Goal: Task Accomplishment & Management: Use online tool/utility

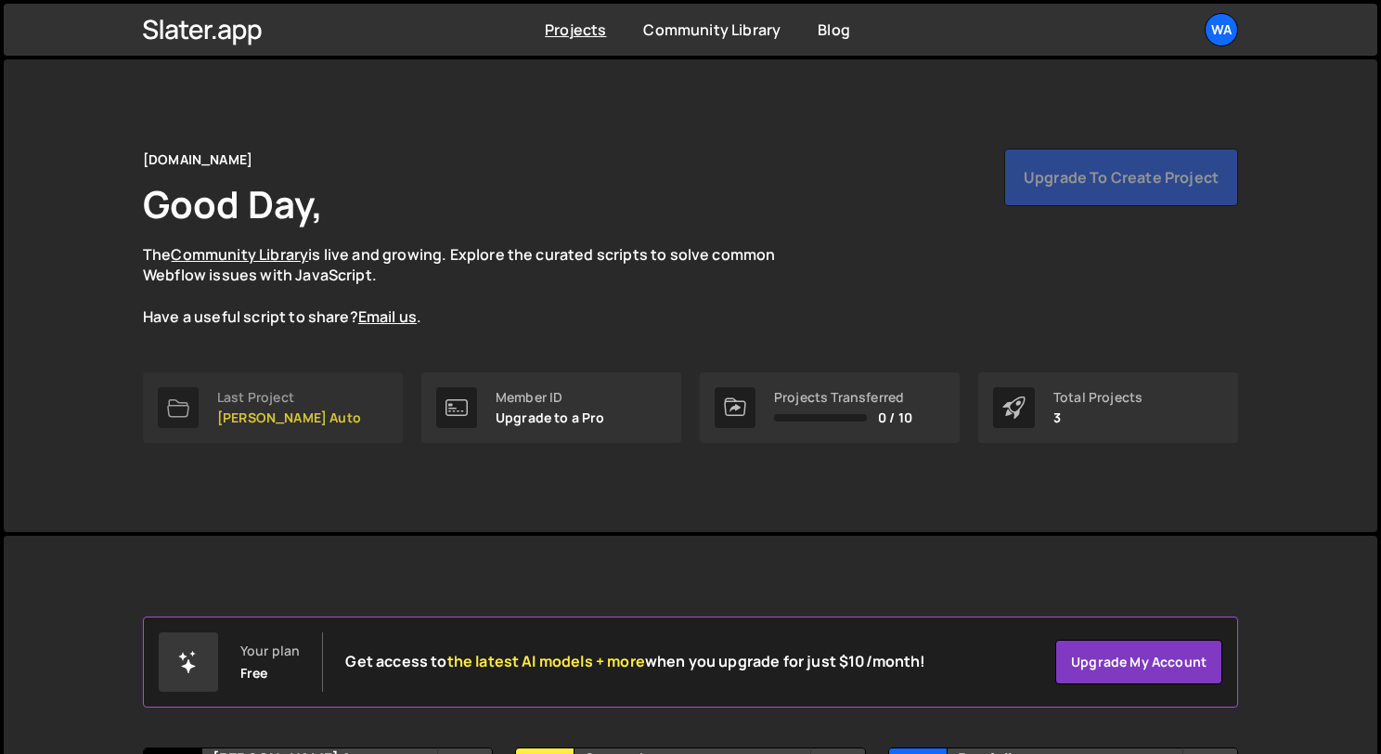
click at [302, 400] on link "Last Project Cox Auto" at bounding box center [273, 407] width 260 height 71
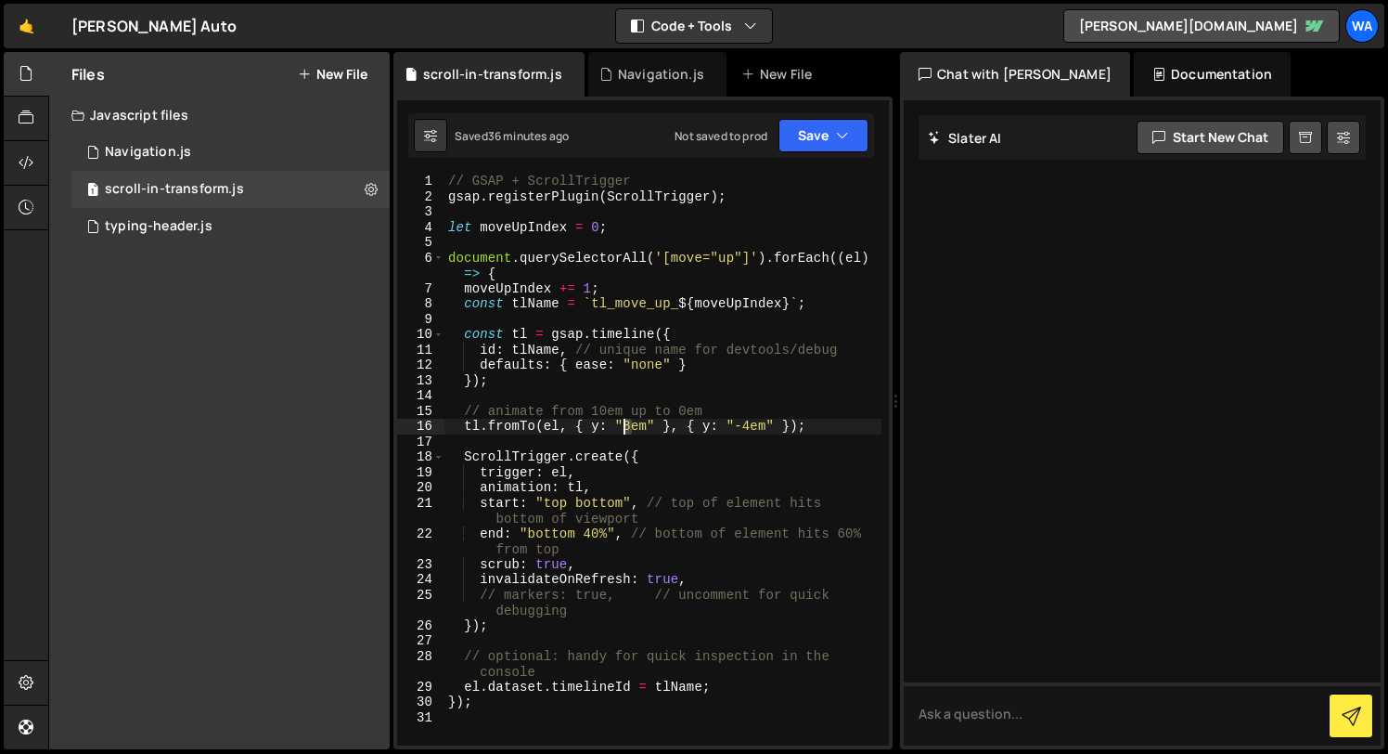
drag, startPoint x: 630, startPoint y: 428, endPoint x: 659, endPoint y: 457, distance: 41.3
click at [627, 428] on div "// GSAP + ScrollTrigger gsap . registerPlugin ( ScrollTrigger ) ; let moveUpInd…" at bounding box center [663, 474] width 437 height 601
click at [693, 404] on div "// GSAP + ScrollTrigger gsap . registerPlugin ( ScrollTrigger ) ; let moveUpInd…" at bounding box center [663, 474] width 437 height 601
drag, startPoint x: 822, startPoint y: 139, endPoint x: 806, endPoint y: 157, distance: 23.7
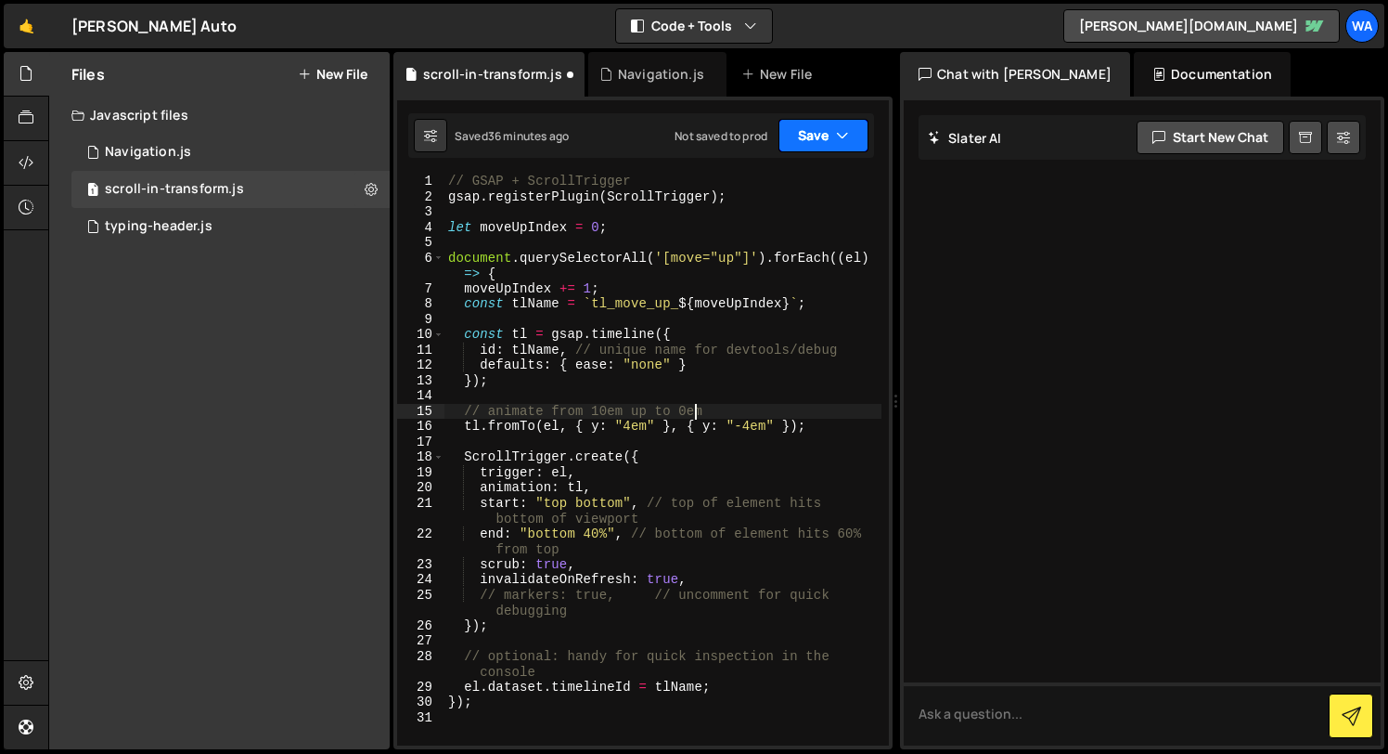
click at [821, 140] on button "Save" at bounding box center [824, 135] width 90 height 33
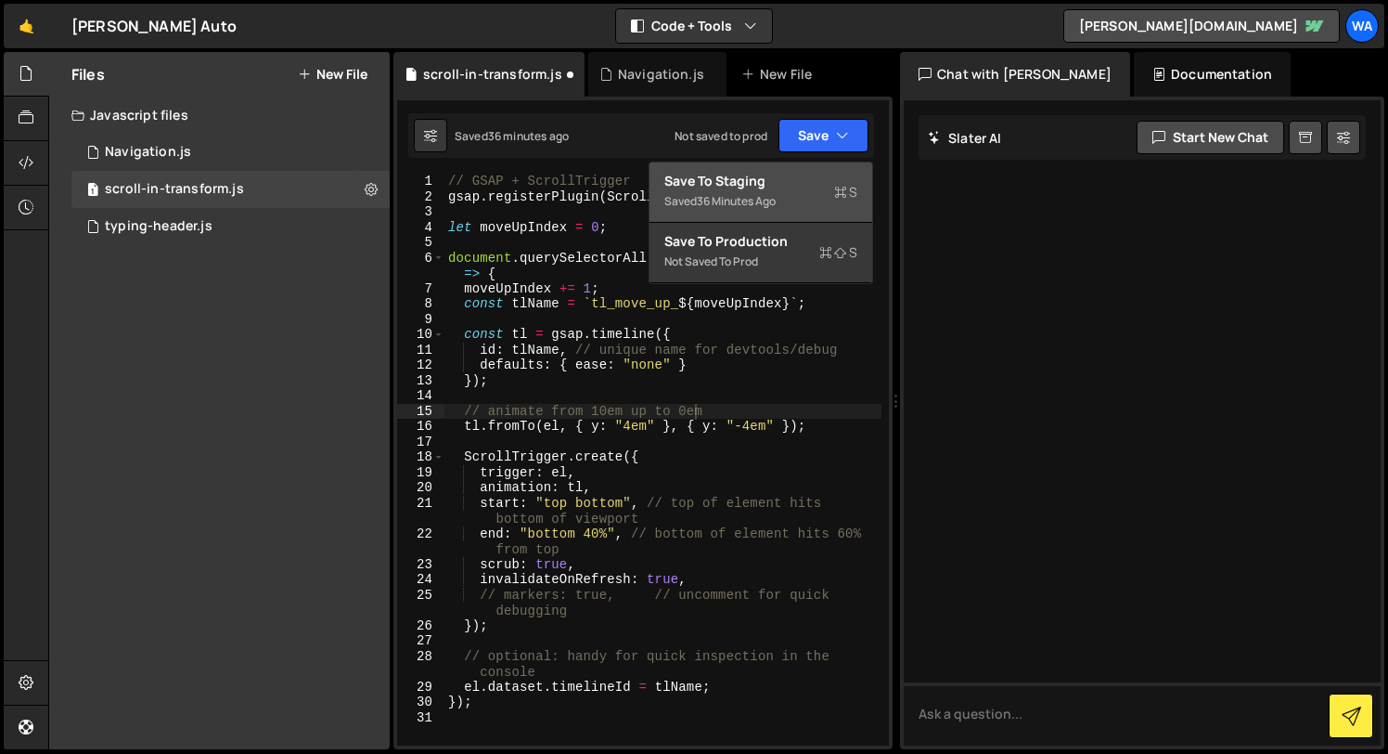
click at [783, 188] on div "Save to Staging S" at bounding box center [760, 181] width 193 height 19
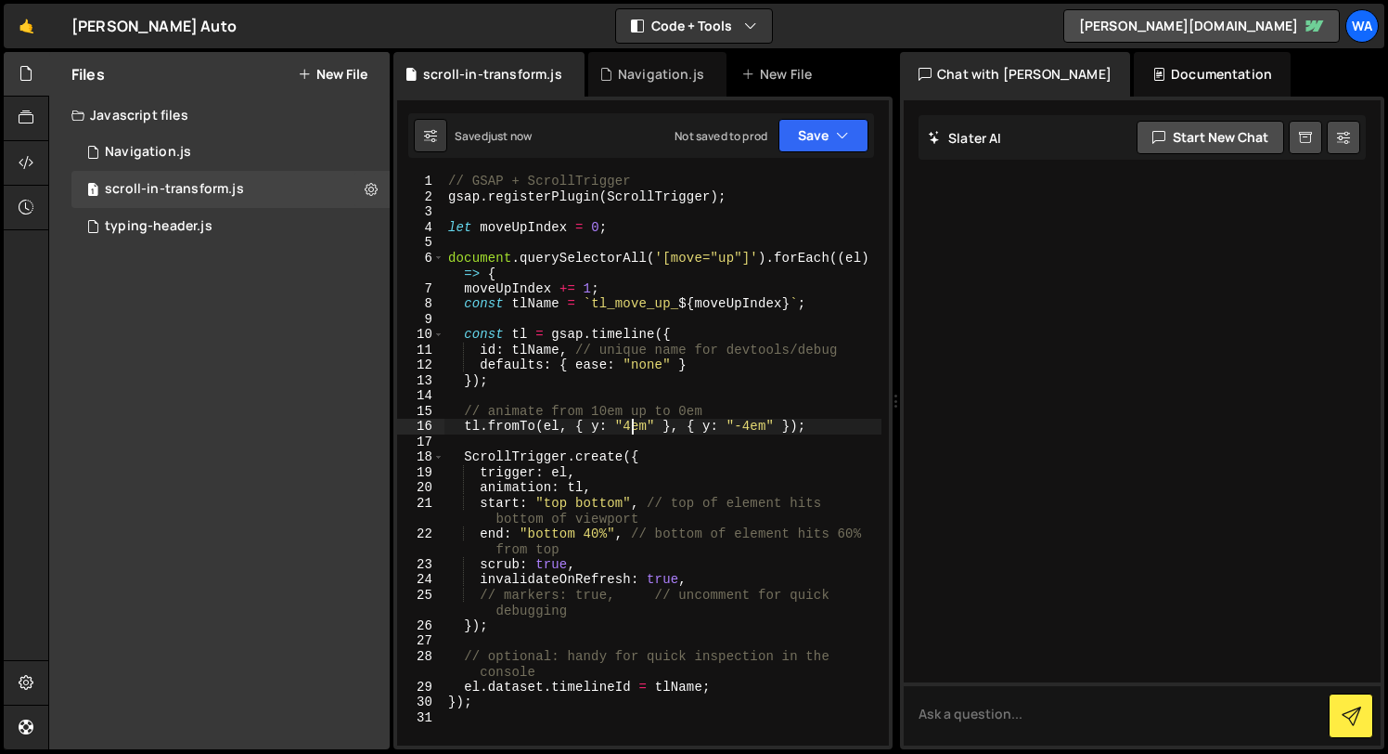
drag, startPoint x: 632, startPoint y: 428, endPoint x: 675, endPoint y: 496, distance: 80.9
click at [628, 429] on div "// GSAP + ScrollTrigger gsap . registerPlugin ( ScrollTrigger ) ; let moveUpInd…" at bounding box center [663, 474] width 437 height 601
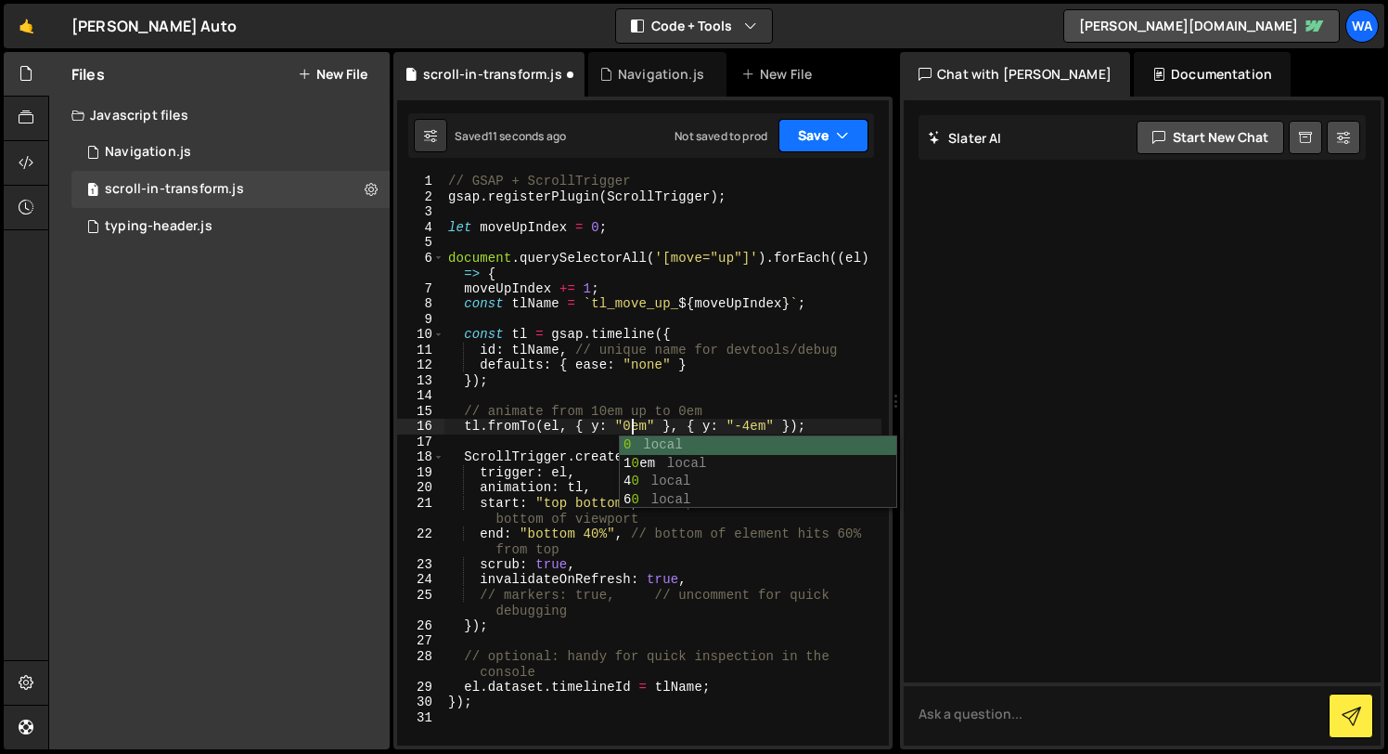
click at [801, 138] on button "Save" at bounding box center [824, 135] width 90 height 33
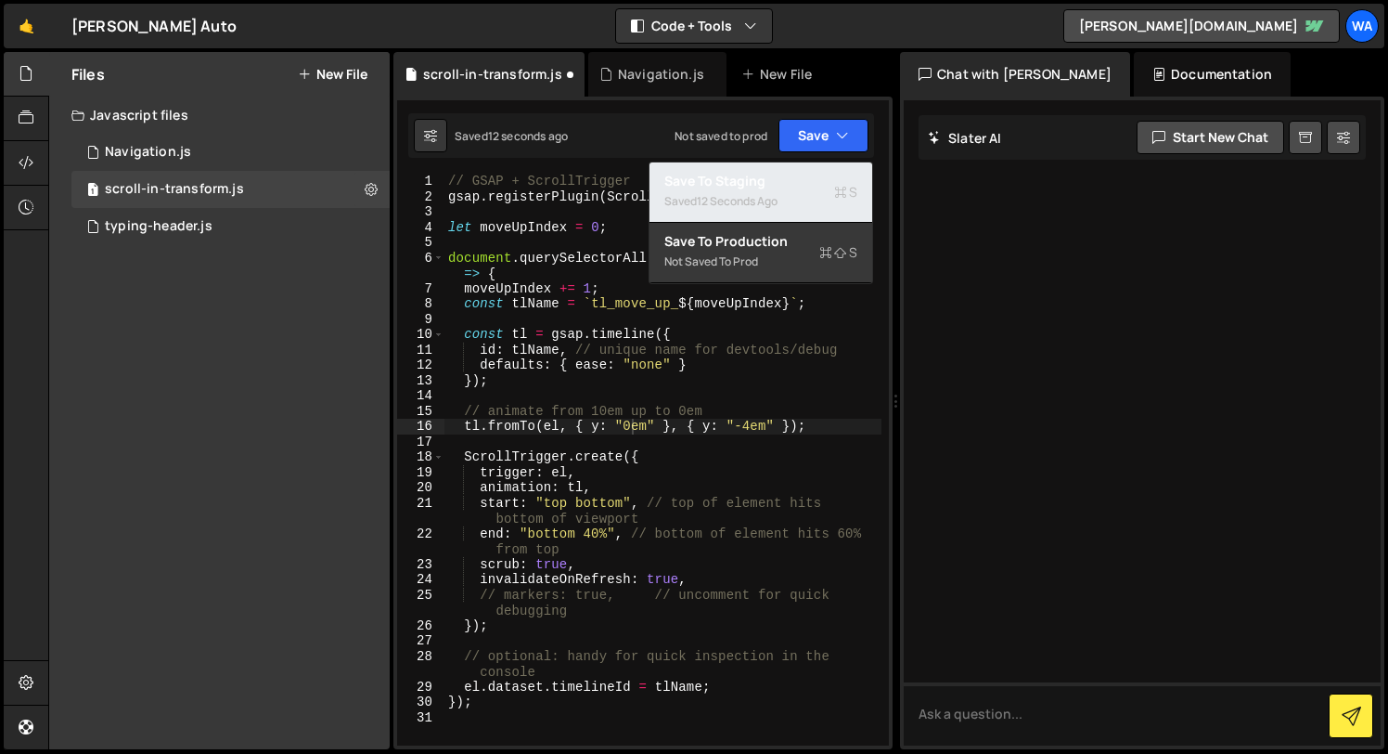
drag, startPoint x: 792, startPoint y: 189, endPoint x: 796, endPoint y: 200, distance: 11.2
click at [792, 190] on div "Saved 12 seconds ago" at bounding box center [760, 201] width 193 height 22
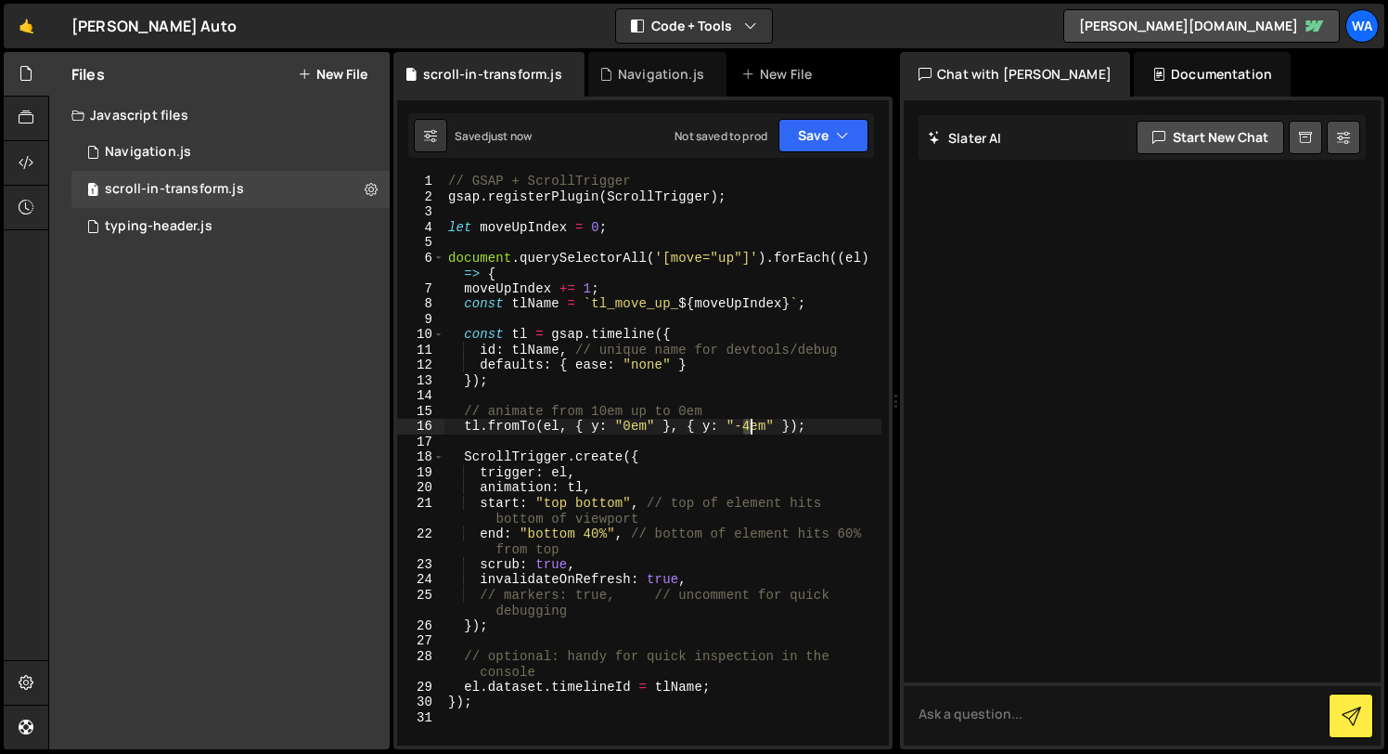
drag, startPoint x: 747, startPoint y: 428, endPoint x: 771, endPoint y: 455, distance: 36.1
click at [750, 430] on div "// GSAP + ScrollTrigger gsap . registerPlugin ( ScrollTrigger ) ; let moveUpInd…" at bounding box center [663, 474] width 437 height 601
drag, startPoint x: 806, startPoint y: 124, endPoint x: 812, endPoint y: 140, distance: 16.7
click at [808, 125] on button "Save" at bounding box center [824, 135] width 90 height 33
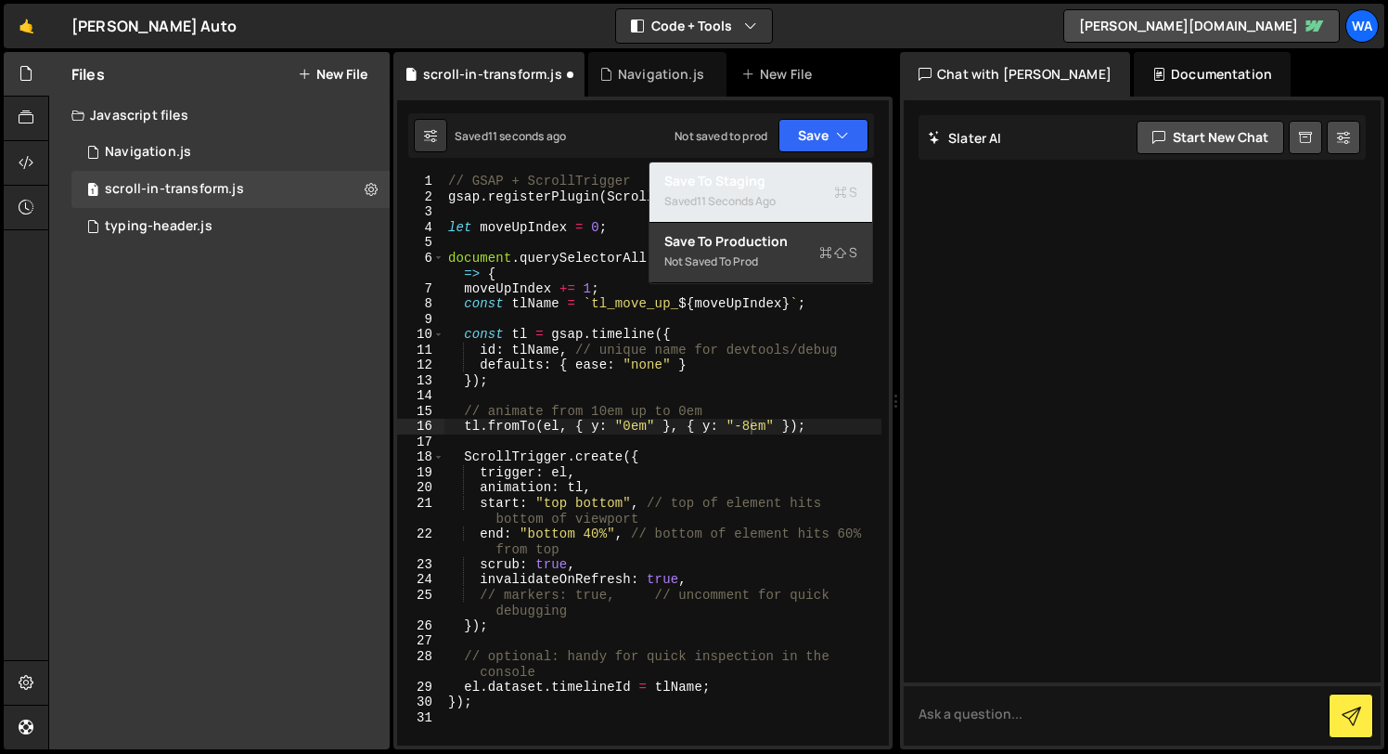
drag, startPoint x: 788, startPoint y: 187, endPoint x: 757, endPoint y: 171, distance: 34.9
click at [788, 187] on div "Save to Staging S" at bounding box center [760, 181] width 193 height 19
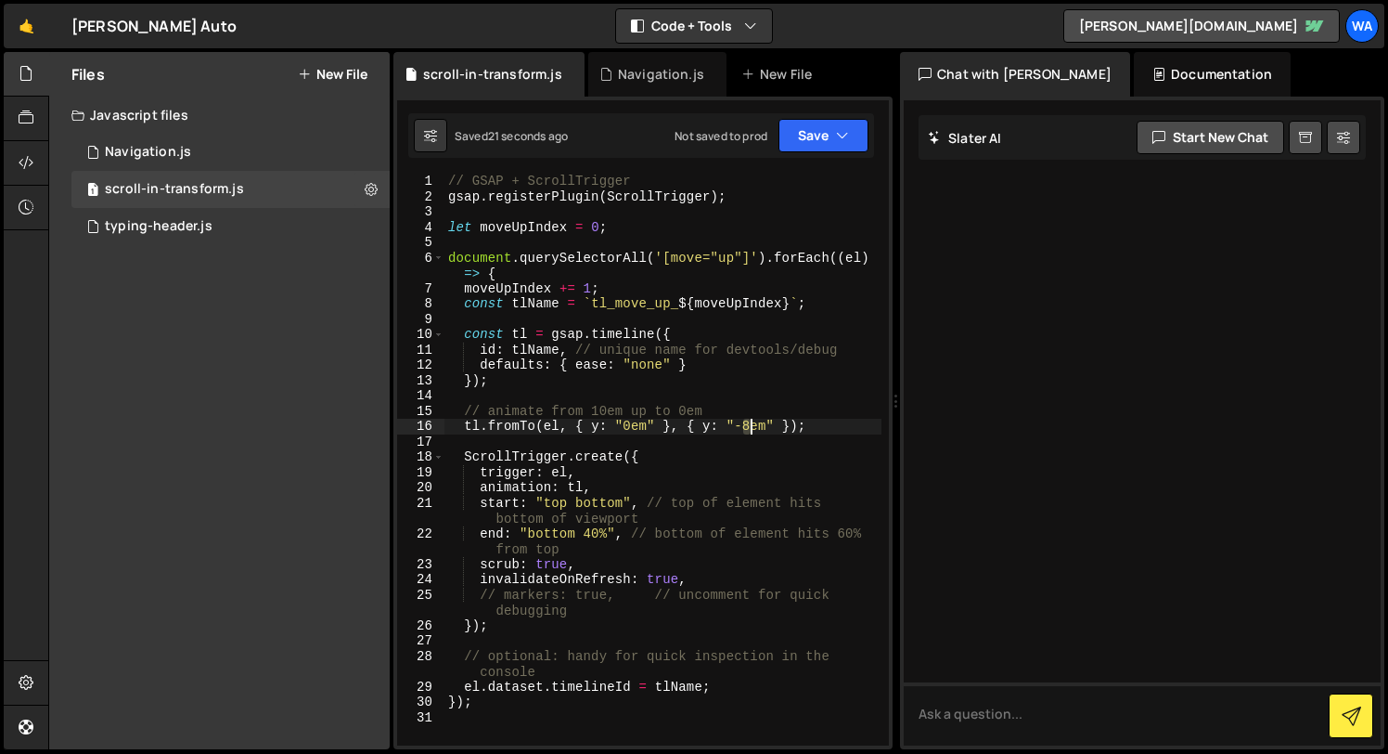
drag, startPoint x: 749, startPoint y: 427, endPoint x: 775, endPoint y: 453, distance: 36.7
click at [749, 427] on div "// GSAP + ScrollTrigger gsap . registerPlugin ( ScrollTrigger ) ; let moveUpInd…" at bounding box center [663, 474] width 437 height 601
drag, startPoint x: 803, startPoint y: 133, endPoint x: 799, endPoint y: 152, distance: 19.8
click at [803, 135] on button "Save" at bounding box center [824, 135] width 90 height 33
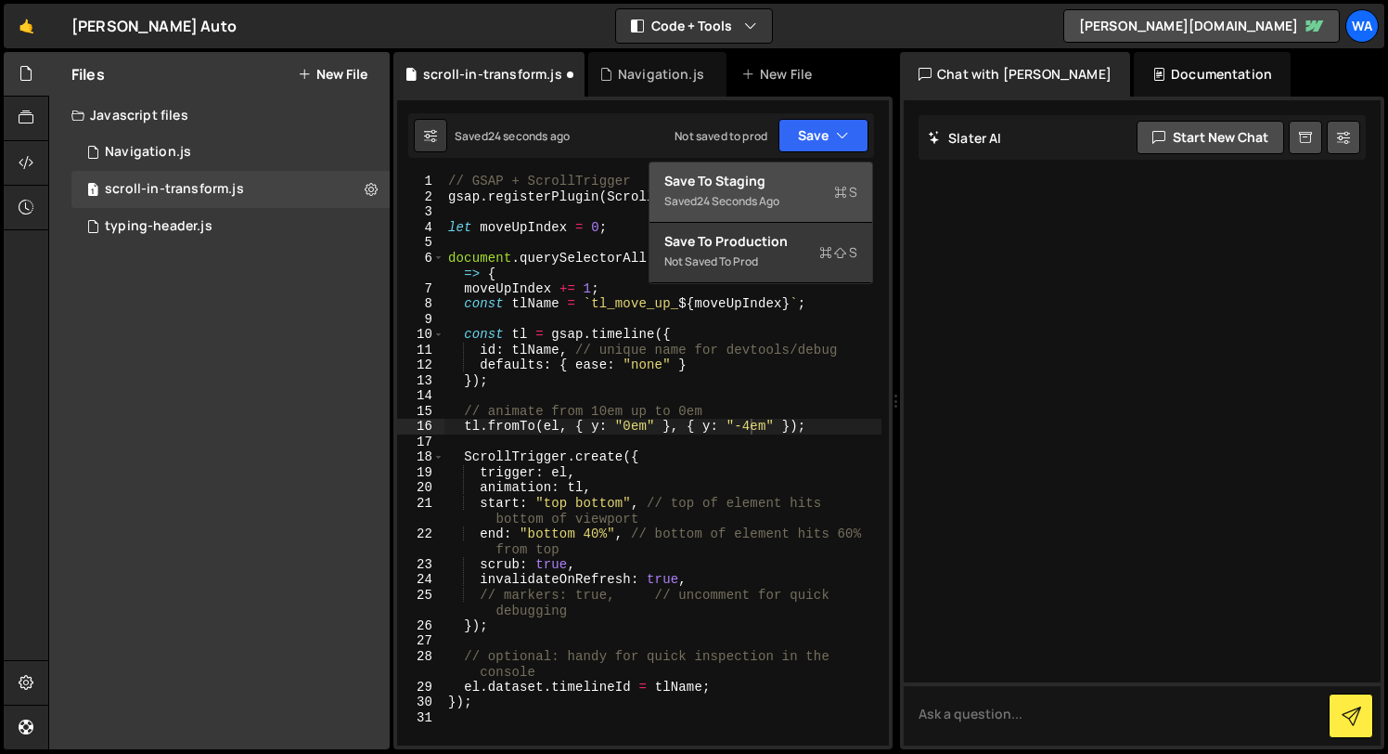
click at [781, 175] on div "Save to Staging S" at bounding box center [760, 181] width 193 height 19
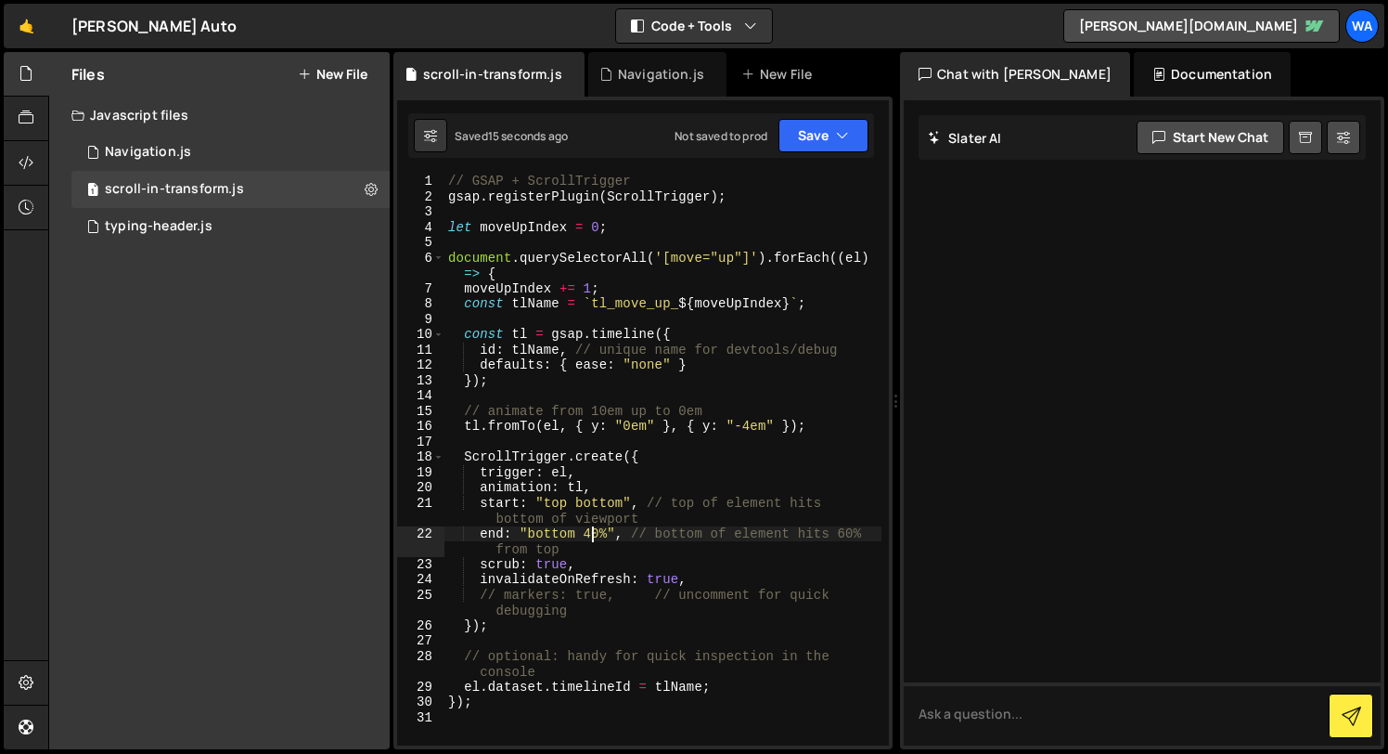
click at [587, 534] on div "// GSAP + ScrollTrigger gsap . registerPlugin ( ScrollTrigger ) ; let moveUpInd…" at bounding box center [663, 474] width 437 height 601
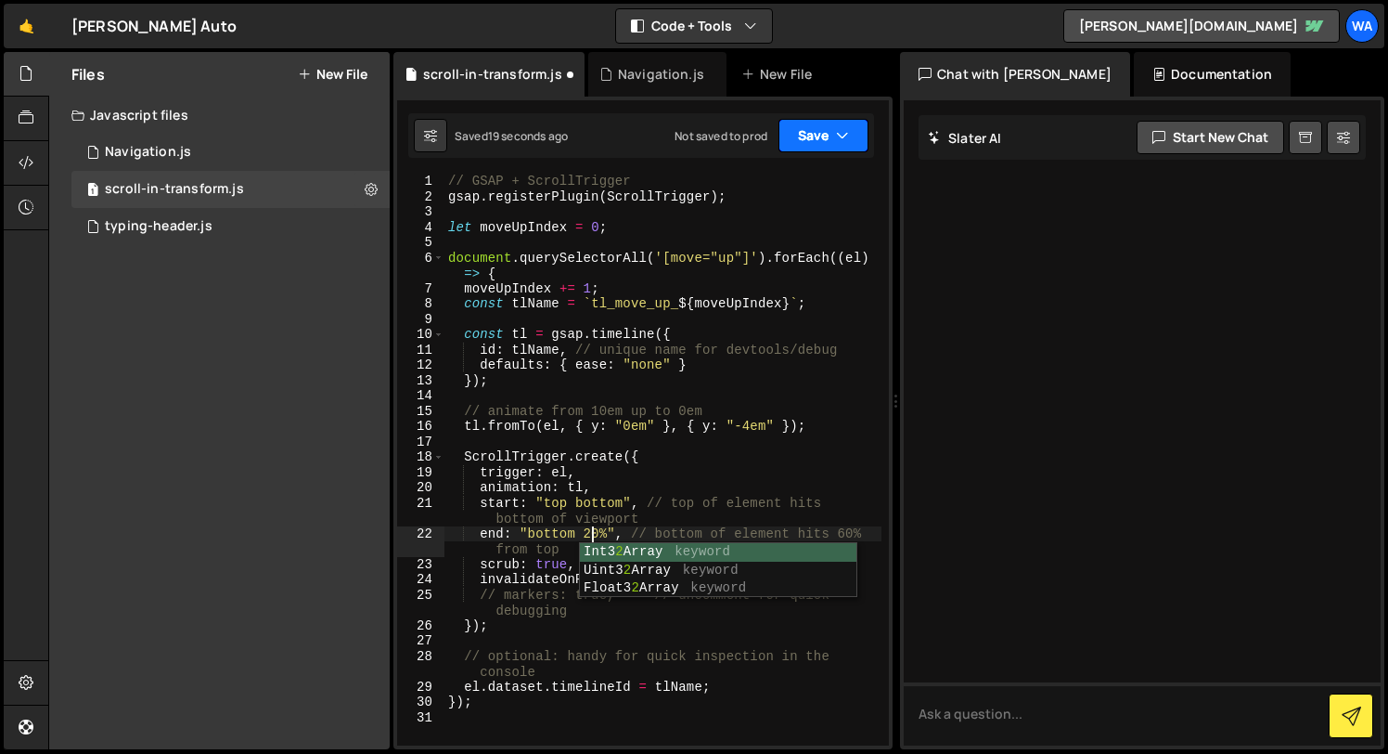
click at [822, 132] on button "Save" at bounding box center [824, 135] width 90 height 33
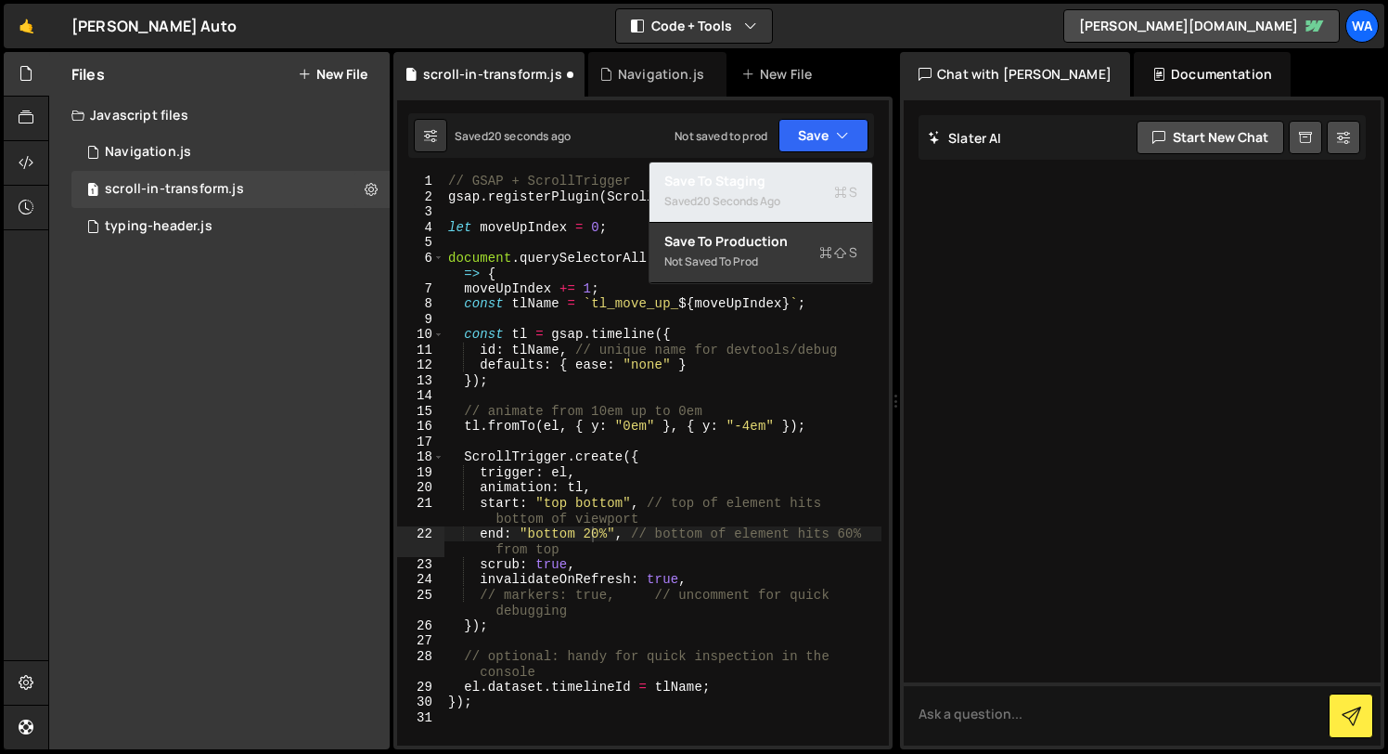
click at [784, 192] on div "Saved 20 seconds ago" at bounding box center [760, 201] width 193 height 22
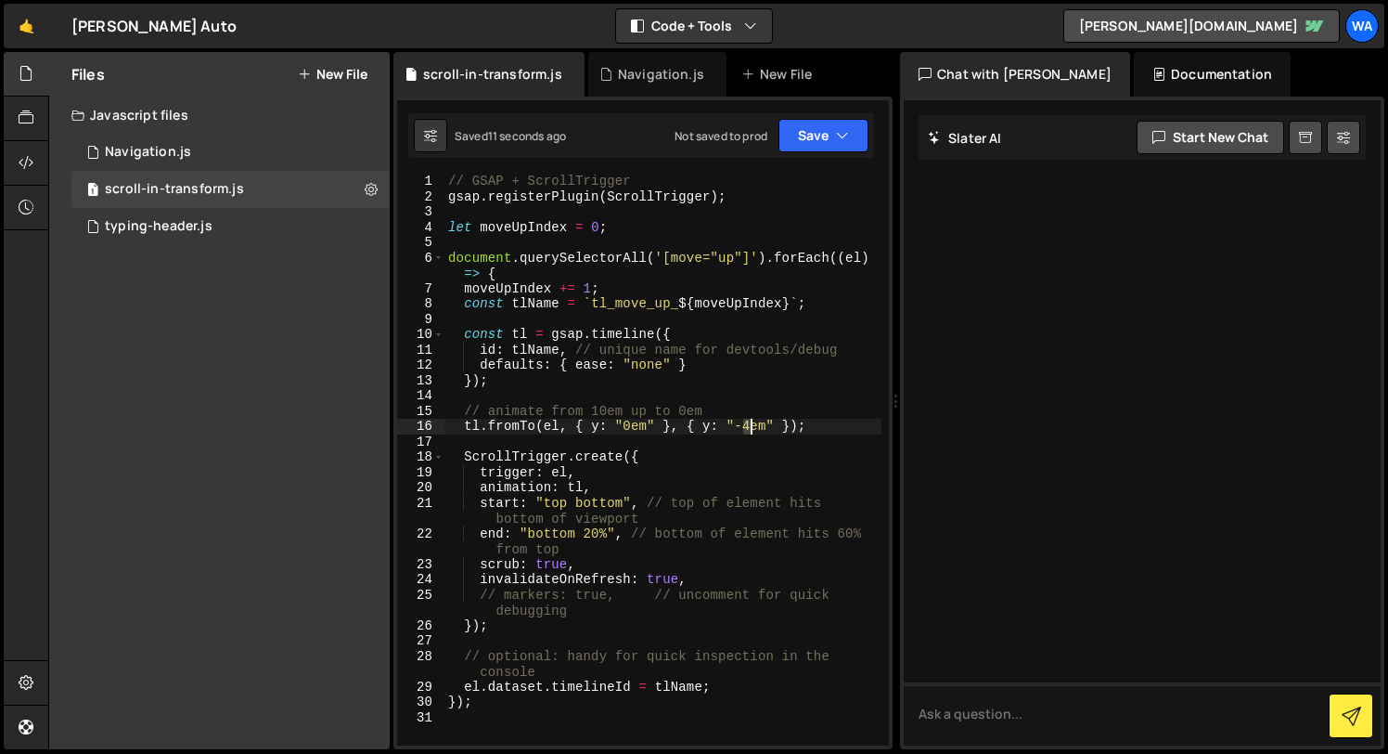
drag, startPoint x: 747, startPoint y: 426, endPoint x: 762, endPoint y: 456, distance: 33.2
click at [753, 427] on div "// GSAP + ScrollTrigger gsap . registerPlugin ( ScrollTrigger ) ; let moveUpInd…" at bounding box center [663, 474] width 437 height 601
drag, startPoint x: 809, startPoint y: 141, endPoint x: 810, endPoint y: 171, distance: 29.7
click at [809, 143] on button "Save" at bounding box center [824, 135] width 90 height 33
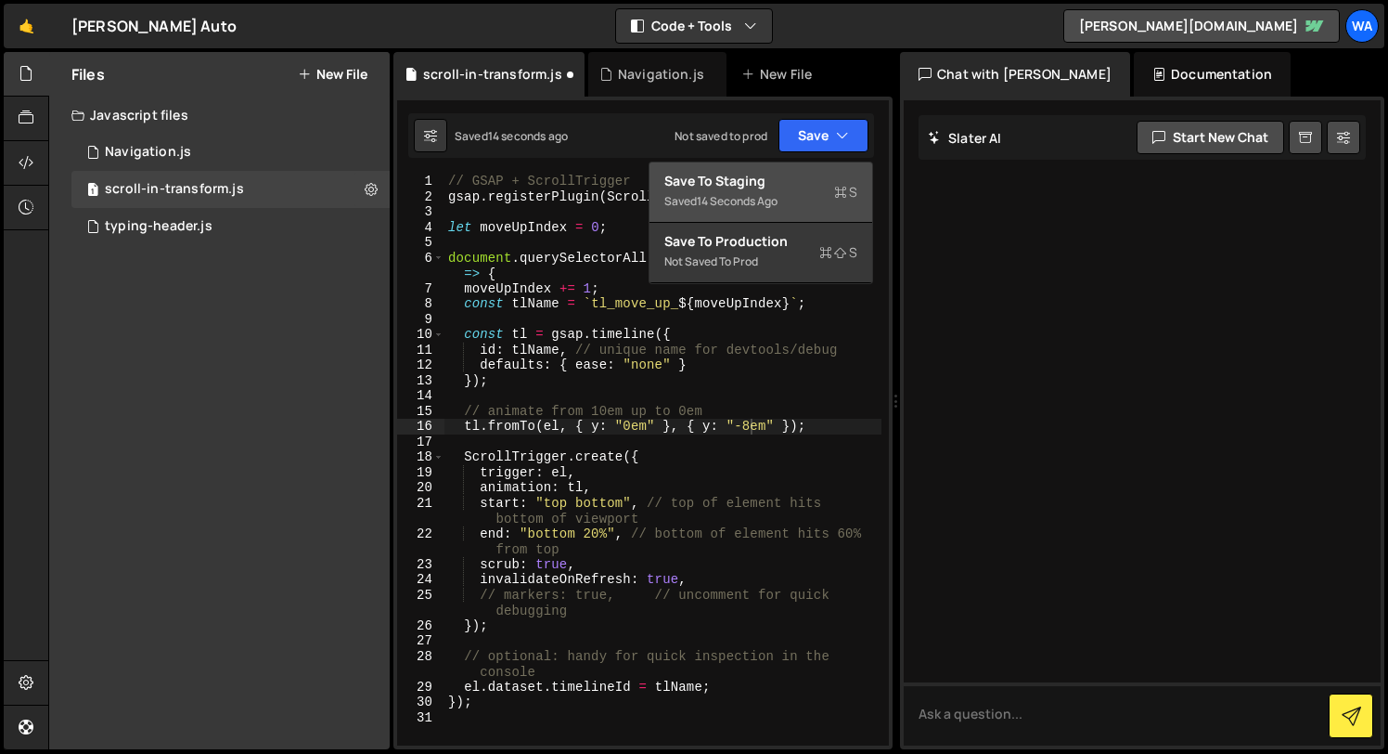
click at [804, 177] on div "Save to Staging S" at bounding box center [760, 181] width 193 height 19
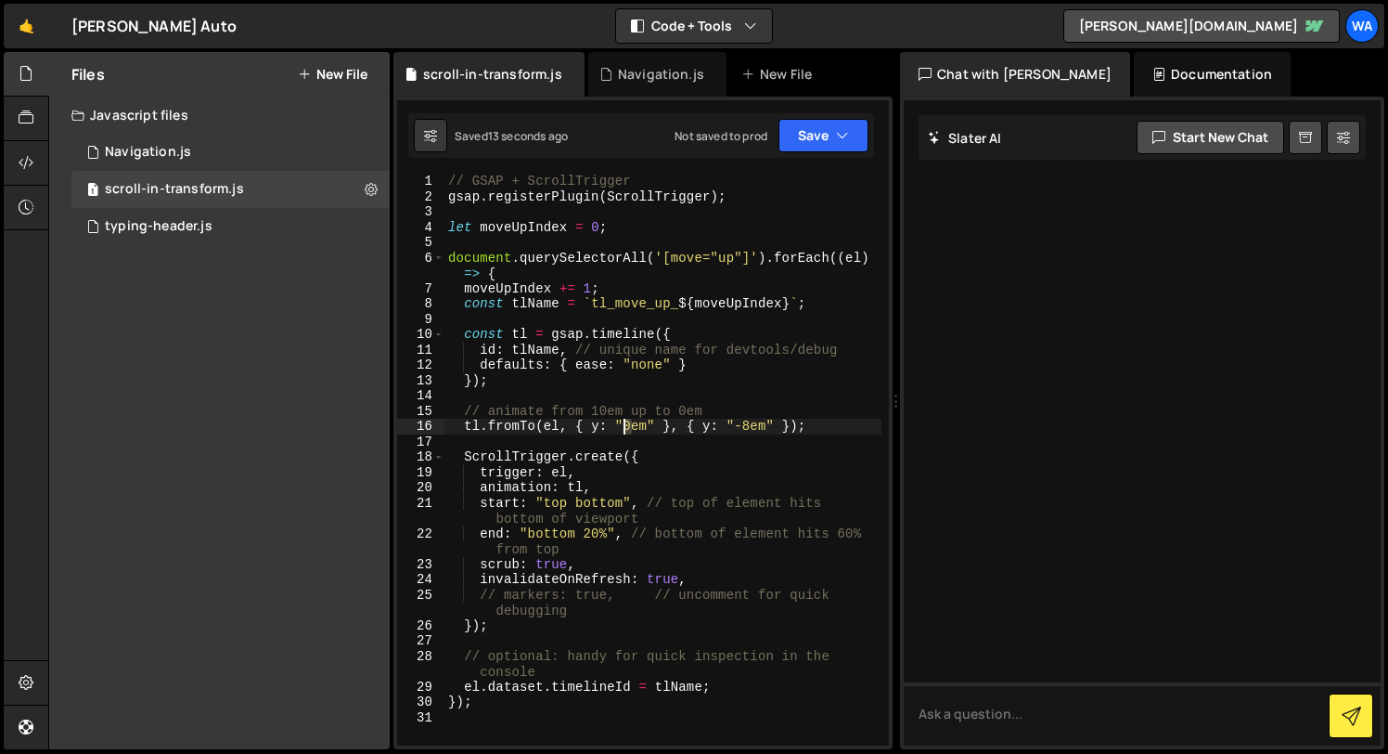
drag, startPoint x: 626, startPoint y: 430, endPoint x: 658, endPoint y: 479, distance: 58.4
click at [629, 431] on div "// GSAP + ScrollTrigger gsap . registerPlugin ( ScrollTrigger ) ; let moveUpInd…" at bounding box center [663, 474] width 437 height 601
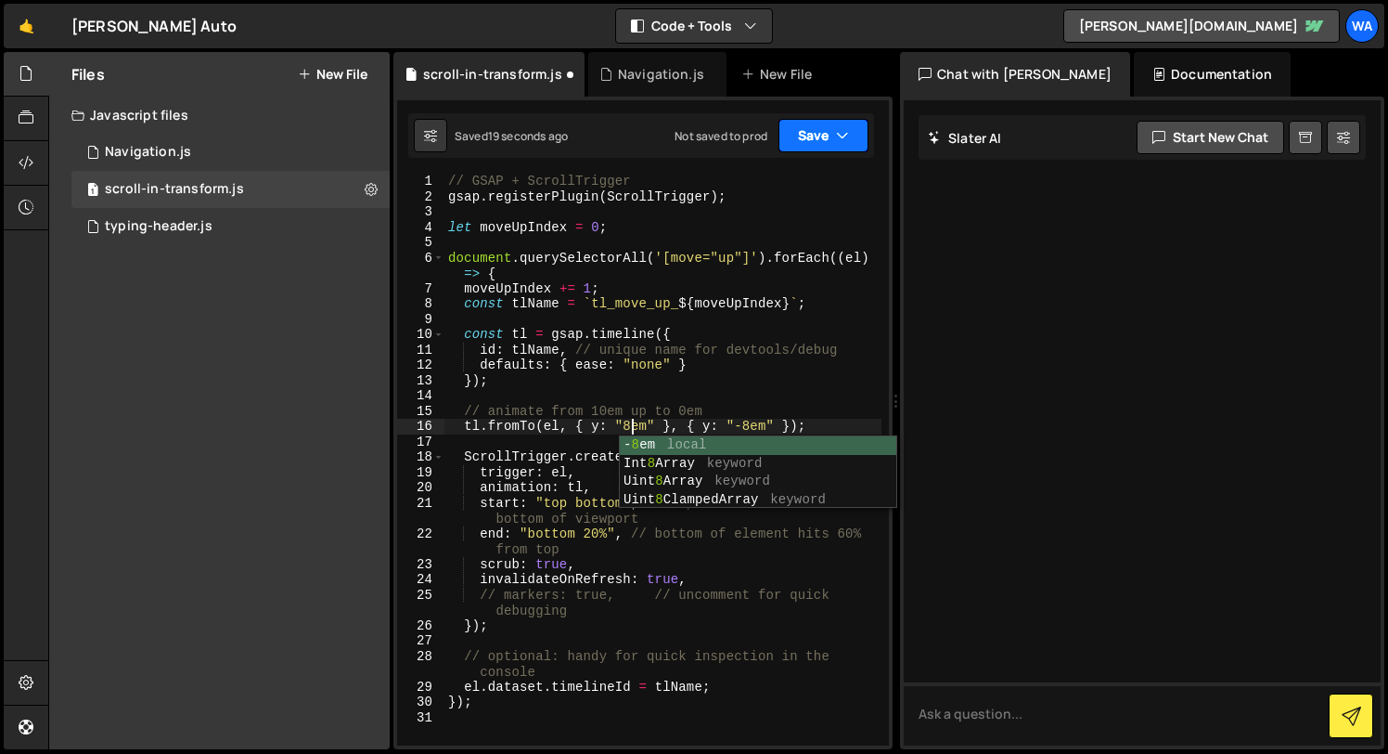
click at [818, 125] on button "Save" at bounding box center [824, 135] width 90 height 33
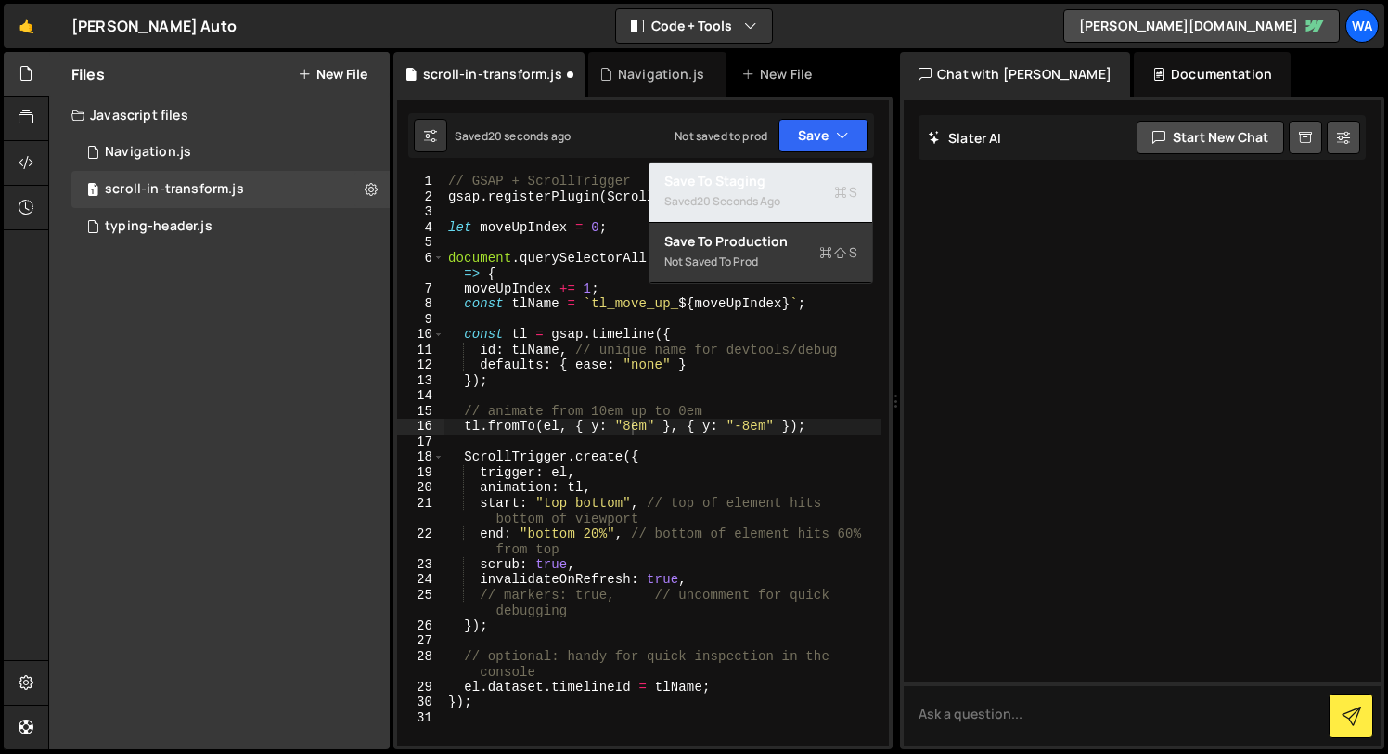
click at [780, 176] on div "Save to Staging S" at bounding box center [760, 181] width 193 height 19
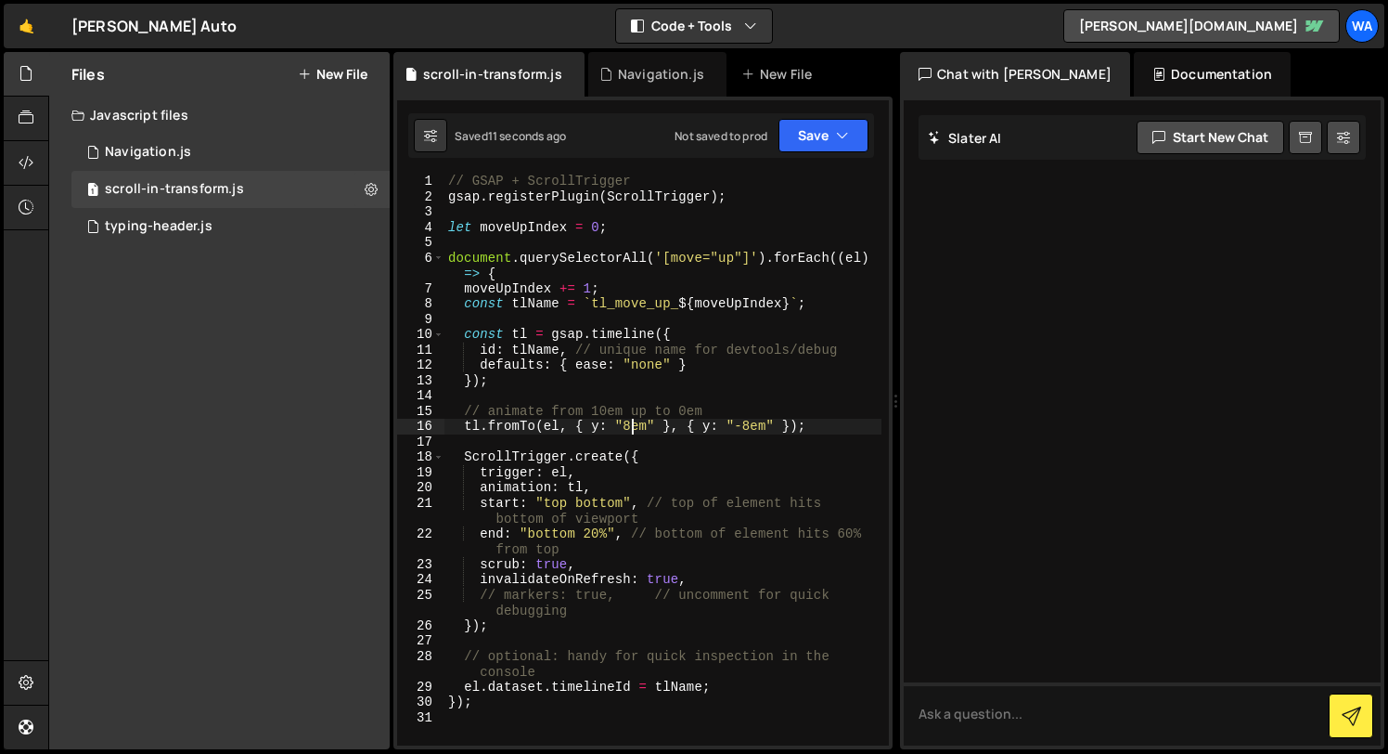
drag, startPoint x: 632, startPoint y: 429, endPoint x: 680, endPoint y: 479, distance: 69.6
click at [633, 429] on div "// GSAP + ScrollTrigger gsap . registerPlugin ( ScrollTrigger ) ; let moveUpInd…" at bounding box center [663, 474] width 437 height 601
type textarea "tl.fromTo(el, { y: "4em" }, { y: "-4em" });"
click at [804, 151] on button "Save" at bounding box center [824, 135] width 90 height 33
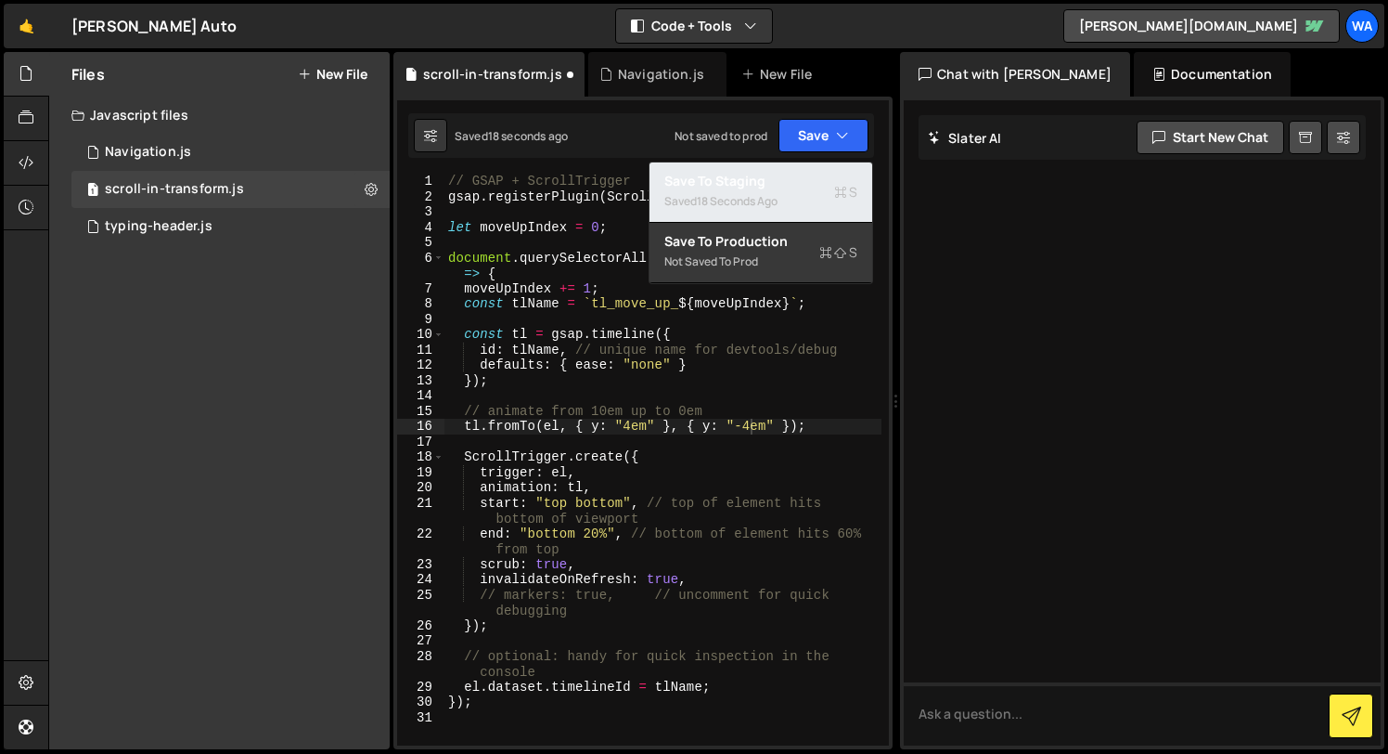
drag, startPoint x: 767, startPoint y: 189, endPoint x: 724, endPoint y: 251, distance: 75.9
click at [767, 190] on div "Saved 18 seconds ago" at bounding box center [760, 201] width 193 height 22
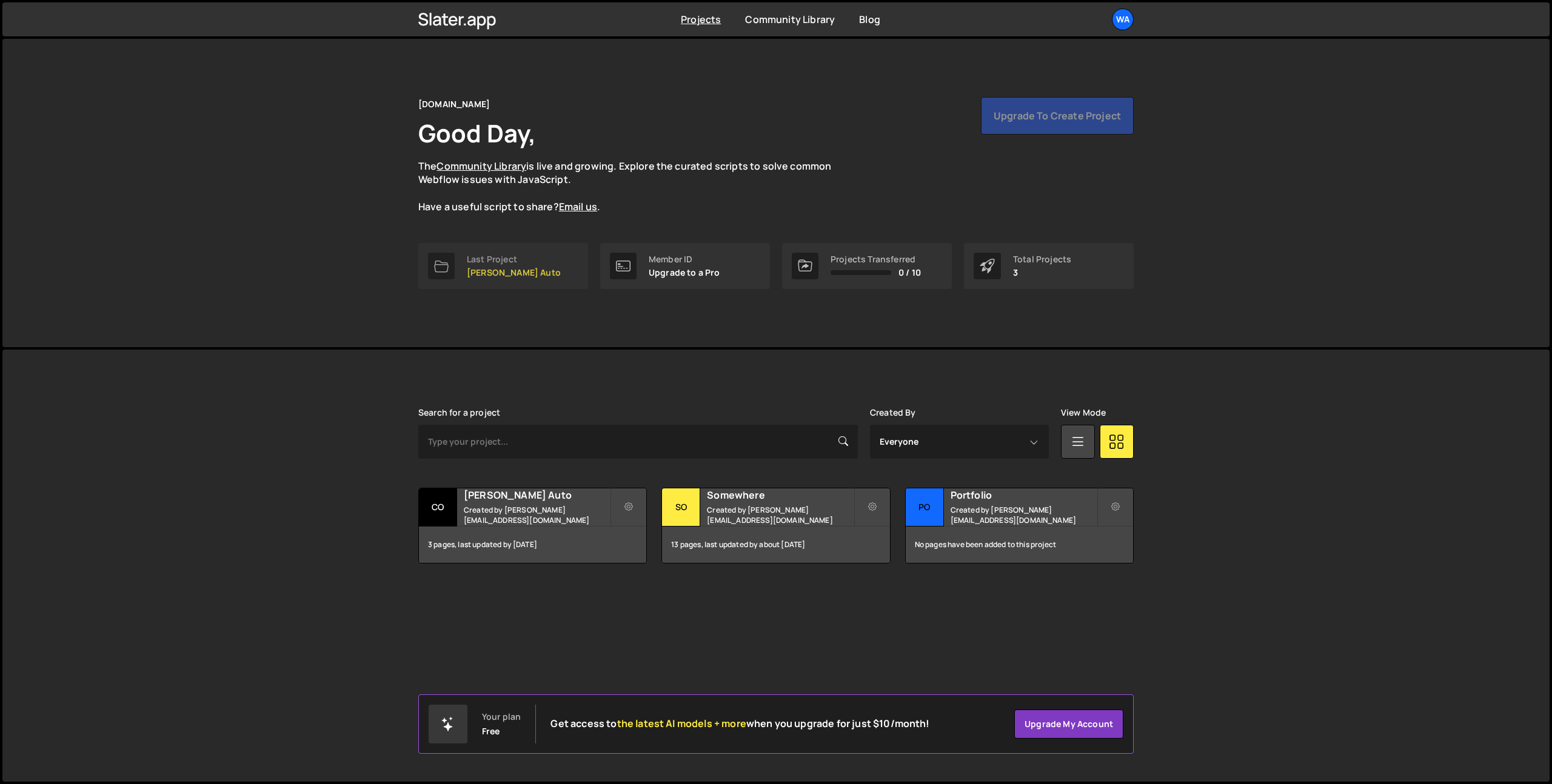
click at [513, 268] on p "[PERSON_NAME] Auto" at bounding box center [514, 272] width 94 height 10
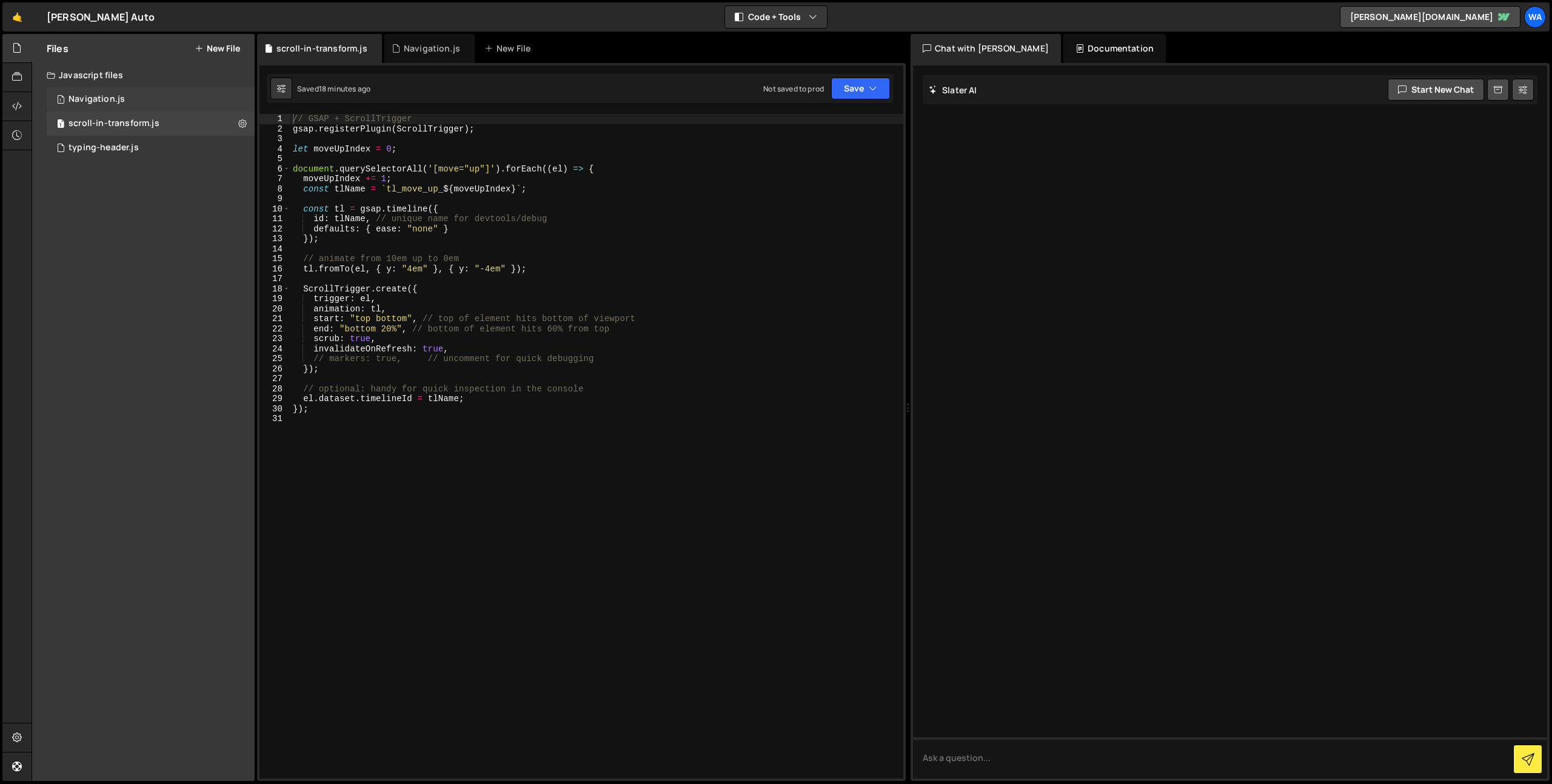
click at [109, 99] on div "Navigation.js" at bounding box center [97, 99] width 56 height 11
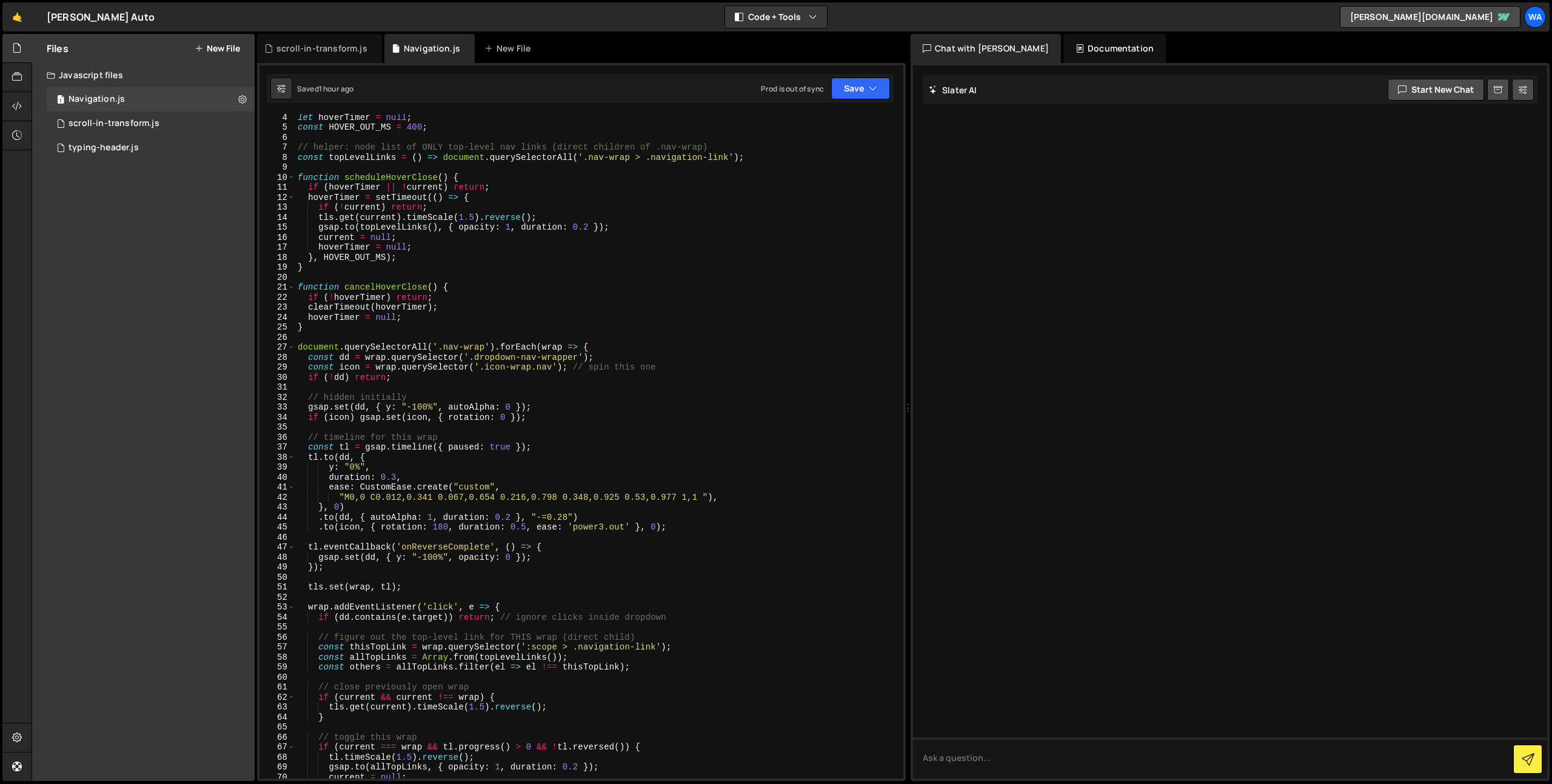
scroll to position [33, 0]
drag, startPoint x: 564, startPoint y: 516, endPoint x: 568, endPoint y: 521, distance: 6.4
click at [563, 517] on div "let hoverTimer = null ; const HOVER_OUT_MS = 400 ; // helper: node list of ONLY…" at bounding box center [596, 453] width 603 height 685
click at [845, 90] on button "Save" at bounding box center [860, 88] width 59 height 22
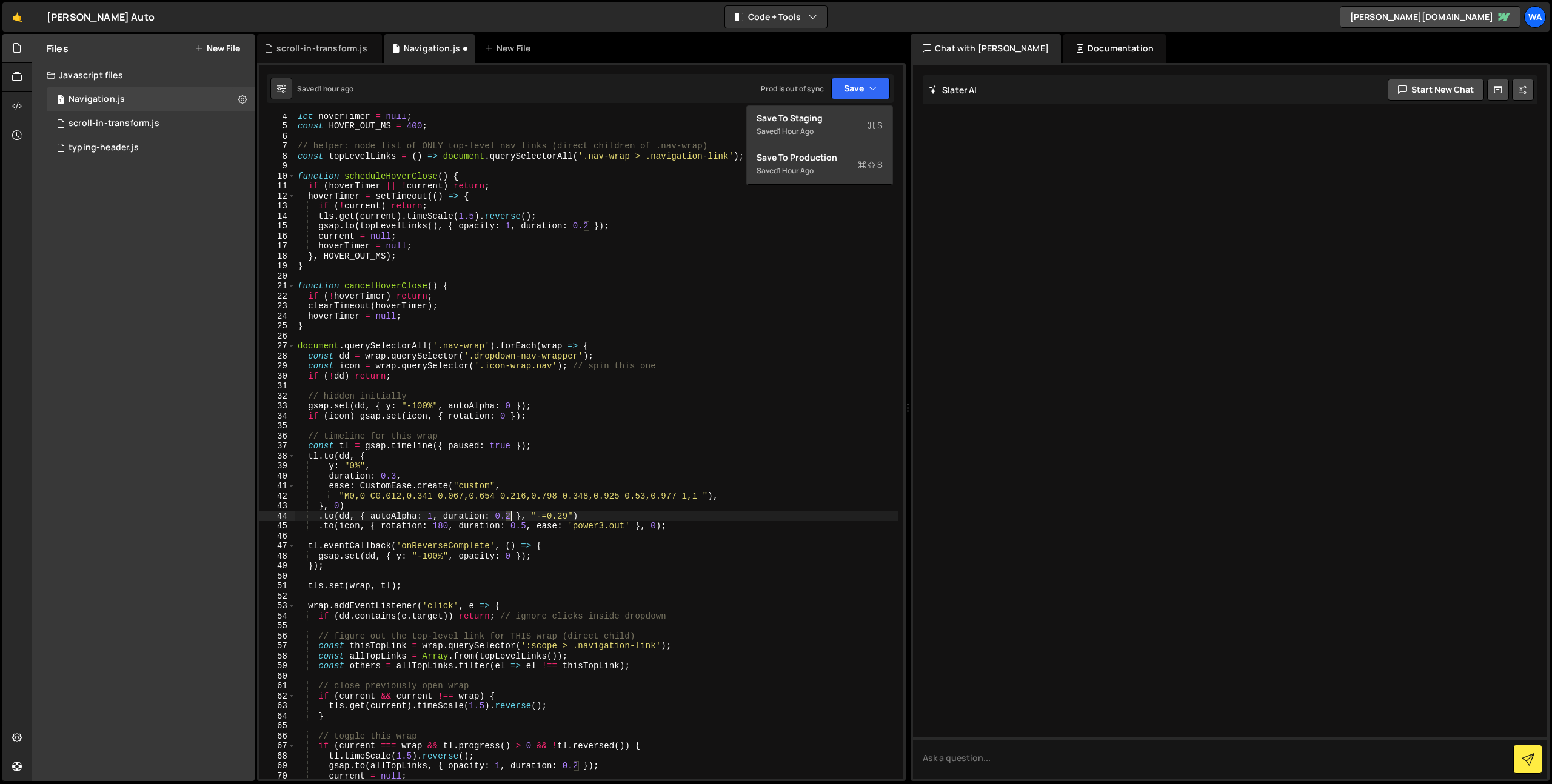
click at [510, 516] on div "let hoverTimer = null ; const HOVER_OUT_MS = 400 ; // helper: node list of ONLY…" at bounding box center [596, 453] width 603 height 685
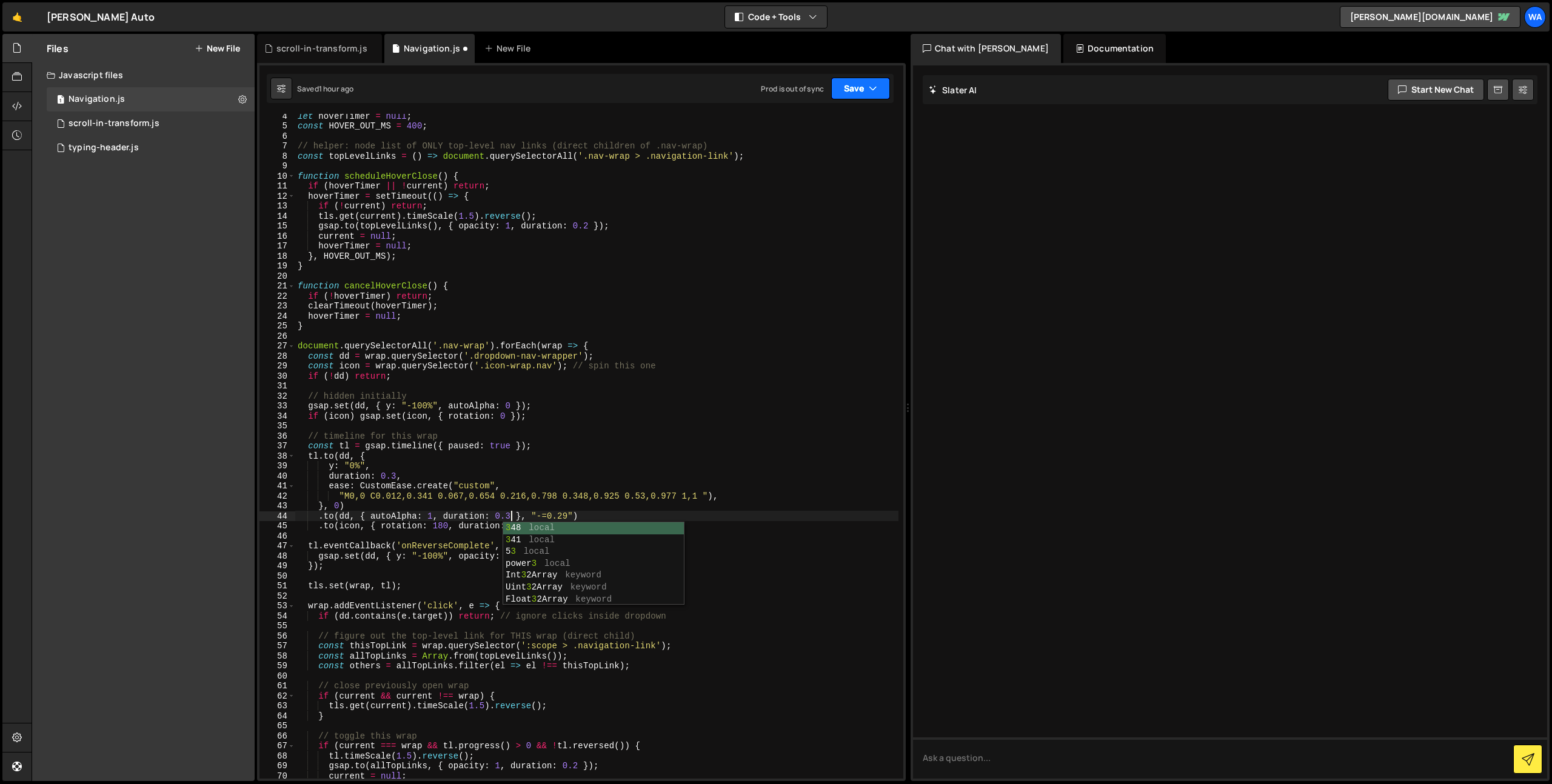
click at [849, 88] on button "Save" at bounding box center [860, 88] width 59 height 22
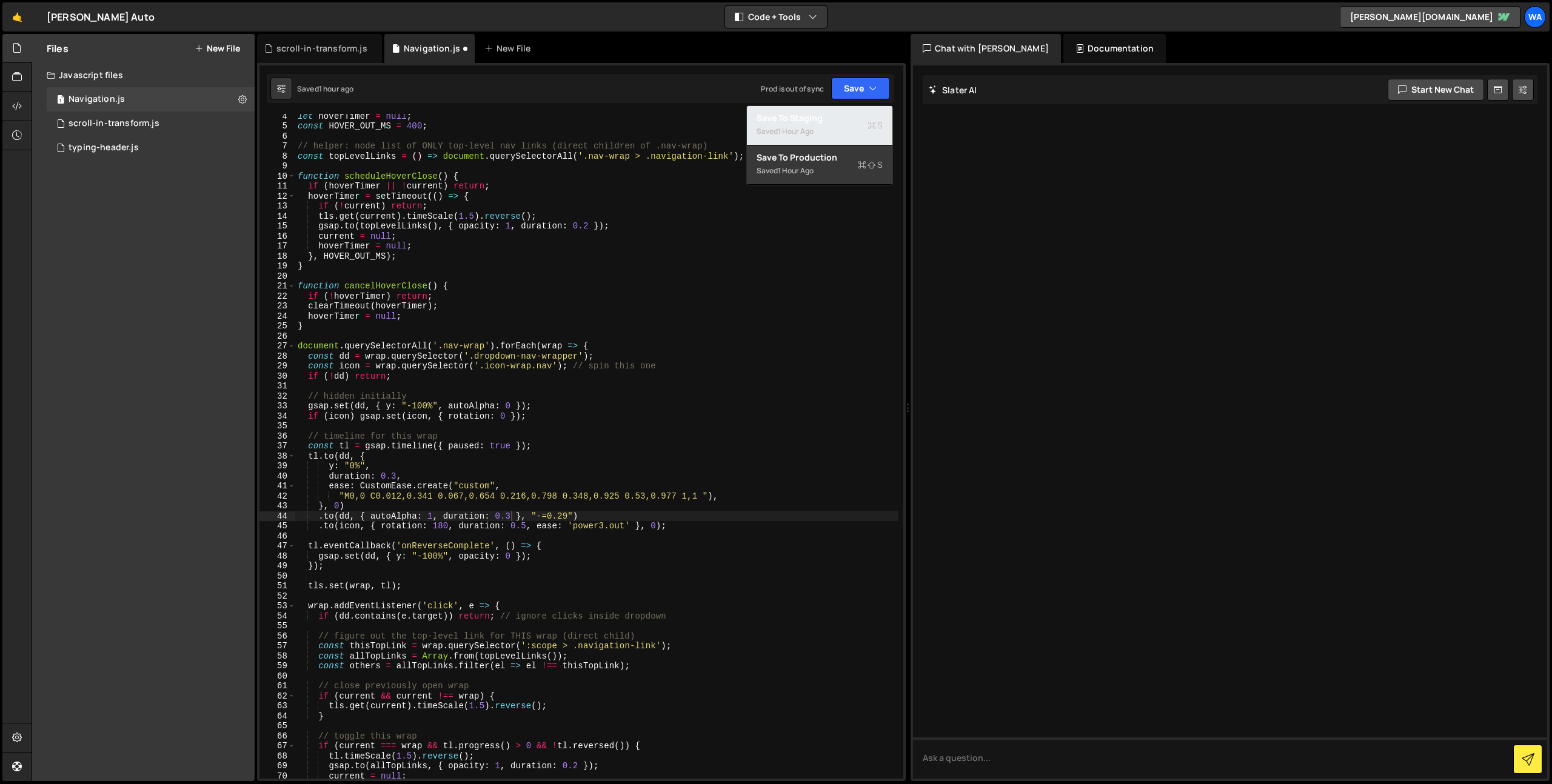
drag, startPoint x: 841, startPoint y: 119, endPoint x: 847, endPoint y: 112, distance: 9.2
click at [841, 119] on div "Save to Staging S" at bounding box center [819, 118] width 126 height 12
click at [509, 517] on div "let hoverTimer = null ; const HOVER_OUT_MS = 400 ; // helper: node list of ONLY…" at bounding box center [596, 453] width 603 height 685
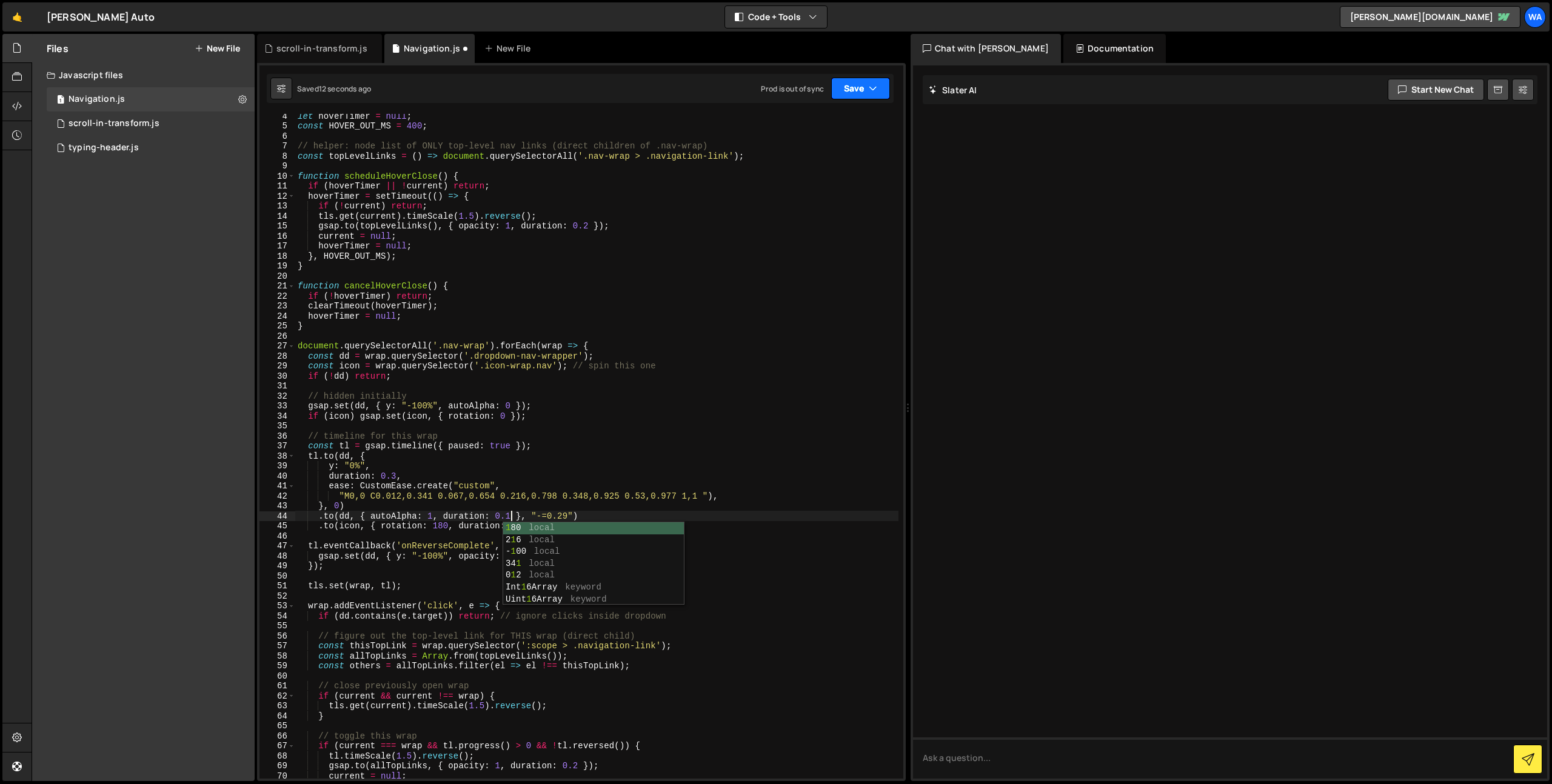
drag, startPoint x: 858, startPoint y: 92, endPoint x: 842, endPoint y: 110, distance: 24.1
click at [858, 93] on button "Save" at bounding box center [860, 88] width 59 height 22
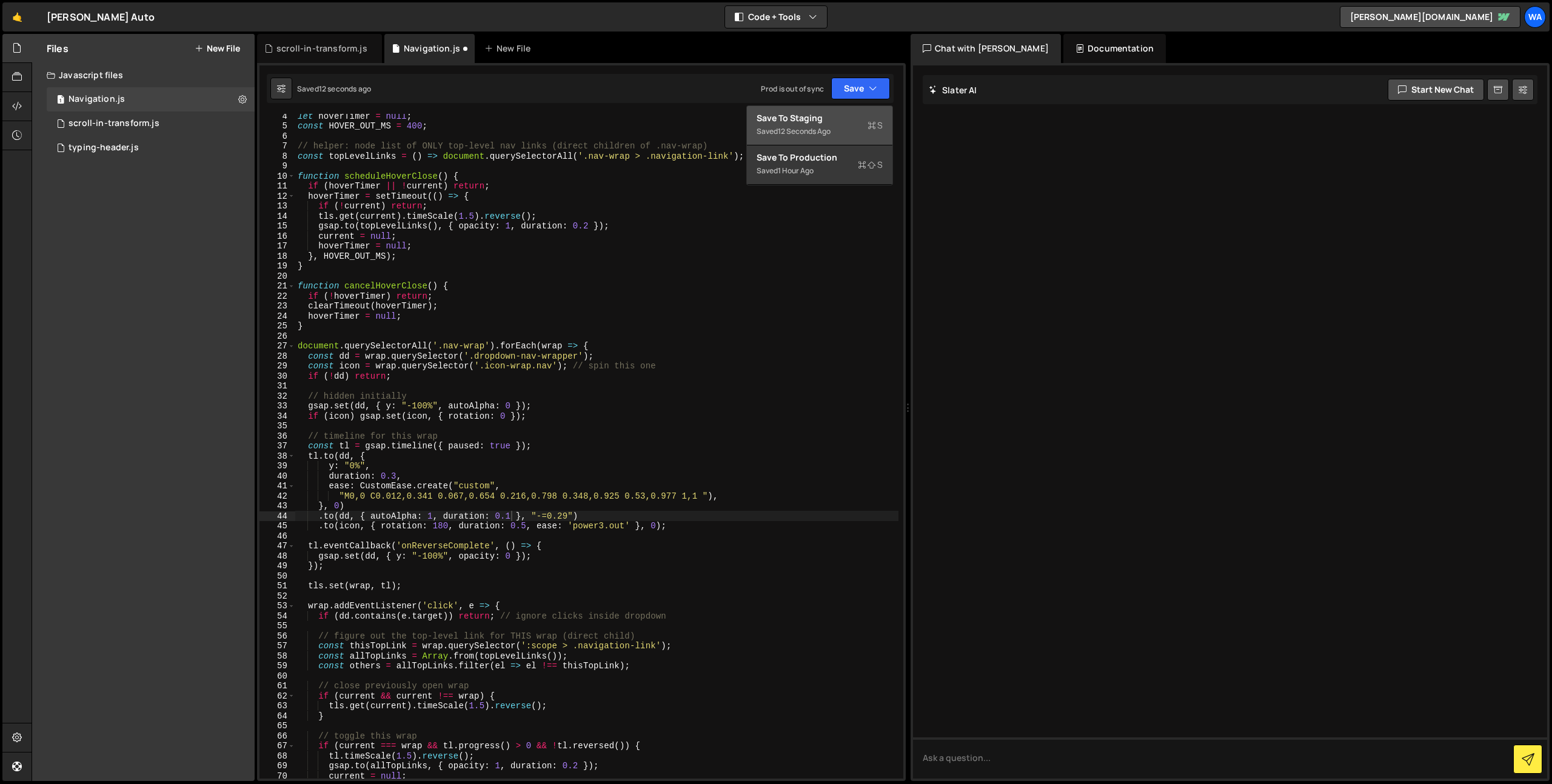
click at [840, 112] on div "Save to Staging S" at bounding box center [819, 118] width 126 height 12
click at [560, 517] on div "let hoverTimer = null ; const HOVER_OUT_MS = 400 ; // helper: node list of ONLY…" at bounding box center [596, 453] width 603 height 685
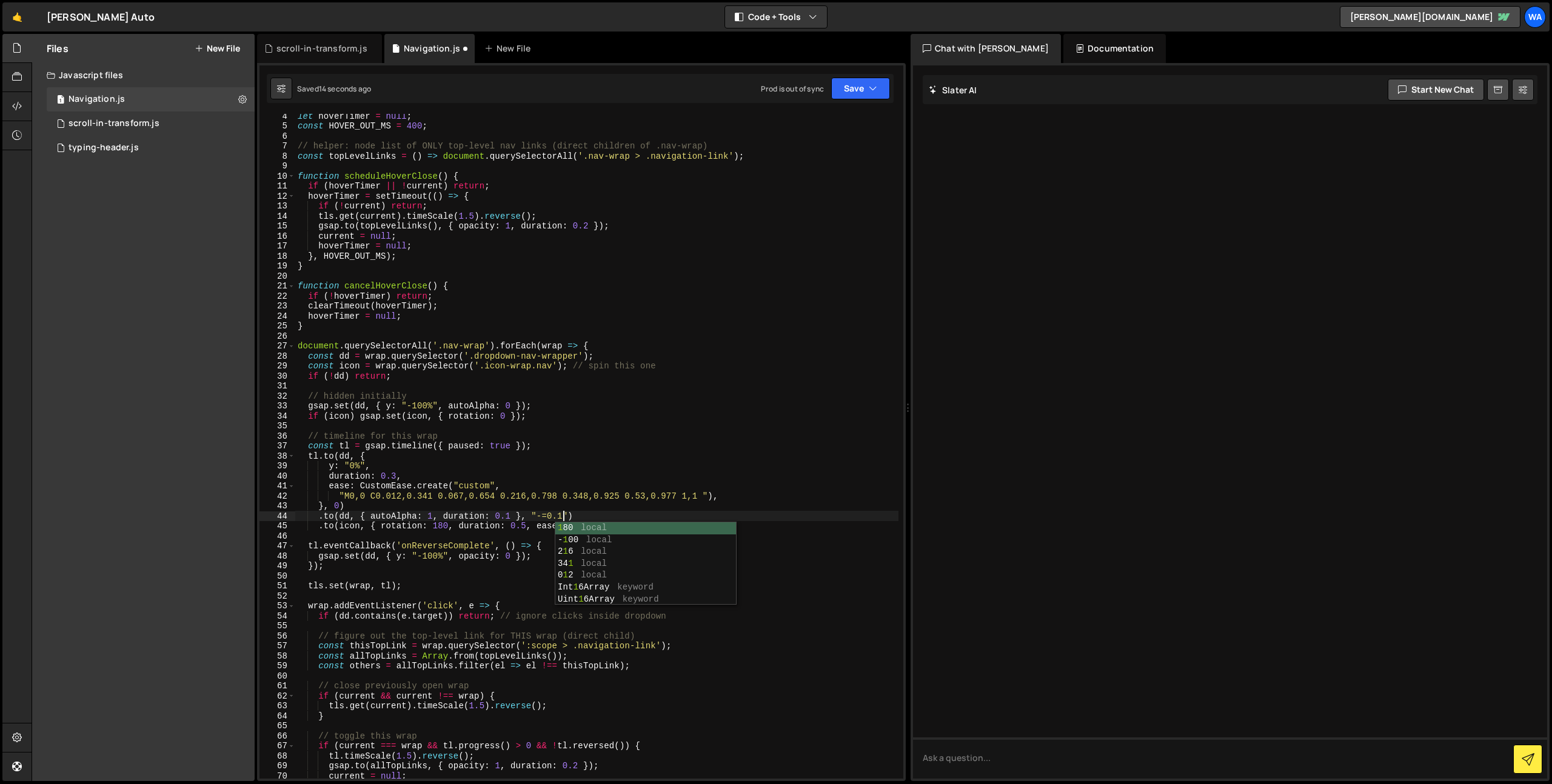
scroll to position [0, 18]
drag, startPoint x: 860, startPoint y: 90, endPoint x: 851, endPoint y: 106, distance: 18.4
click at [861, 90] on button "Save" at bounding box center [860, 88] width 59 height 22
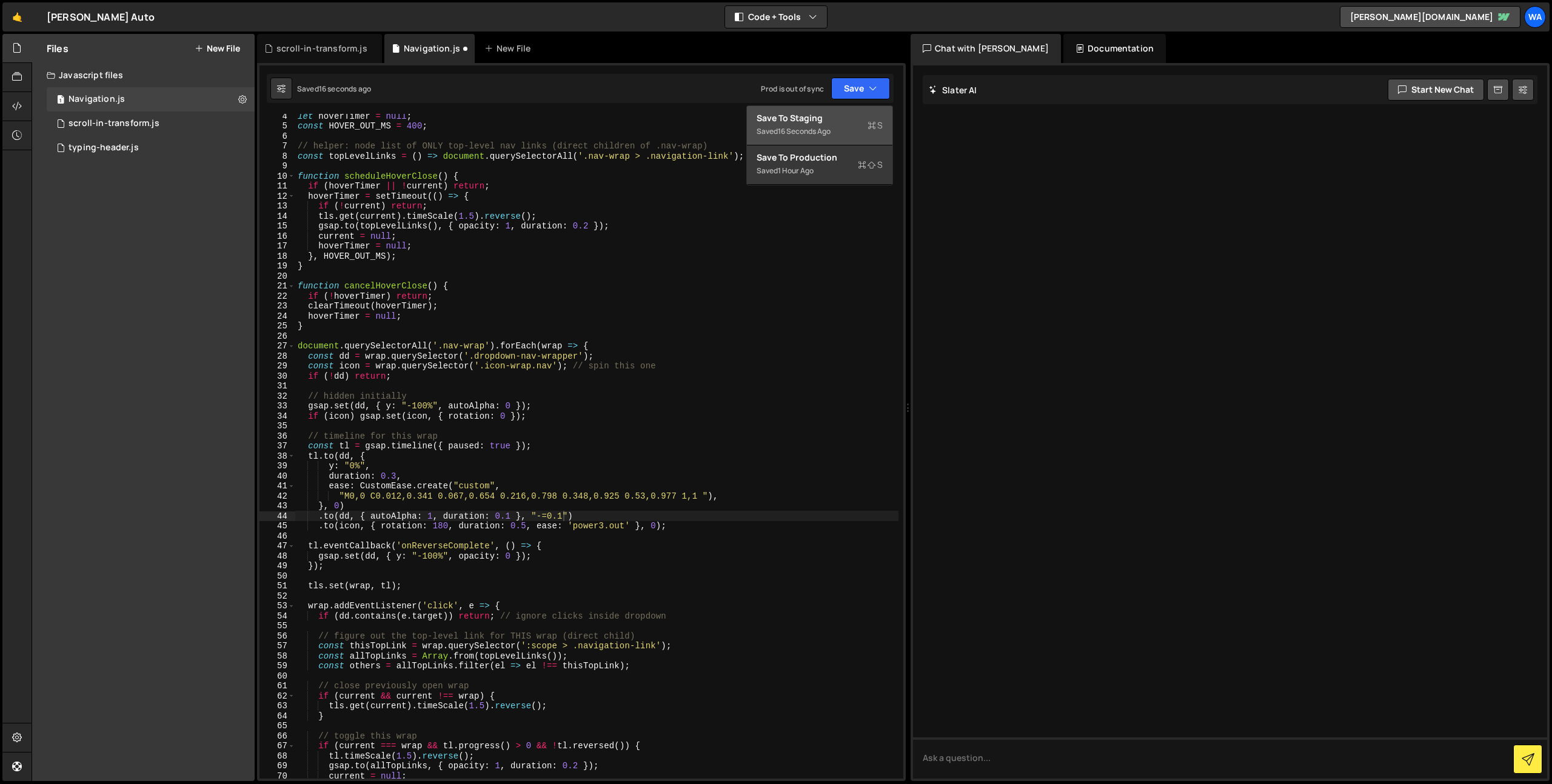
drag, startPoint x: 842, startPoint y: 117, endPoint x: 849, endPoint y: 114, distance: 7.6
click at [843, 117] on div "Save to Staging S" at bounding box center [819, 118] width 126 height 12
click at [559, 516] on div "let hoverTimer = null ; const HOVER_OUT_MS = 400 ; // helper: node list of ONLY…" at bounding box center [596, 453] width 603 height 685
click at [857, 92] on button "Save" at bounding box center [860, 88] width 59 height 22
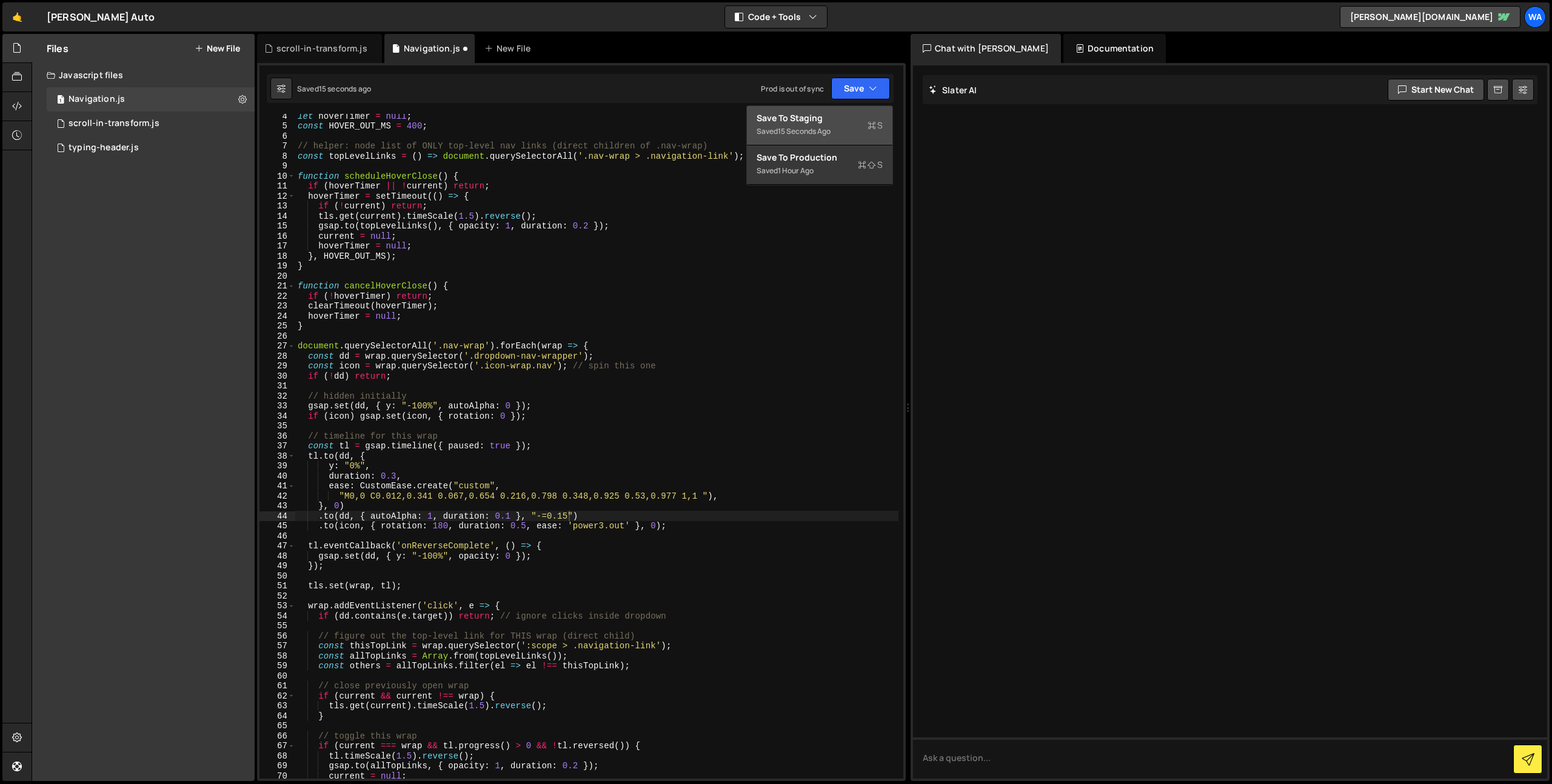
click at [851, 114] on div "Save to Staging S" at bounding box center [819, 118] width 126 height 12
drag, startPoint x: 395, startPoint y: 477, endPoint x: 400, endPoint y: 485, distance: 9.4
click at [394, 478] on div "let hoverTimer = null ; const HOVER_OUT_MS = 400 ; // helper: node list of ONLY…" at bounding box center [596, 453] width 603 height 685
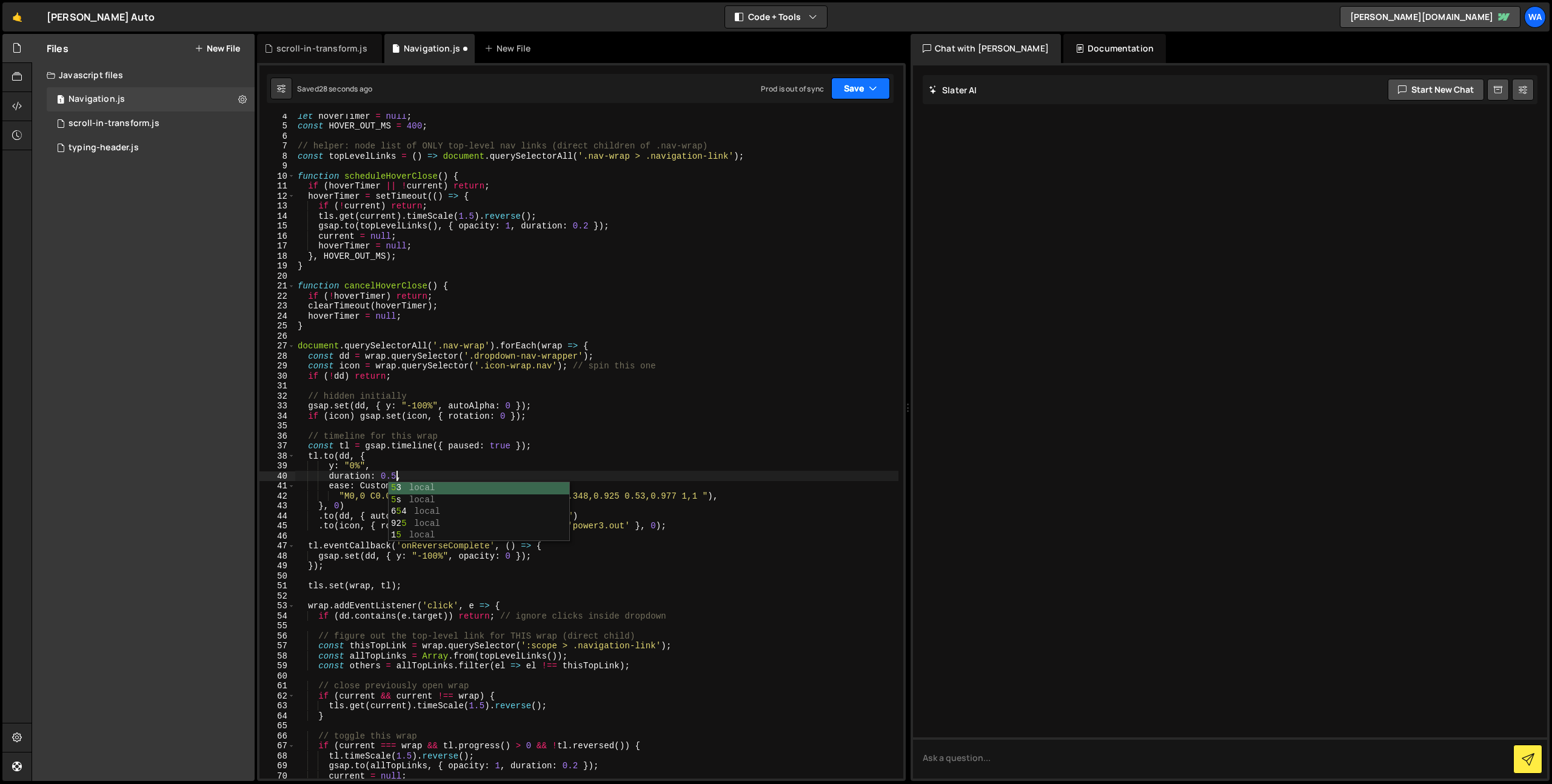
click at [867, 94] on button "Save" at bounding box center [860, 88] width 59 height 22
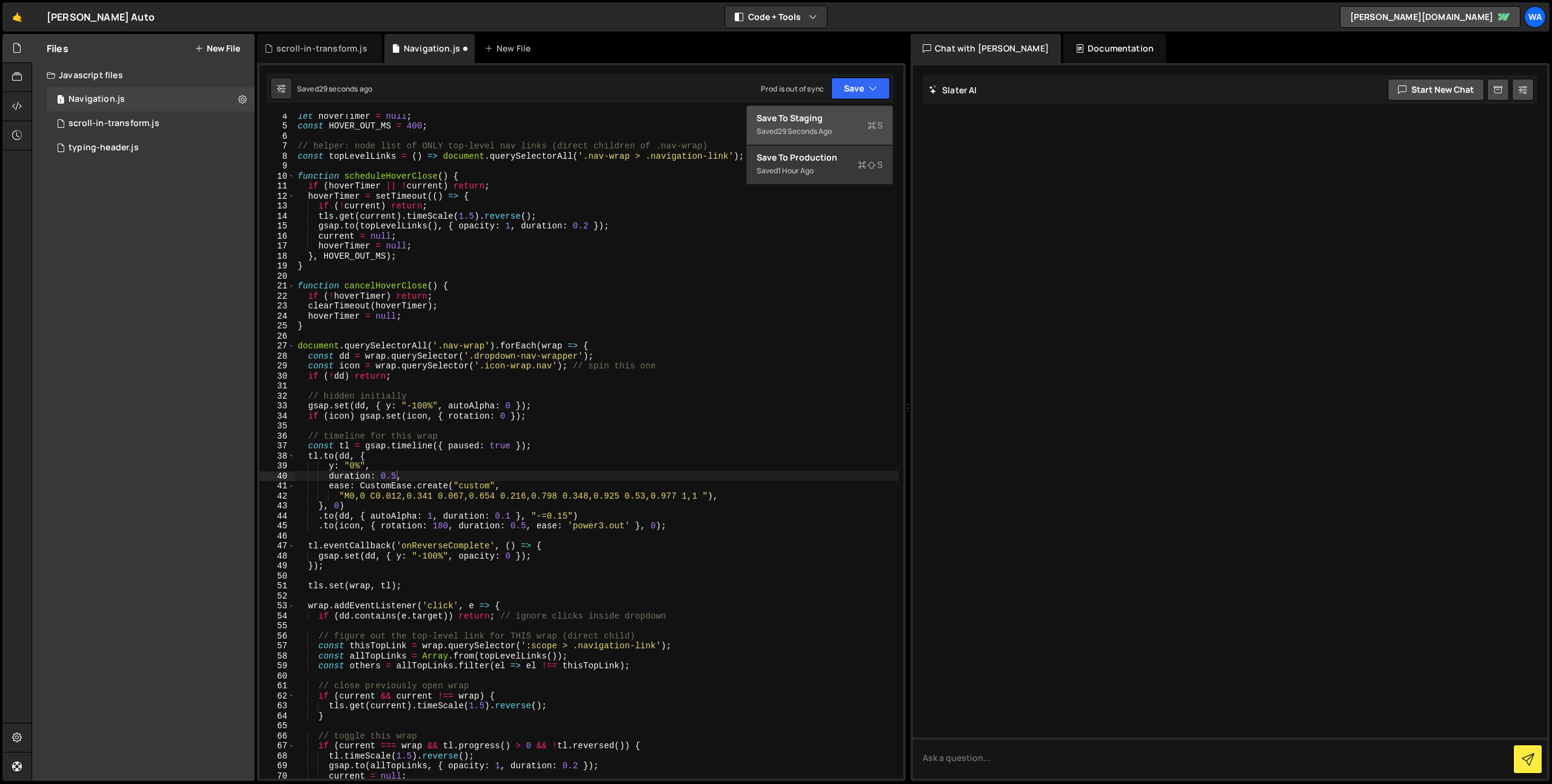
drag, startPoint x: 831, startPoint y: 122, endPoint x: 823, endPoint y: 123, distance: 8.1
click at [833, 121] on div "Save to Staging S" at bounding box center [819, 118] width 126 height 12
drag, startPoint x: 568, startPoint y: 516, endPoint x: 578, endPoint y: 531, distance: 18.0
click at [560, 517] on div "let hoverTimer = null ; const HOVER_OUT_MS = 400 ; // helper: node list of ONLY…" at bounding box center [596, 453] width 603 height 685
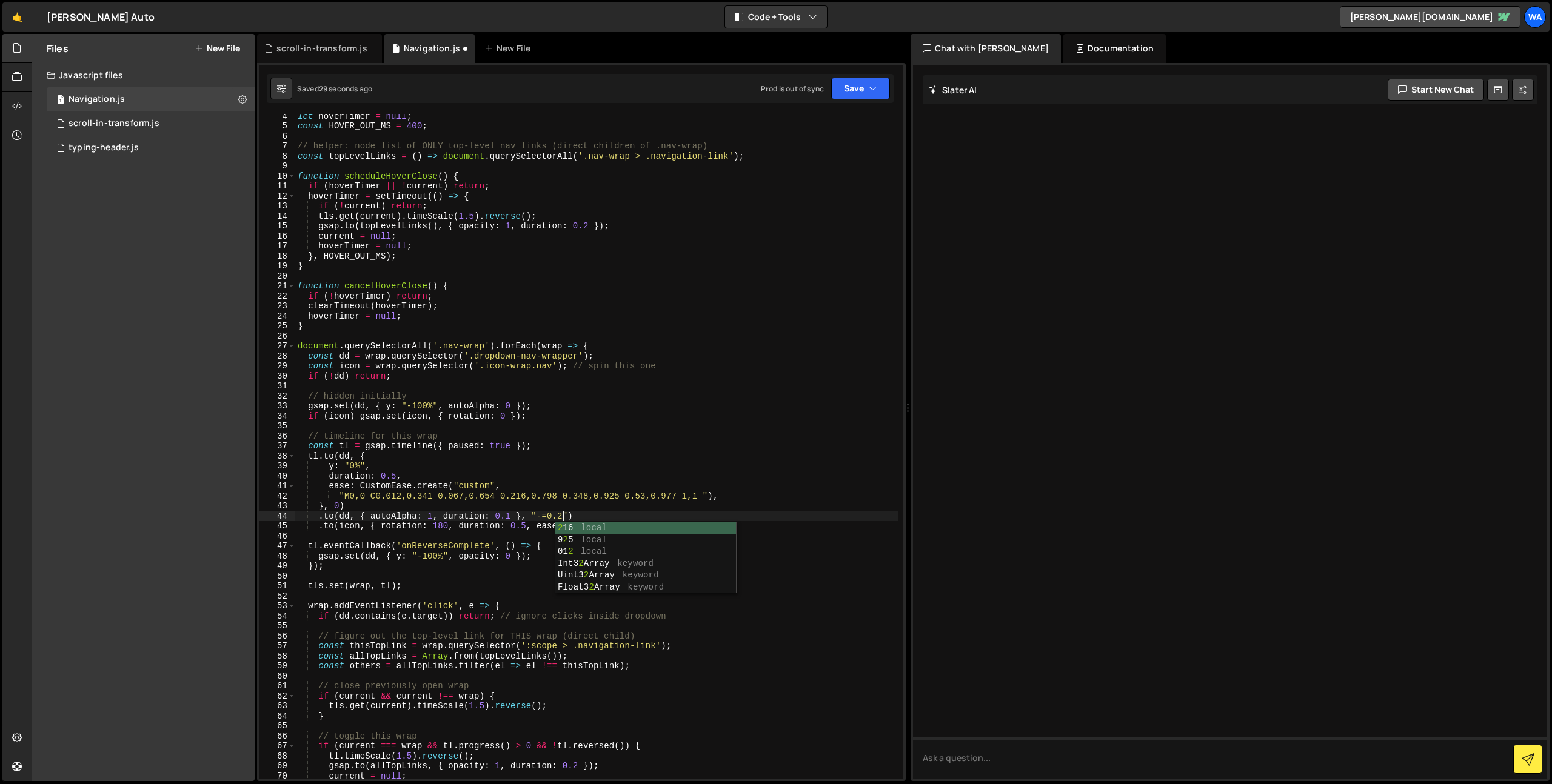
scroll to position [0, 18]
click at [838, 87] on button "Save" at bounding box center [860, 88] width 59 height 22
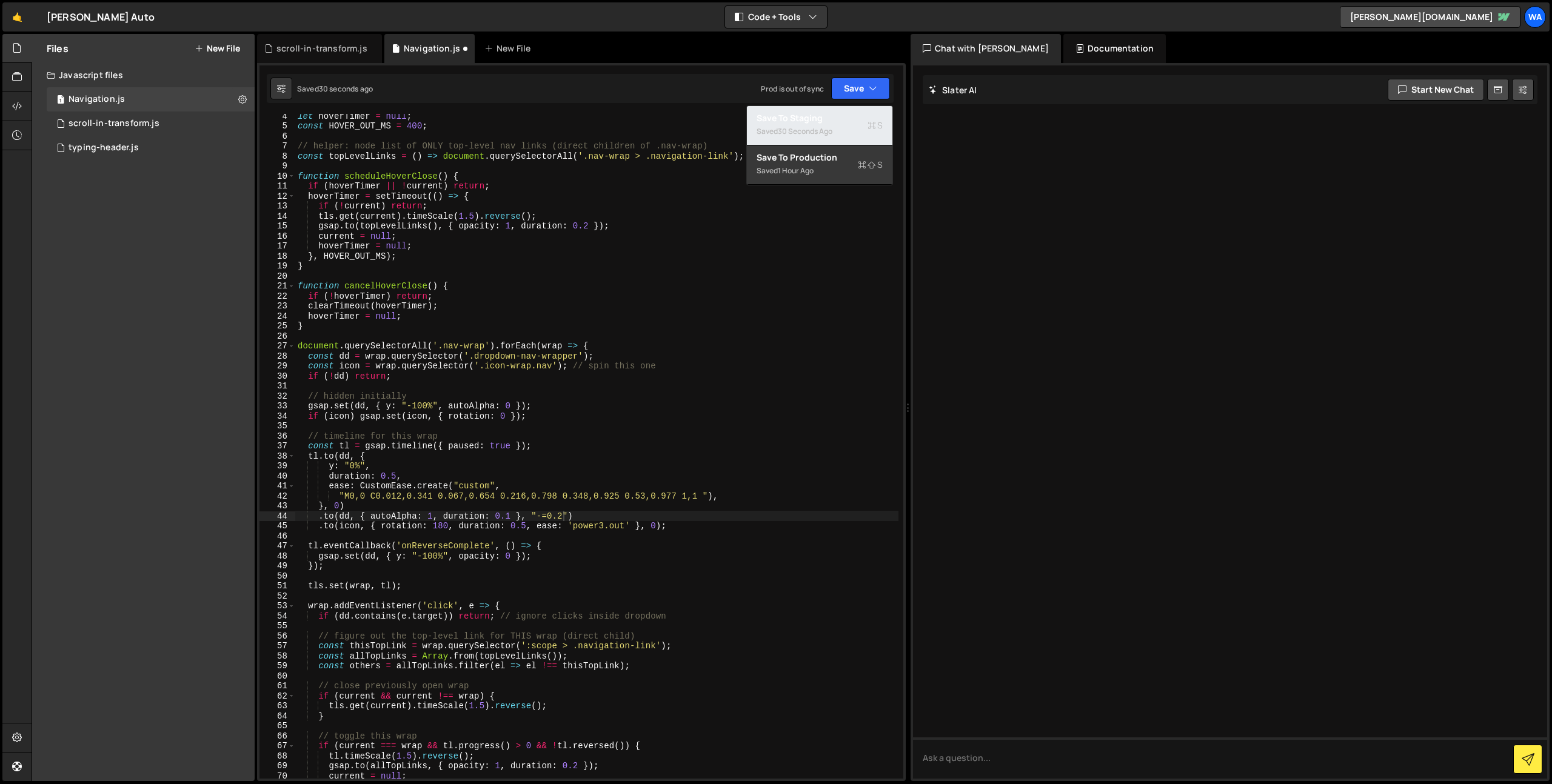
click at [831, 124] on div "Saved 30 seconds ago" at bounding box center [819, 131] width 126 height 14
drag, startPoint x: 509, startPoint y: 516, endPoint x: 559, endPoint y: 546, distance: 58.3
click at [509, 516] on div "let hoverTimer = null ; const HOVER_OUT_MS = 400 ; // helper: node list of ONLY…" at bounding box center [596, 453] width 603 height 685
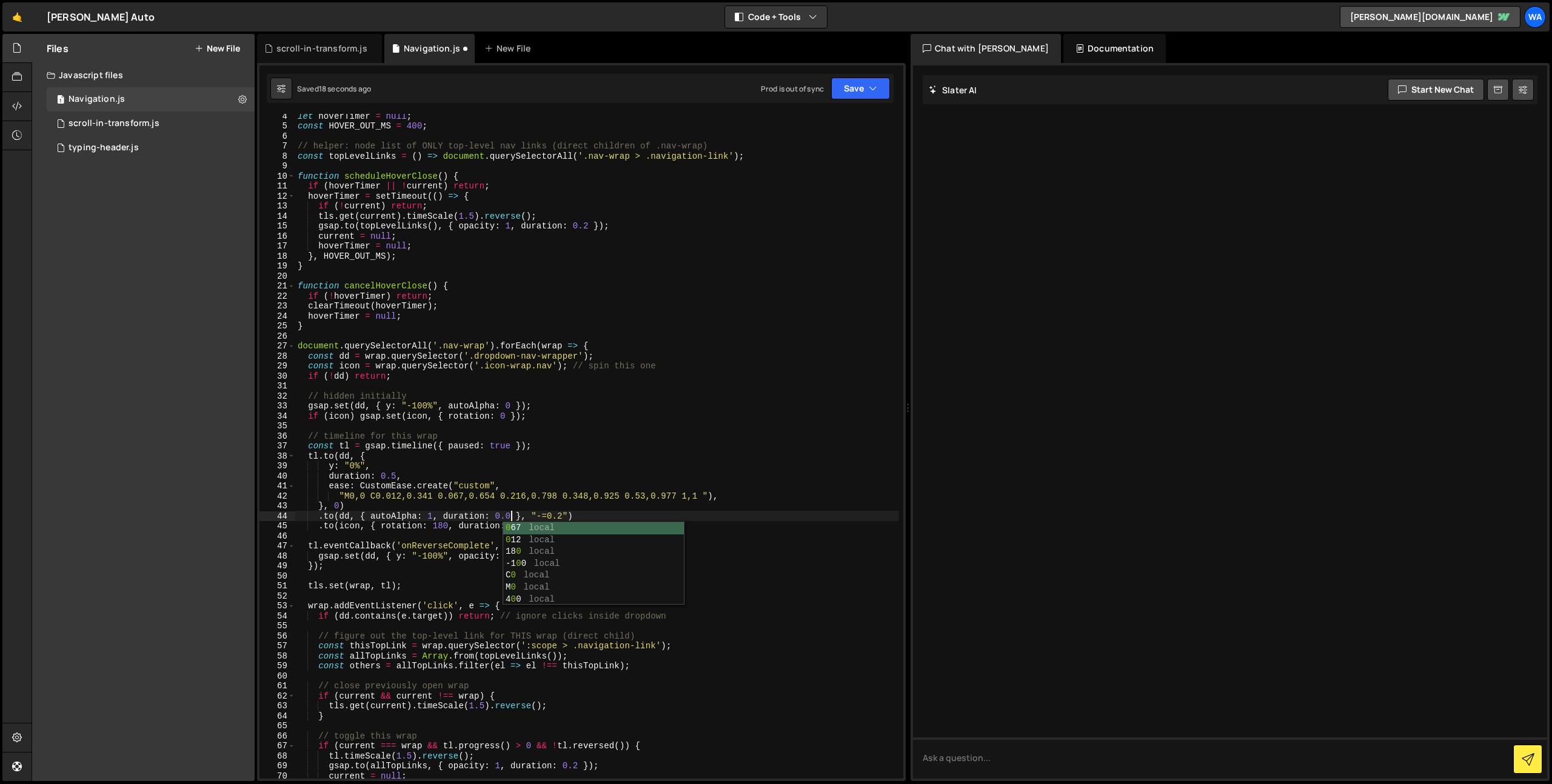
scroll to position [0, 15]
click at [566, 518] on div "let hoverTimer = null ; const HOVER_OUT_MS = 400 ; // helper: node list of ONLY…" at bounding box center [596, 453] width 603 height 685
click at [602, 527] on div "let hoverTimer = null ; const HOVER_OUT_MS = 400 ; // helper: node list of ONLY…" at bounding box center [596, 453] width 603 height 685
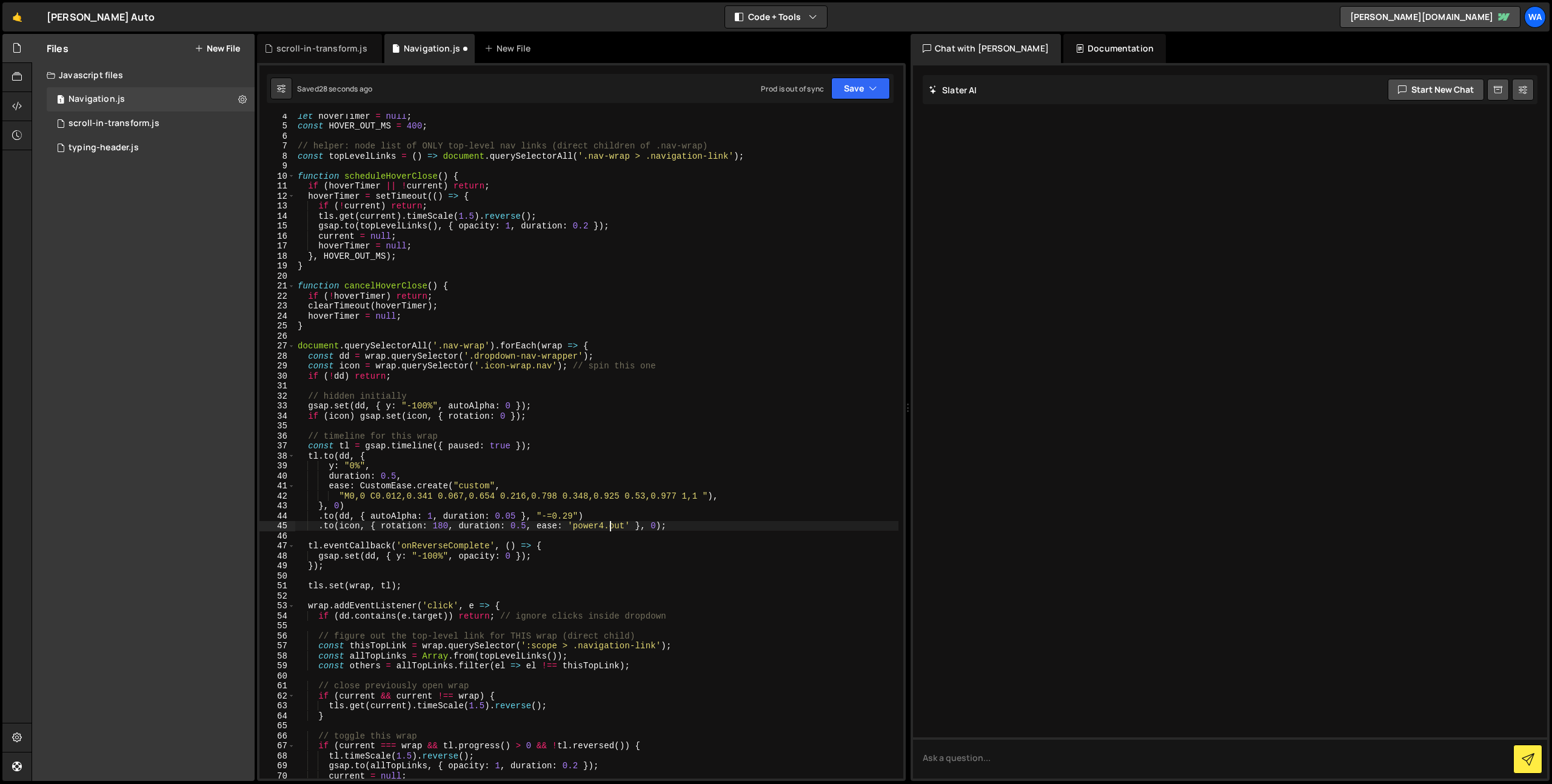
drag, startPoint x: 611, startPoint y: 528, endPoint x: 638, endPoint y: 547, distance: 33.0
click at [615, 532] on div "let hoverTimer = null ; const HOVER_OUT_MS = 400 ; // helper: node list of ONLY…" at bounding box center [596, 453] width 603 height 685
click at [694, 503] on div "let hoverTimer = null ; const HOVER_OUT_MS = 400 ; // helper: node list of ONLY…" at bounding box center [596, 453] width 603 height 685
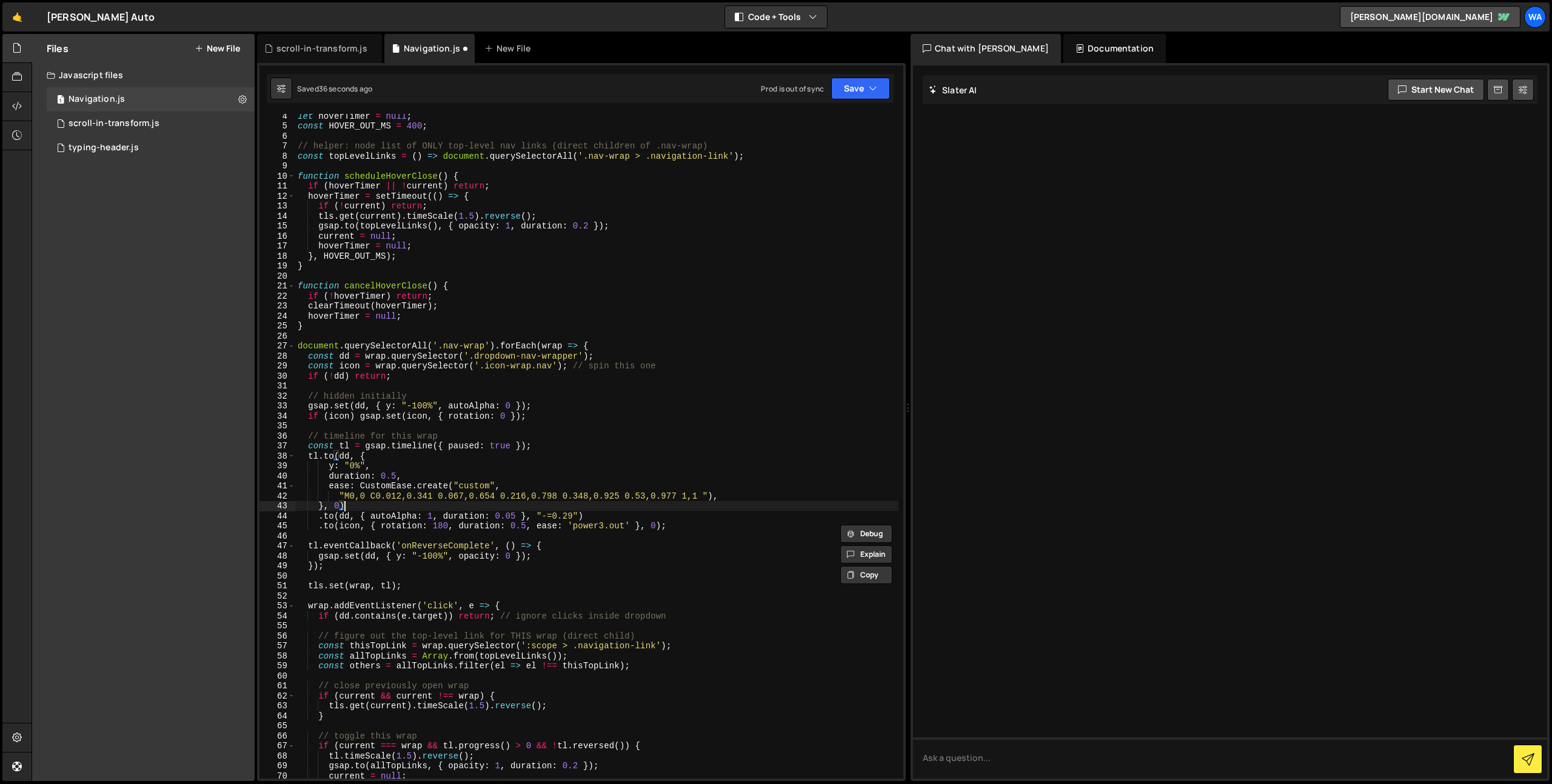
click at [700, 505] on div "let hoverTimer = null ; const HOVER_OUT_MS = 400 ; // helper: node list of ONLY…" at bounding box center [596, 453] width 603 height 685
click at [848, 87] on button "Save" at bounding box center [860, 88] width 59 height 22
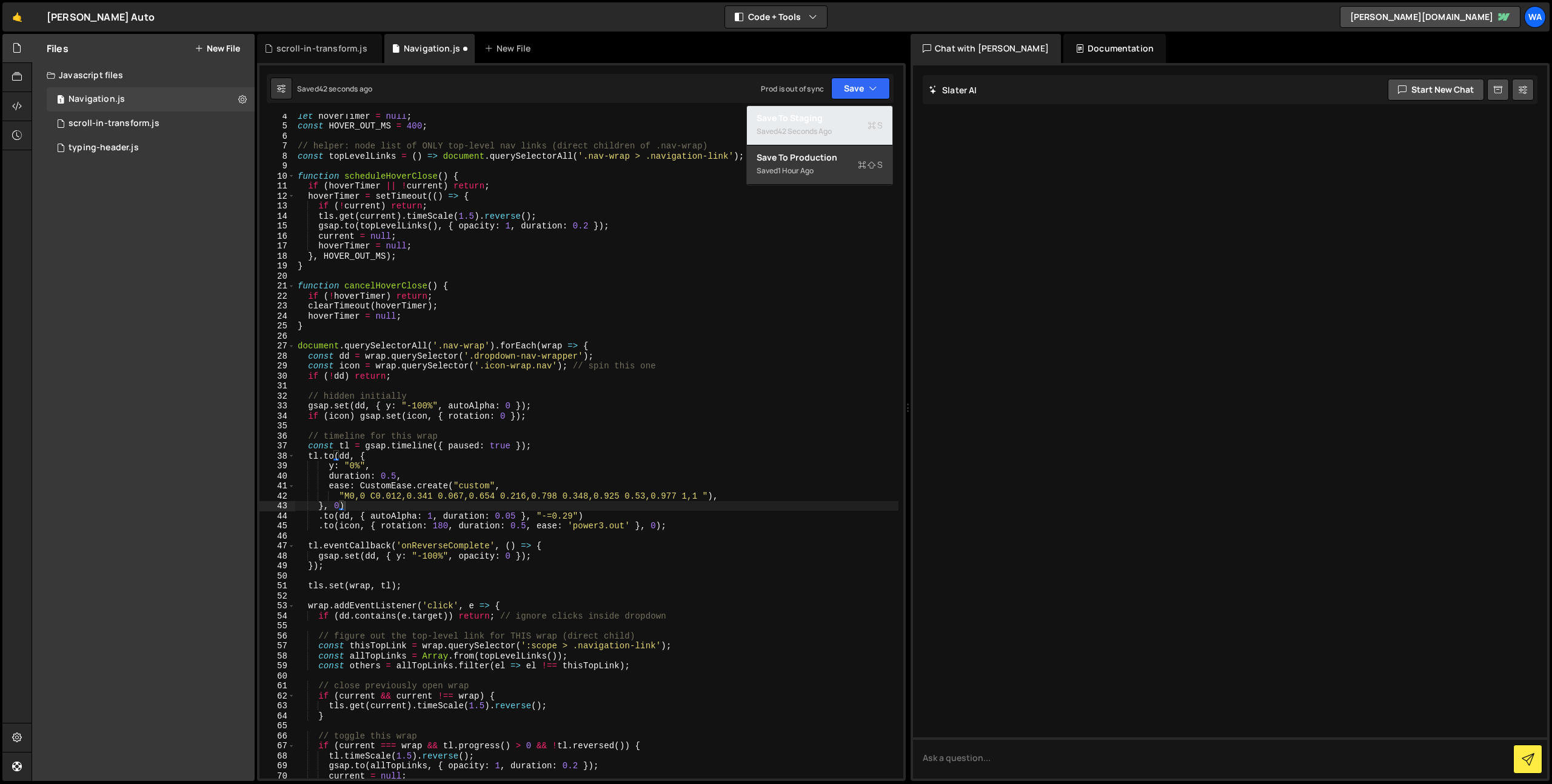
click at [829, 115] on div "Save to Staging S" at bounding box center [819, 118] width 126 height 12
drag, startPoint x: 511, startPoint y: 515, endPoint x: 551, endPoint y: 533, distance: 43.9
click at [512, 516] on div "let hoverTimer = null ; const HOVER_OUT_MS = 400 ; // helper: node list of ONLY…" at bounding box center [596, 453] width 603 height 685
drag, startPoint x: 846, startPoint y: 89, endPoint x: 829, endPoint y: 119, distance: 34.5
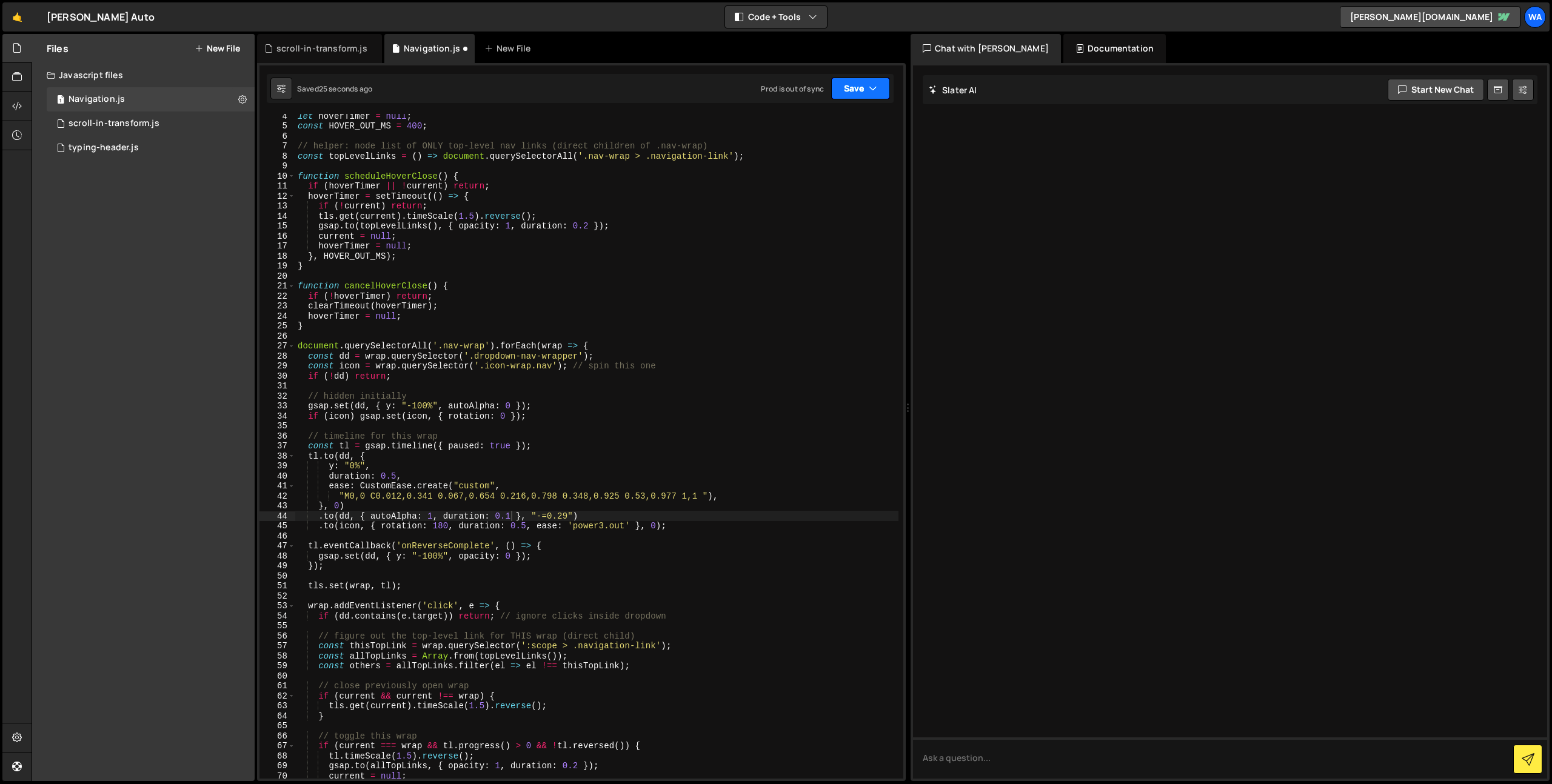
click at [846, 90] on button "Save" at bounding box center [860, 88] width 59 height 22
click at [829, 121] on div "Save to Staging S" at bounding box center [819, 118] width 126 height 12
click at [564, 514] on div "let hoverTimer = null ; const HOVER_OUT_MS = 400 ; // helper: node list of ONLY…" at bounding box center [596, 453] width 603 height 685
drag, startPoint x: 850, startPoint y: 91, endPoint x: 846, endPoint y: 98, distance: 8.1
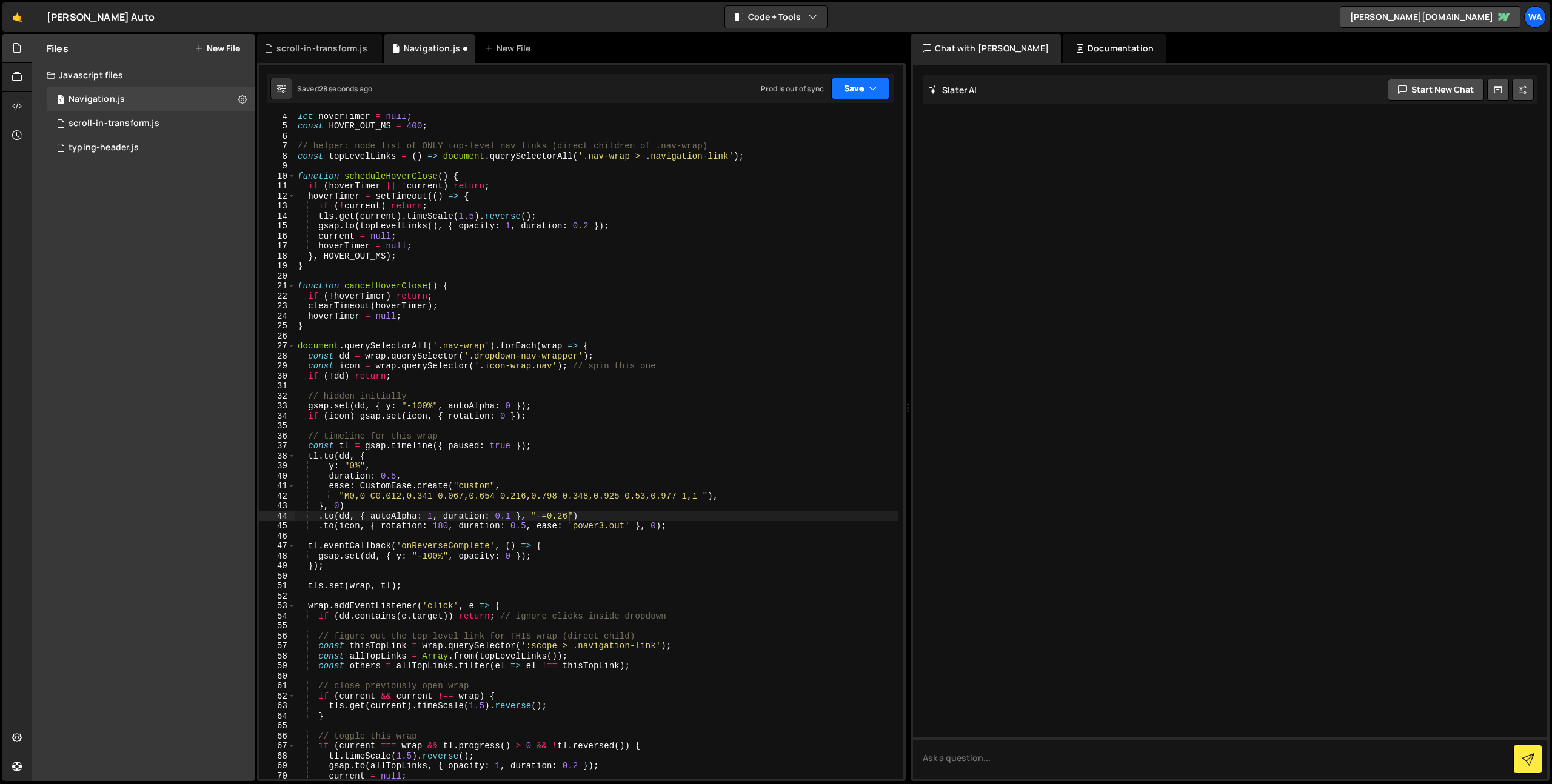
click at [850, 93] on button "Save" at bounding box center [860, 88] width 59 height 22
click at [829, 111] on button "Save to Staging S Saved 28 seconds ago" at bounding box center [819, 125] width 146 height 39
click at [839, 96] on button "Save" at bounding box center [860, 88] width 59 height 22
drag, startPoint x: 827, startPoint y: 116, endPoint x: 864, endPoint y: 93, distance: 43.6
click at [828, 116] on div "Save to Staging S" at bounding box center [819, 118] width 126 height 12
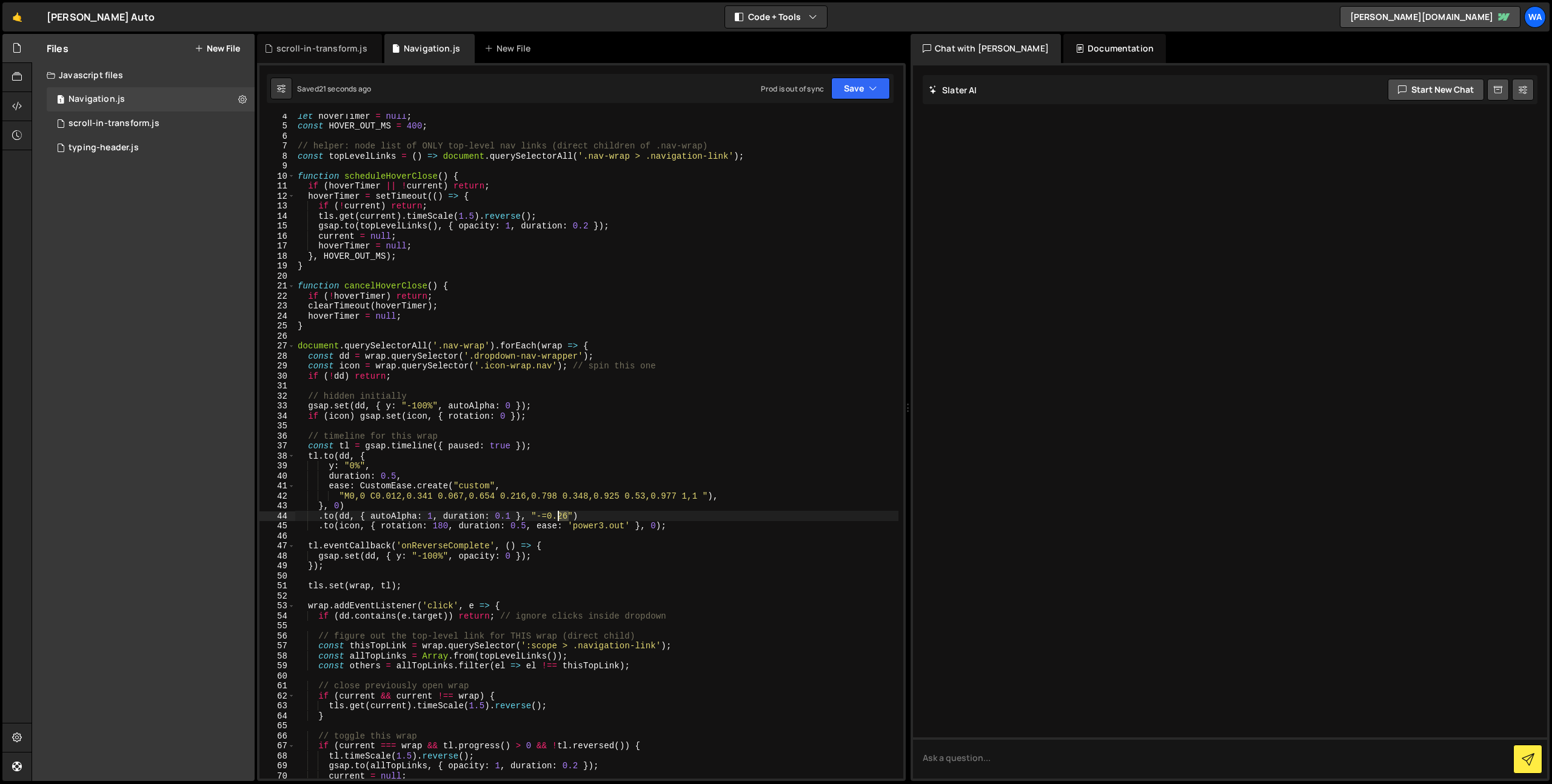
click at [560, 516] on div "let hoverTimer = null ; const HOVER_OUT_MS = 400 ; // helper: node list of ONLY…" at bounding box center [596, 453] width 603 height 685
click at [833, 97] on button "Save" at bounding box center [860, 88] width 59 height 22
click at [826, 114] on div "Save to Staging S" at bounding box center [819, 118] width 126 height 12
click at [560, 518] on div "let hoverTimer = null ; const HOVER_OUT_MS = 400 ; // helper: node list of ONLY…" at bounding box center [596, 453] width 603 height 685
type textarea ".to(dd, { autoAlpha: 1, duration: 0.1 }, "-=0.15")"
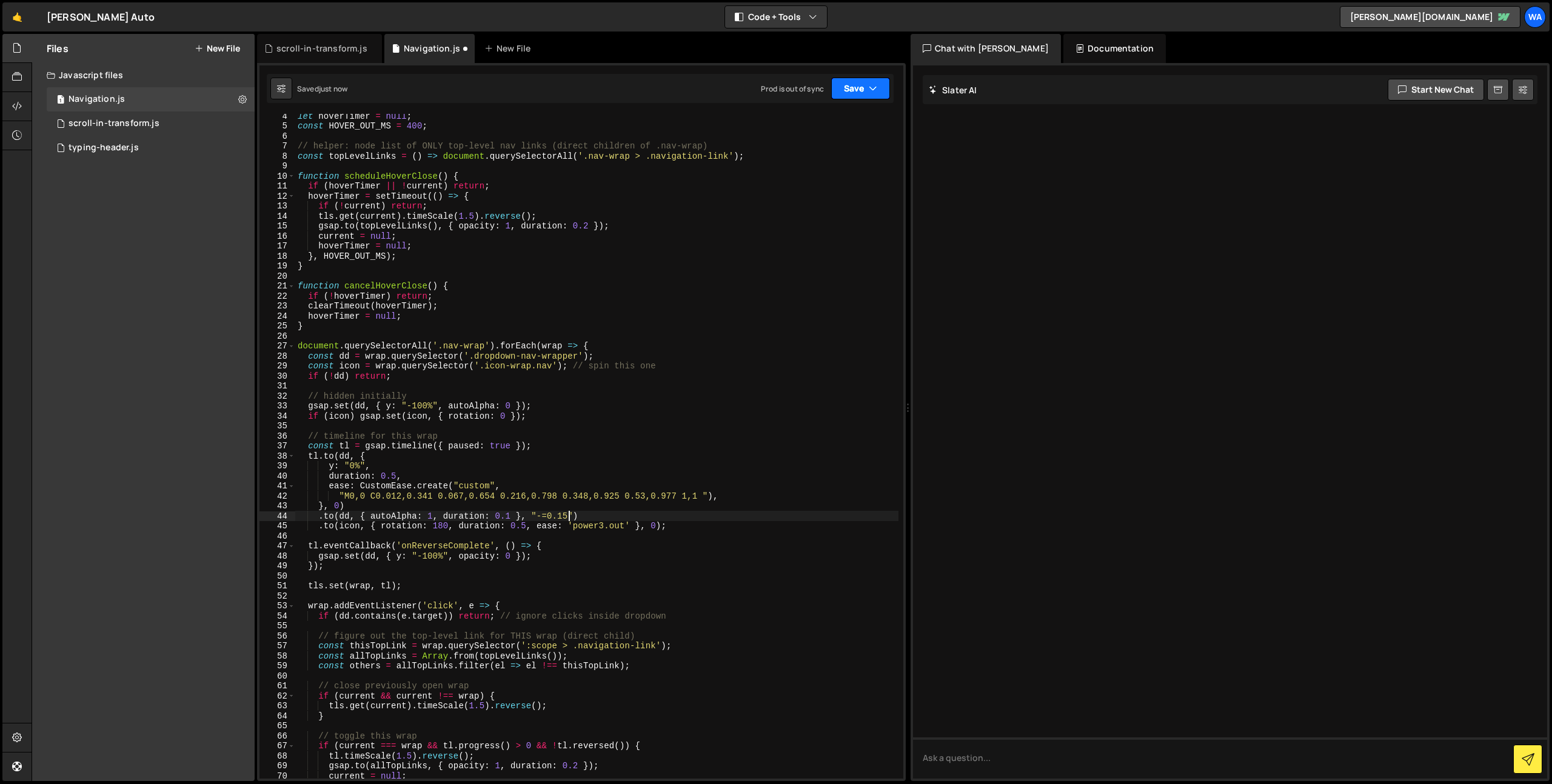
drag, startPoint x: 855, startPoint y: 89, endPoint x: 847, endPoint y: 97, distance: 11.3
click at [853, 91] on button "Save" at bounding box center [860, 88] width 59 height 22
drag, startPoint x: 826, startPoint y: 115, endPoint x: 875, endPoint y: 84, distance: 58.0
click at [829, 114] on div "Save to Staging S" at bounding box center [819, 118] width 126 height 12
click at [21, 21] on link "🤙" at bounding box center [17, 17] width 29 height 29
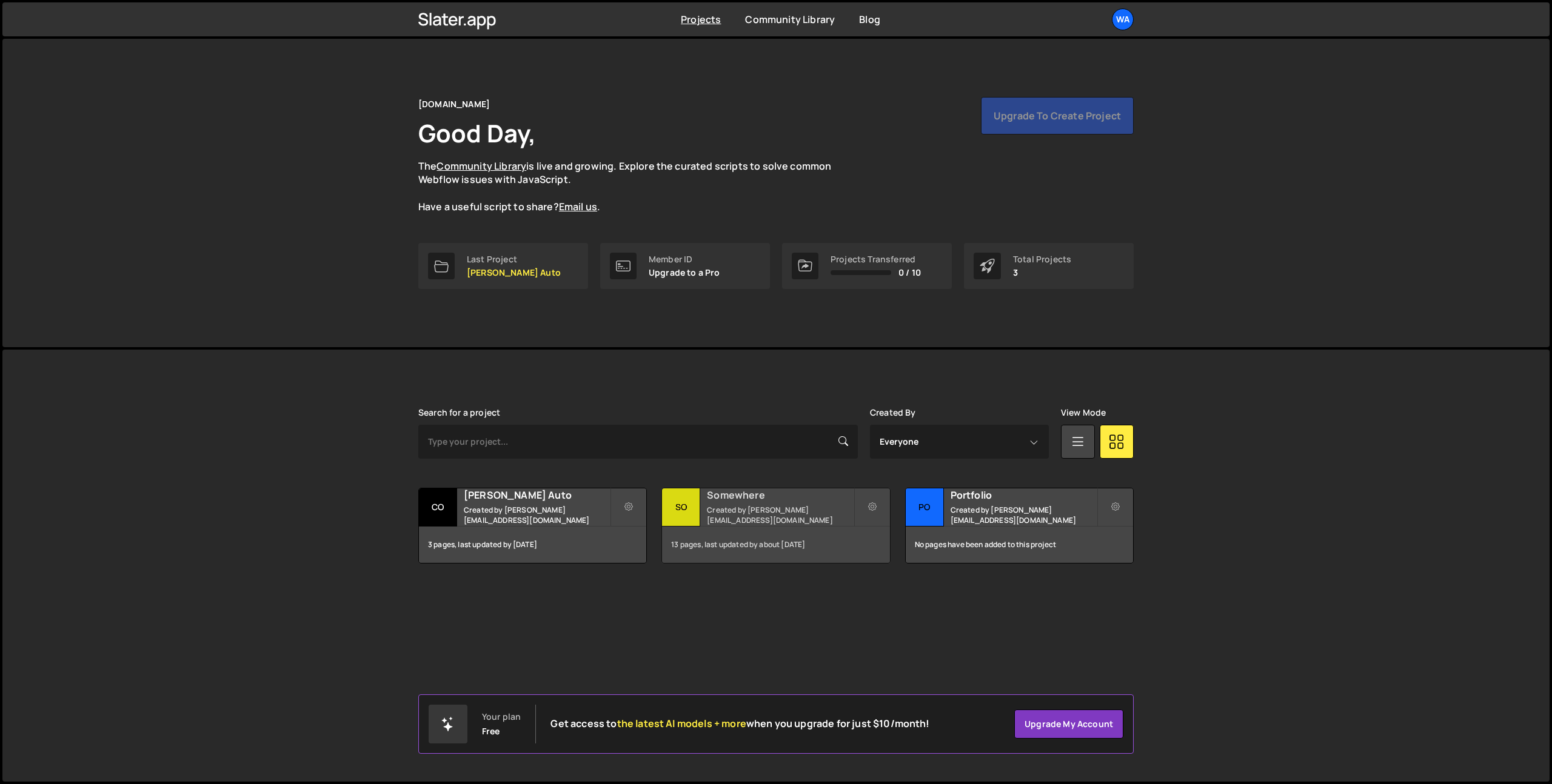
click at [800, 501] on h2 "Somewhere" at bounding box center [780, 495] width 146 height 13
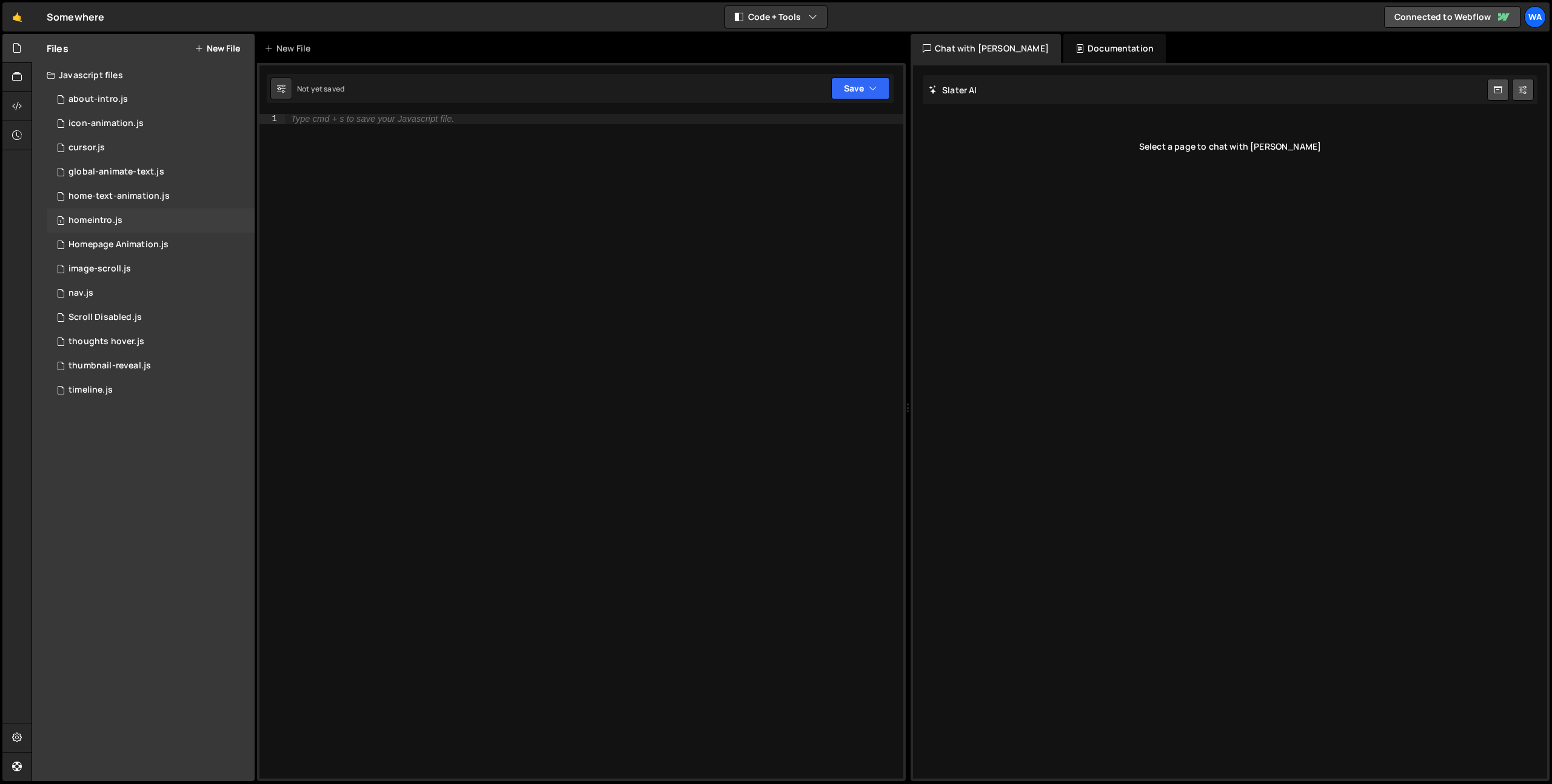
click at [145, 223] on div "1 homeintro.js 0" at bounding box center [150, 220] width 208 height 24
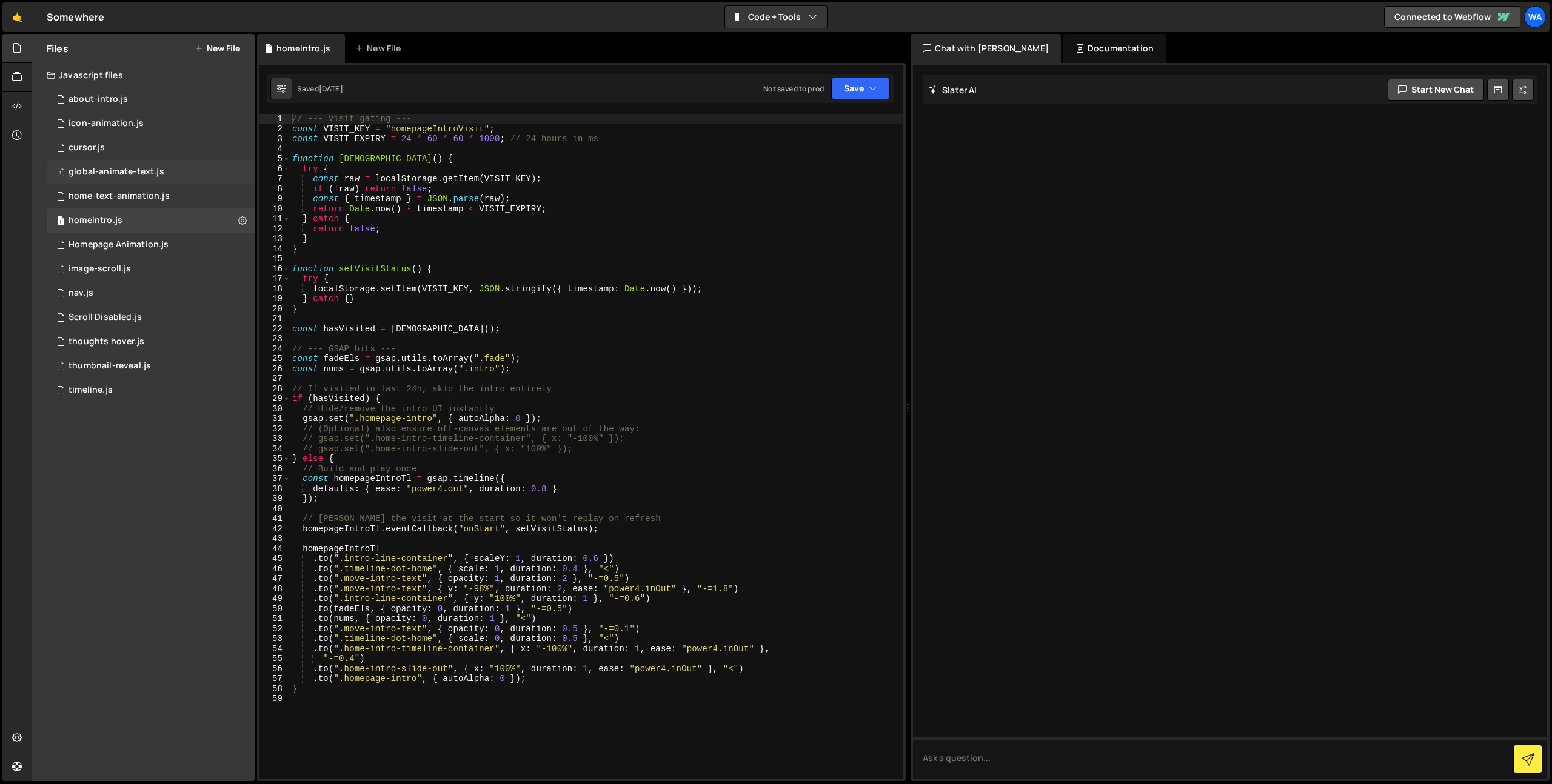
click at [147, 177] on div "global-animate-text.js" at bounding box center [116, 172] width 96 height 11
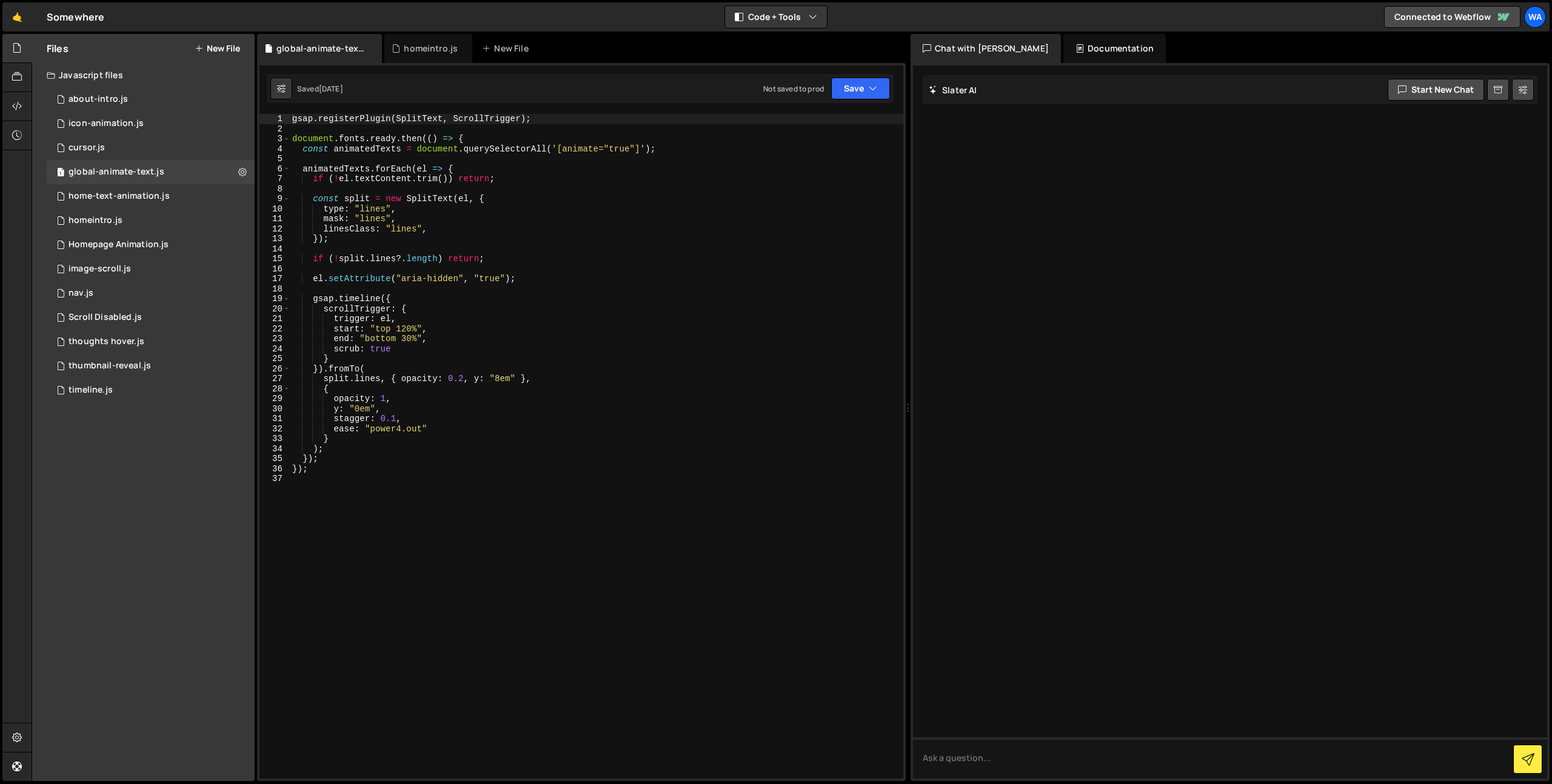
click at [470, 236] on div "gsap . registerPlugin ( SplitText , ScrollTrigger ) ; document . fonts . ready …" at bounding box center [596, 456] width 613 height 685
type textarea "});"
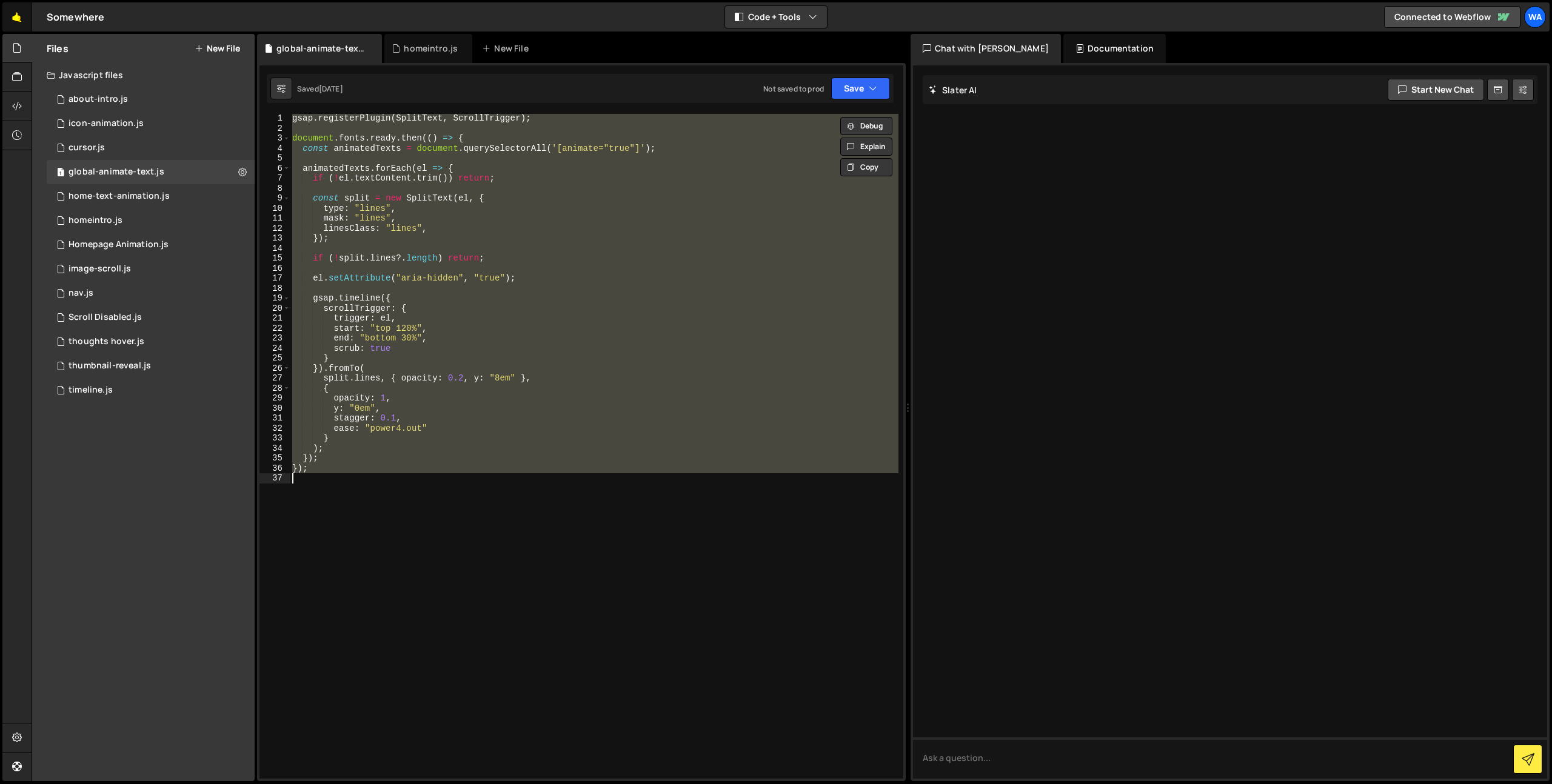
click at [20, 20] on link "🤙" at bounding box center [17, 17] width 29 height 29
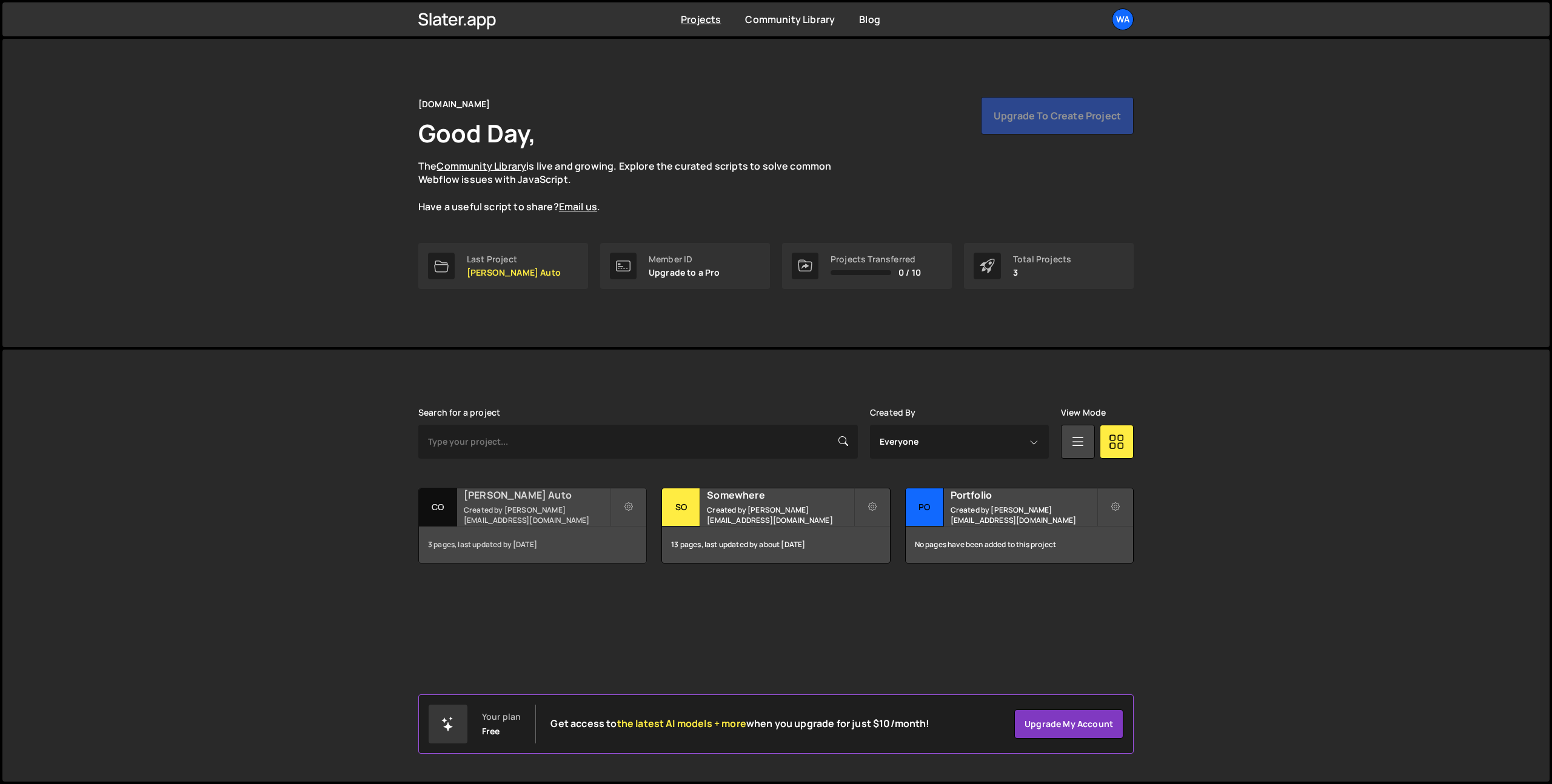
click at [539, 495] on h2 "[PERSON_NAME] Auto" at bounding box center [537, 495] width 146 height 13
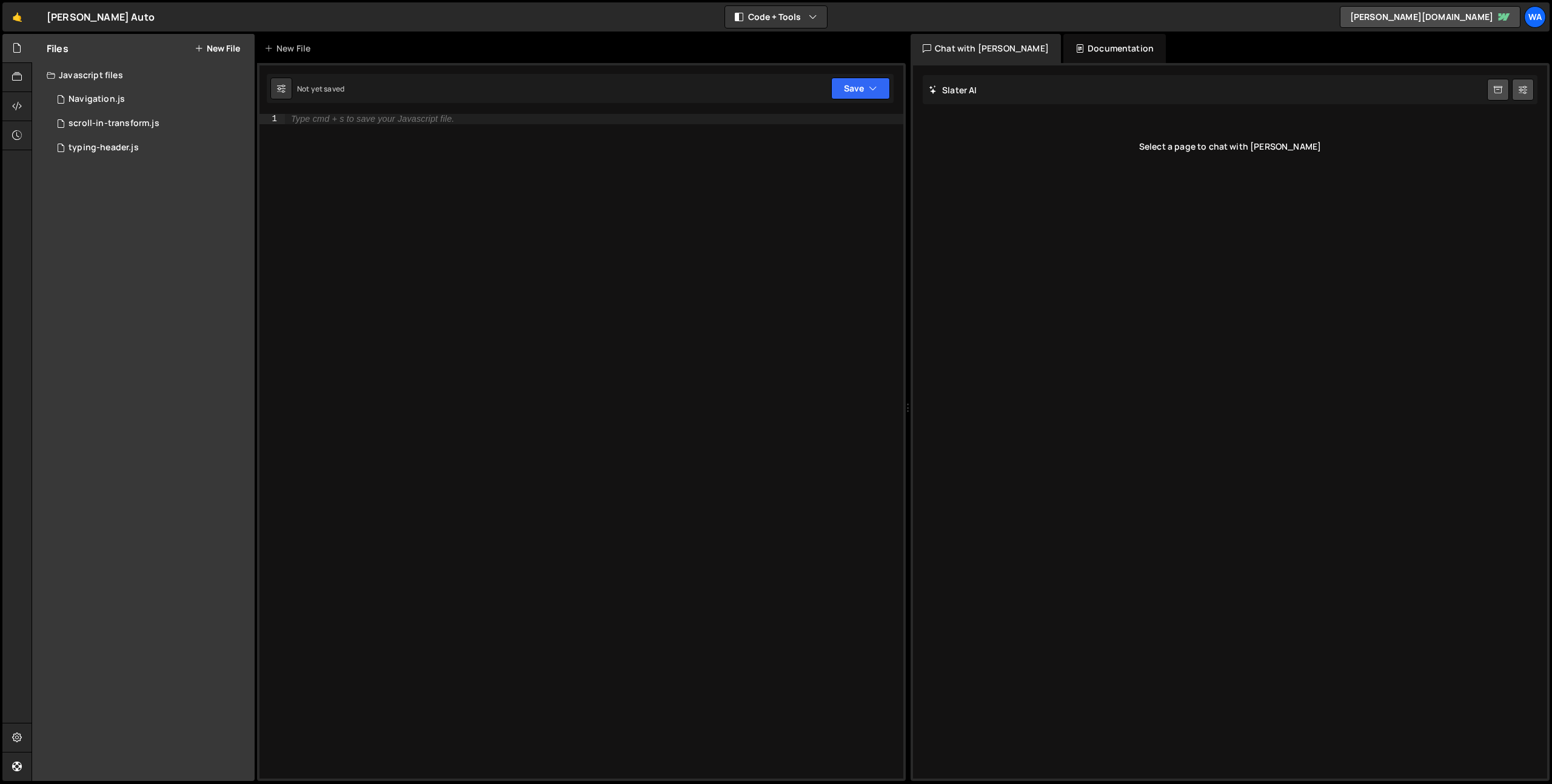
click at [221, 51] on button "New File" at bounding box center [218, 48] width 46 height 10
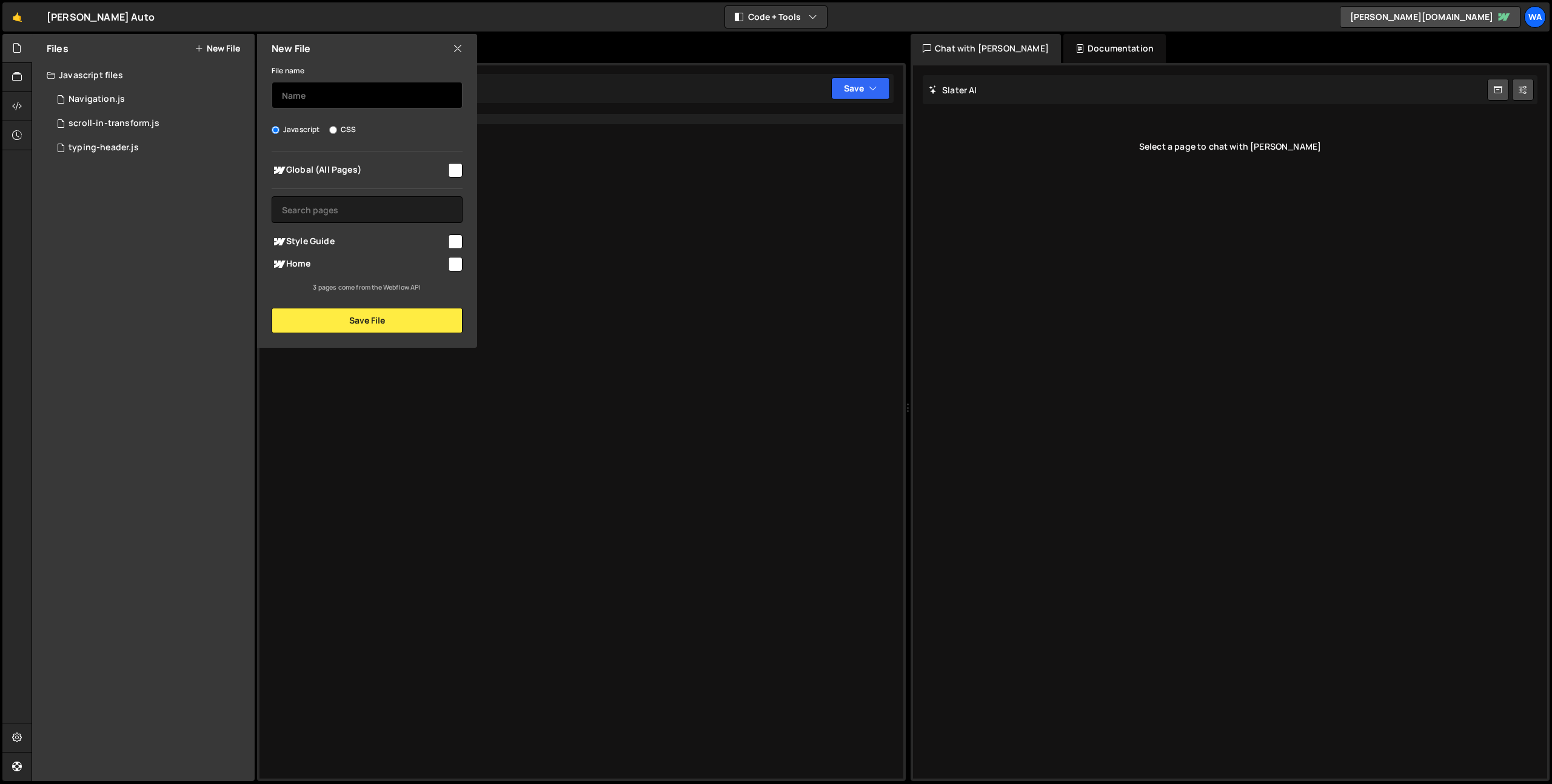
click at [297, 88] on input "text" at bounding box center [367, 95] width 191 height 27
type input "animated-text"
click at [451, 168] on input "checkbox" at bounding box center [455, 170] width 14 height 14
checkbox input "true"
click at [417, 321] on button "Save File" at bounding box center [367, 320] width 191 height 25
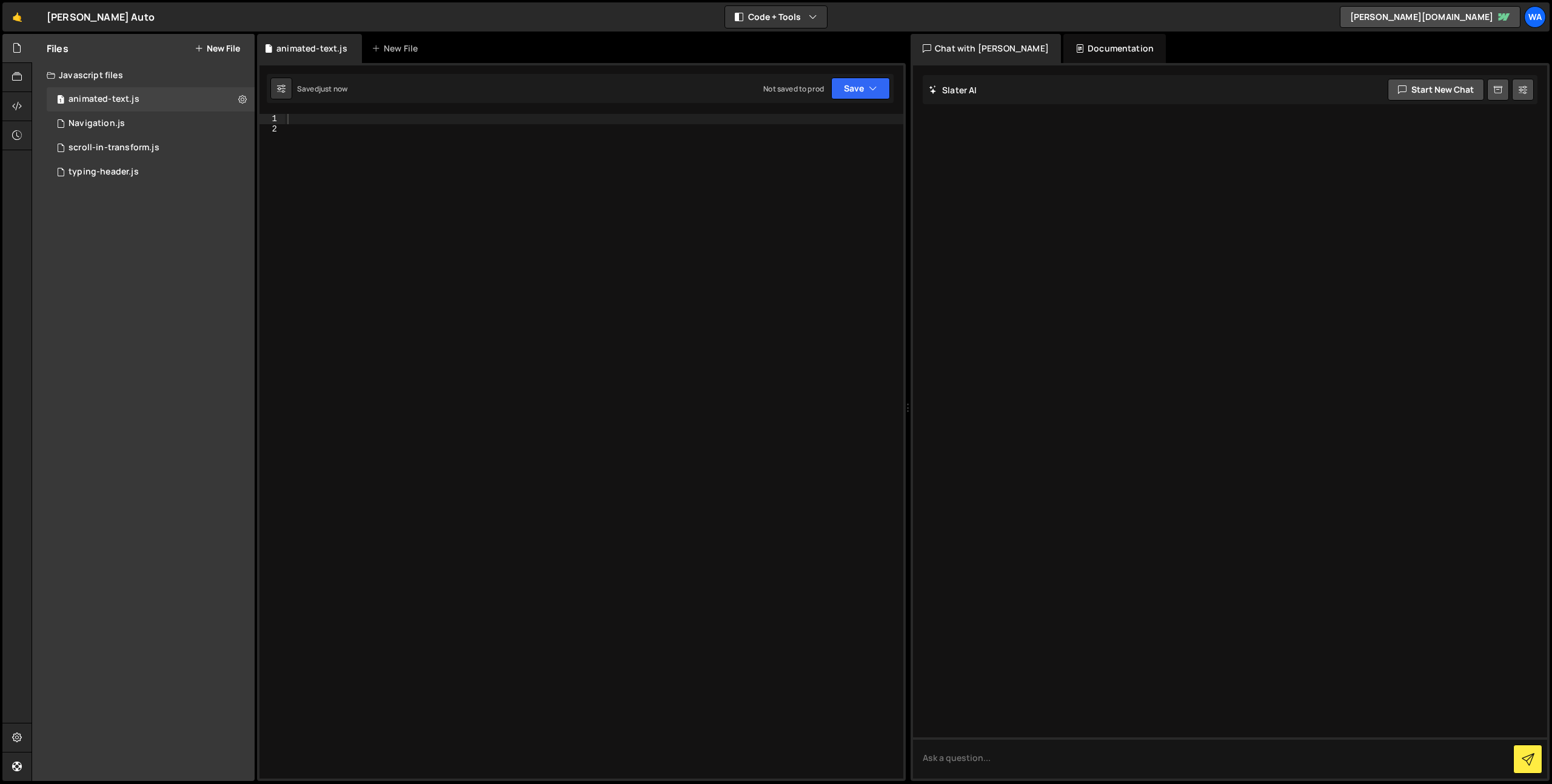
click at [342, 122] on div at bounding box center [594, 456] width 619 height 685
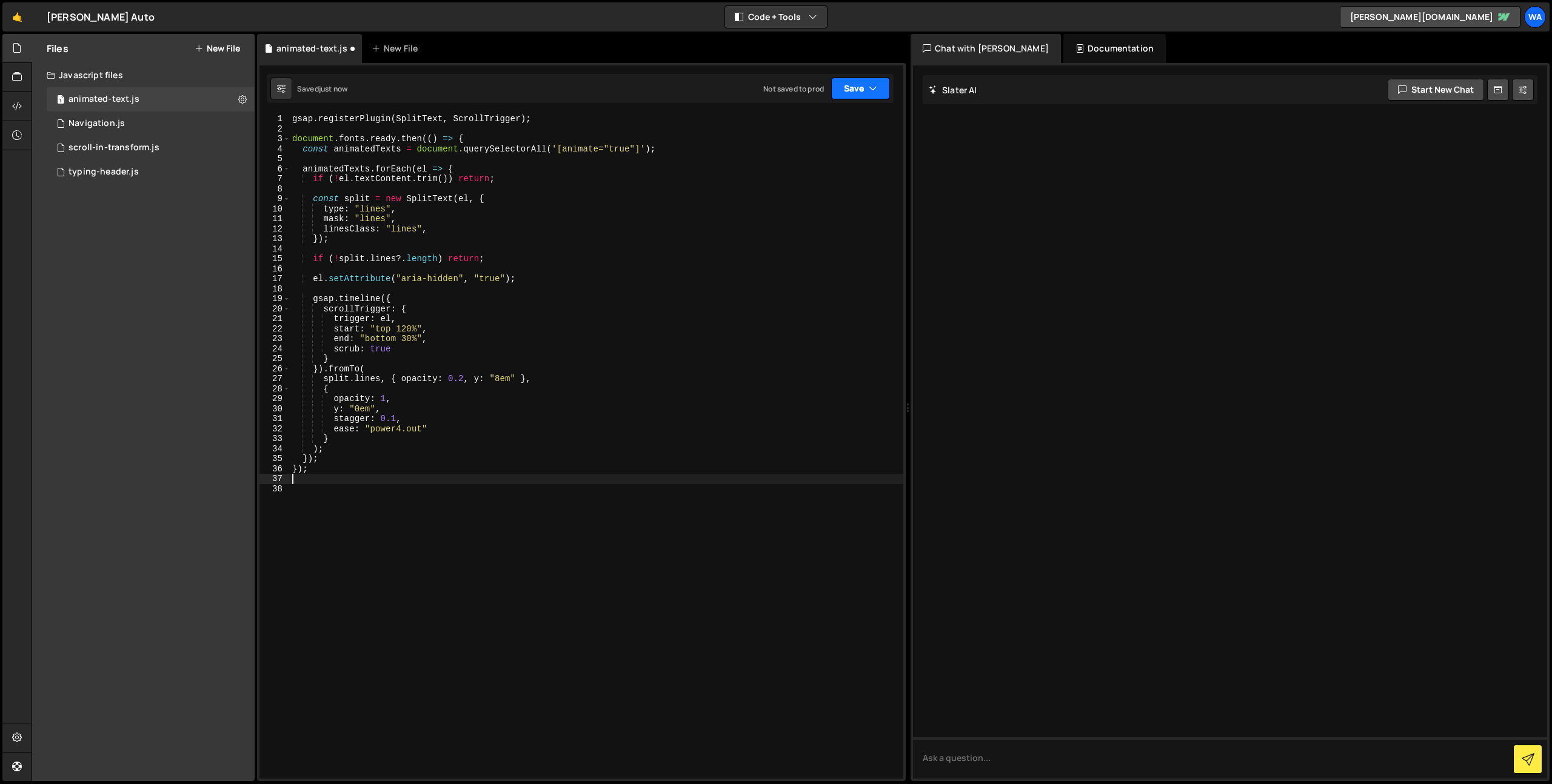
drag, startPoint x: 839, startPoint y: 87, endPoint x: 836, endPoint y: 96, distance: 9.5
click at [839, 88] on button "Save" at bounding box center [860, 88] width 59 height 22
click at [830, 110] on button "Save to Staging S Saved just now" at bounding box center [819, 125] width 146 height 39
click at [863, 78] on button "Save" at bounding box center [860, 88] width 59 height 22
click at [850, 111] on button "Save to Staging S Saved 33 seconds ago" at bounding box center [819, 125] width 146 height 39
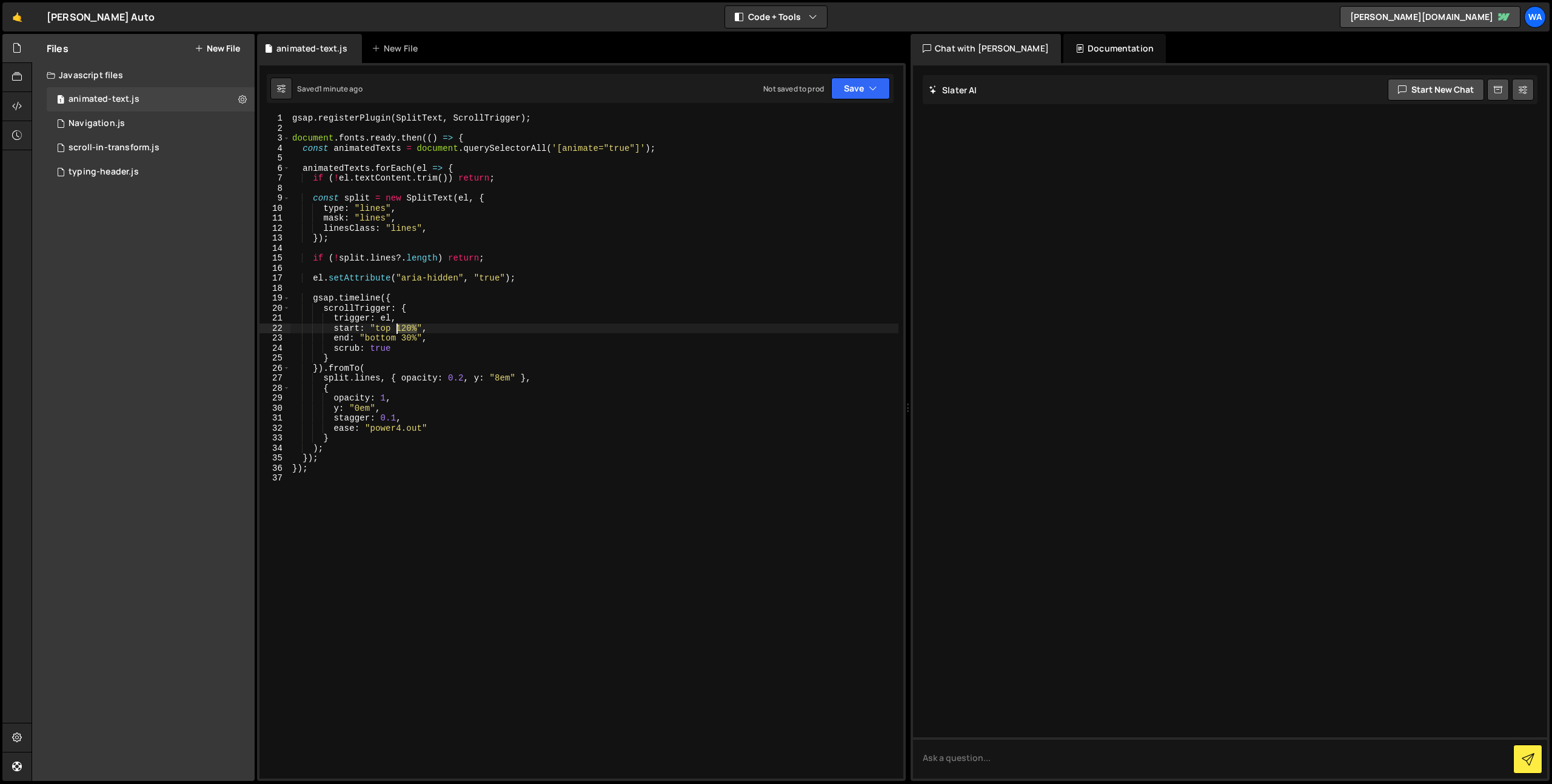
drag, startPoint x: 416, startPoint y: 329, endPoint x: 400, endPoint y: 329, distance: 16.0
click at [399, 328] on div "gsap . registerPlugin ( SplitText , ScrollTrigger ) ; document . fonts . ready …" at bounding box center [594, 456] width 609 height 685
click at [402, 341] on div "gsap . registerPlugin ( SplitText , ScrollTrigger ) ; document . fonts . ready …" at bounding box center [594, 456] width 609 height 685
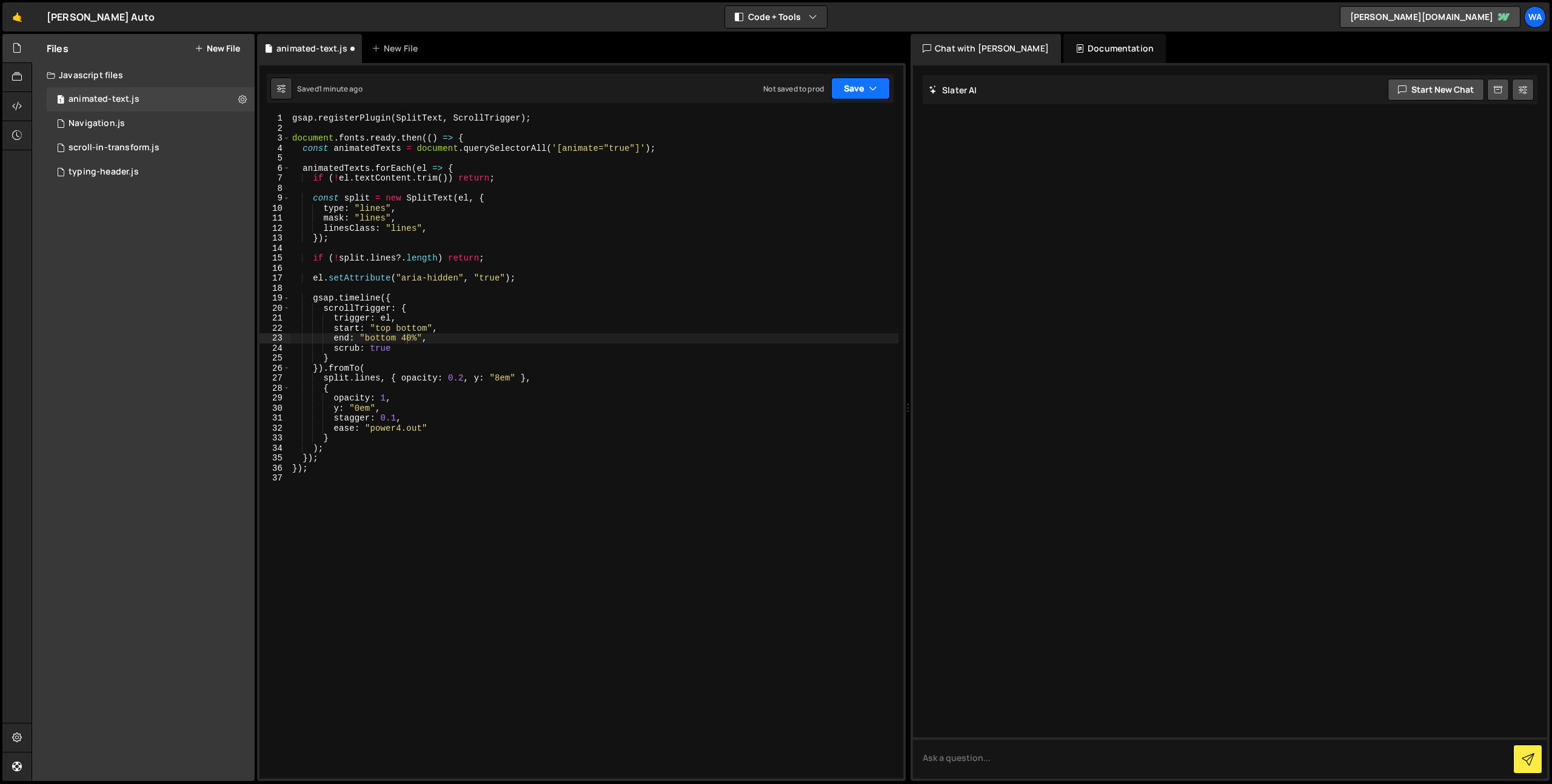
drag, startPoint x: 860, startPoint y: 88, endPoint x: 817, endPoint y: 120, distance: 53.6
click at [860, 89] on button "Save" at bounding box center [860, 88] width 59 height 22
click at [815, 122] on div "Save to Staging S" at bounding box center [819, 118] width 126 height 12
drag, startPoint x: 404, startPoint y: 337, endPoint x: 412, endPoint y: 347, distance: 12.8
click at [400, 337] on div "gsap . registerPlugin ( SplitText , ScrollTrigger ) ; document . fonts . ready …" at bounding box center [594, 456] width 609 height 685
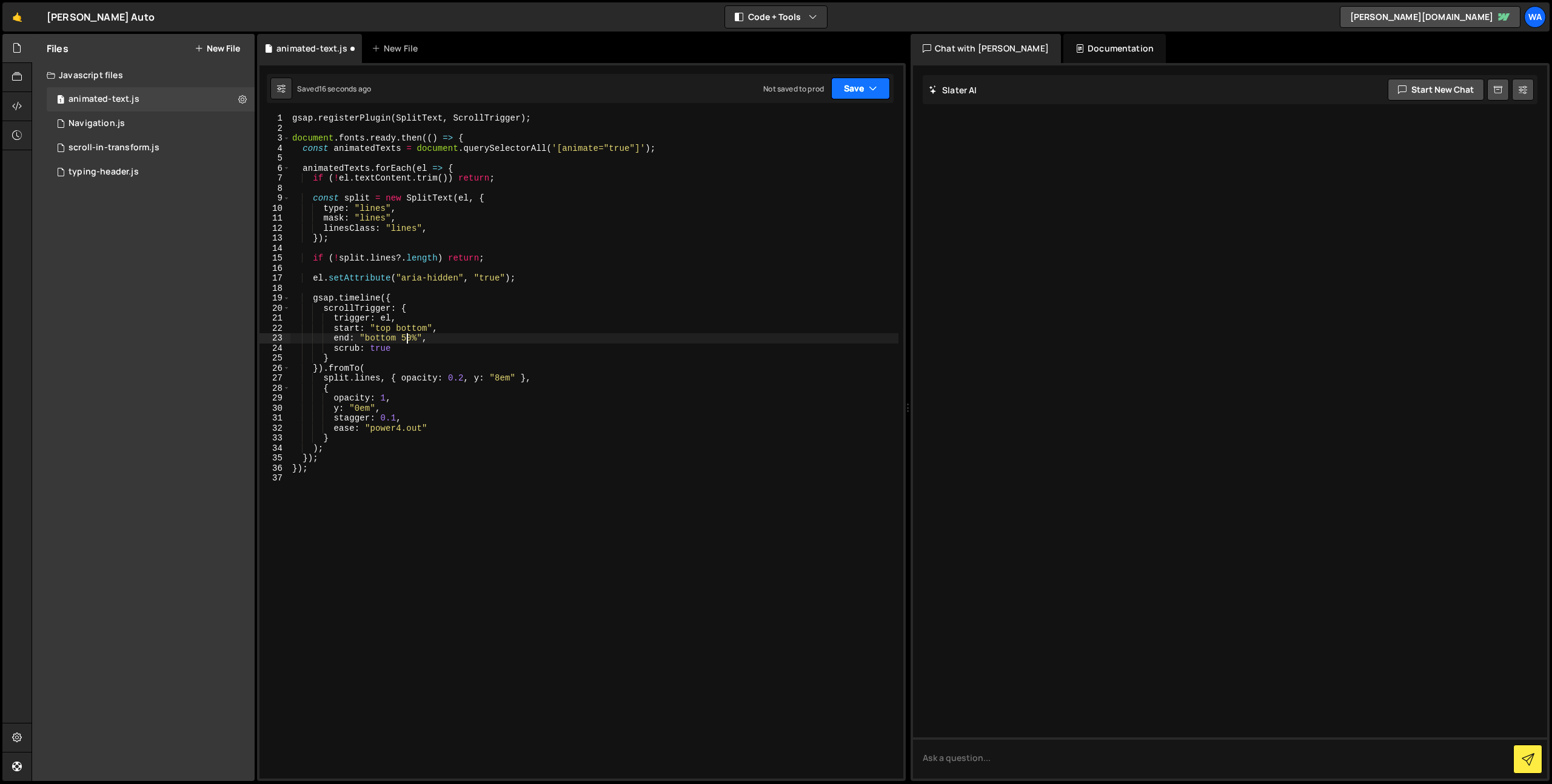
drag, startPoint x: 852, startPoint y: 90, endPoint x: 837, endPoint y: 115, distance: 29.2
click at [852, 91] on button "Save" at bounding box center [860, 88] width 59 height 22
click at [833, 119] on div "Save to Staging S" at bounding box center [819, 118] width 126 height 12
drag, startPoint x: 396, startPoint y: 418, endPoint x: 408, endPoint y: 427, distance: 15.0
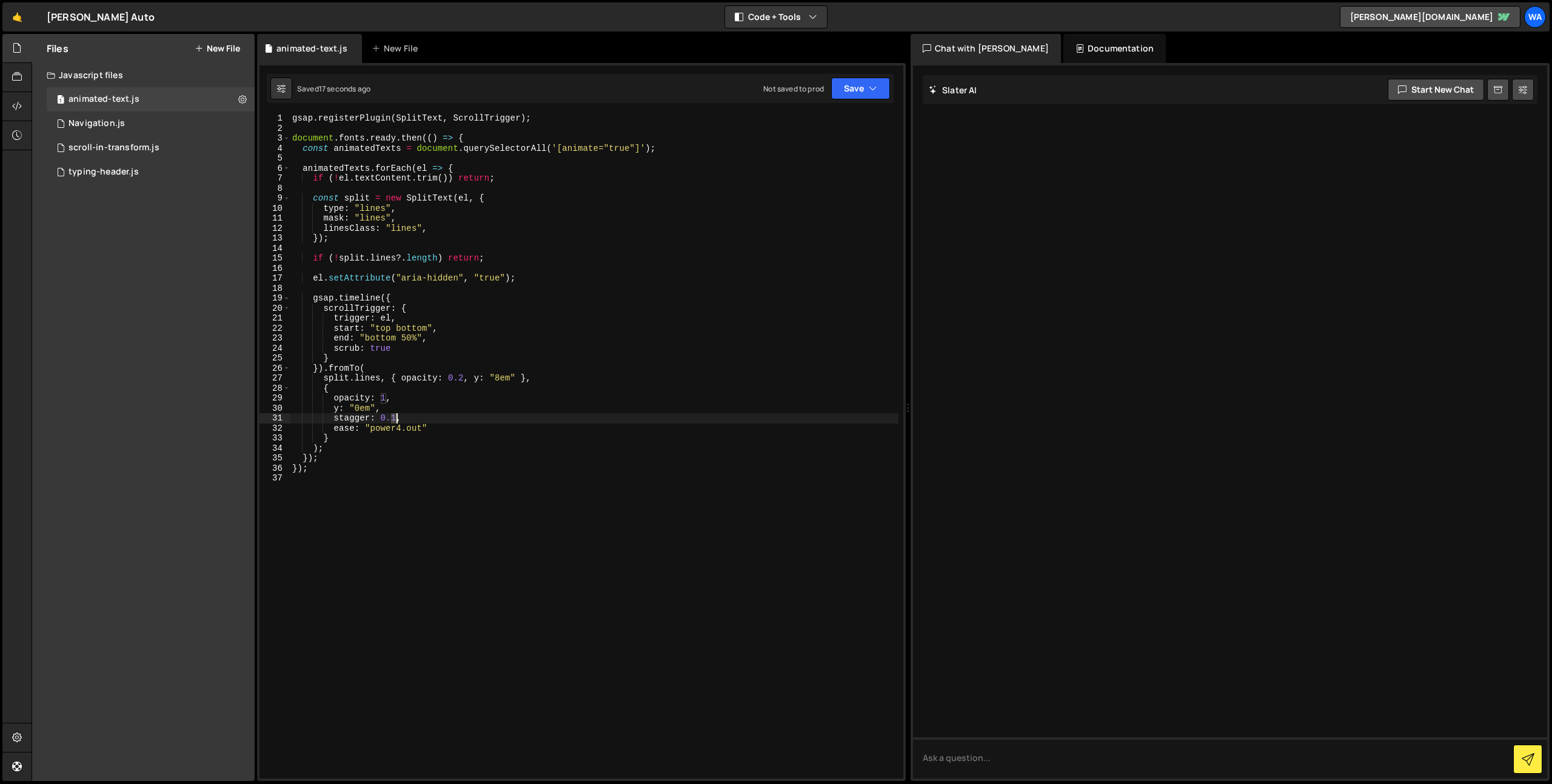
click at [396, 418] on div "gsap . registerPlugin ( SplitText , ScrollTrigger ) ; document . fonts . ready …" at bounding box center [594, 456] width 609 height 685
type textarea "stagger: 0.05,"
drag, startPoint x: 839, startPoint y: 84, endPoint x: 837, endPoint y: 110, distance: 26.1
click at [840, 85] on button "Save" at bounding box center [860, 88] width 59 height 22
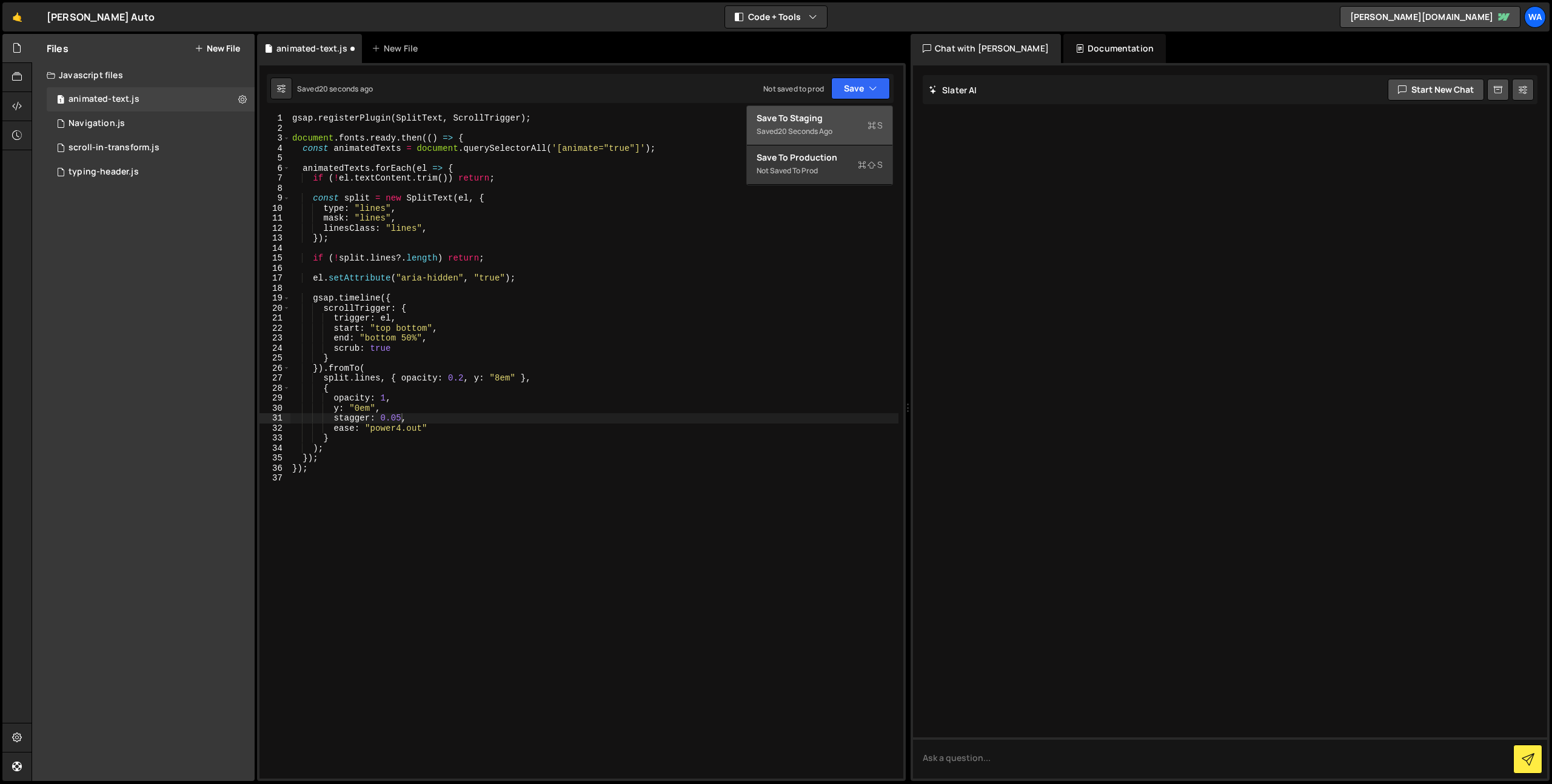
click at [836, 116] on div "Save to Staging S" at bounding box center [819, 118] width 126 height 12
